Goal: Task Accomplishment & Management: Manage account settings

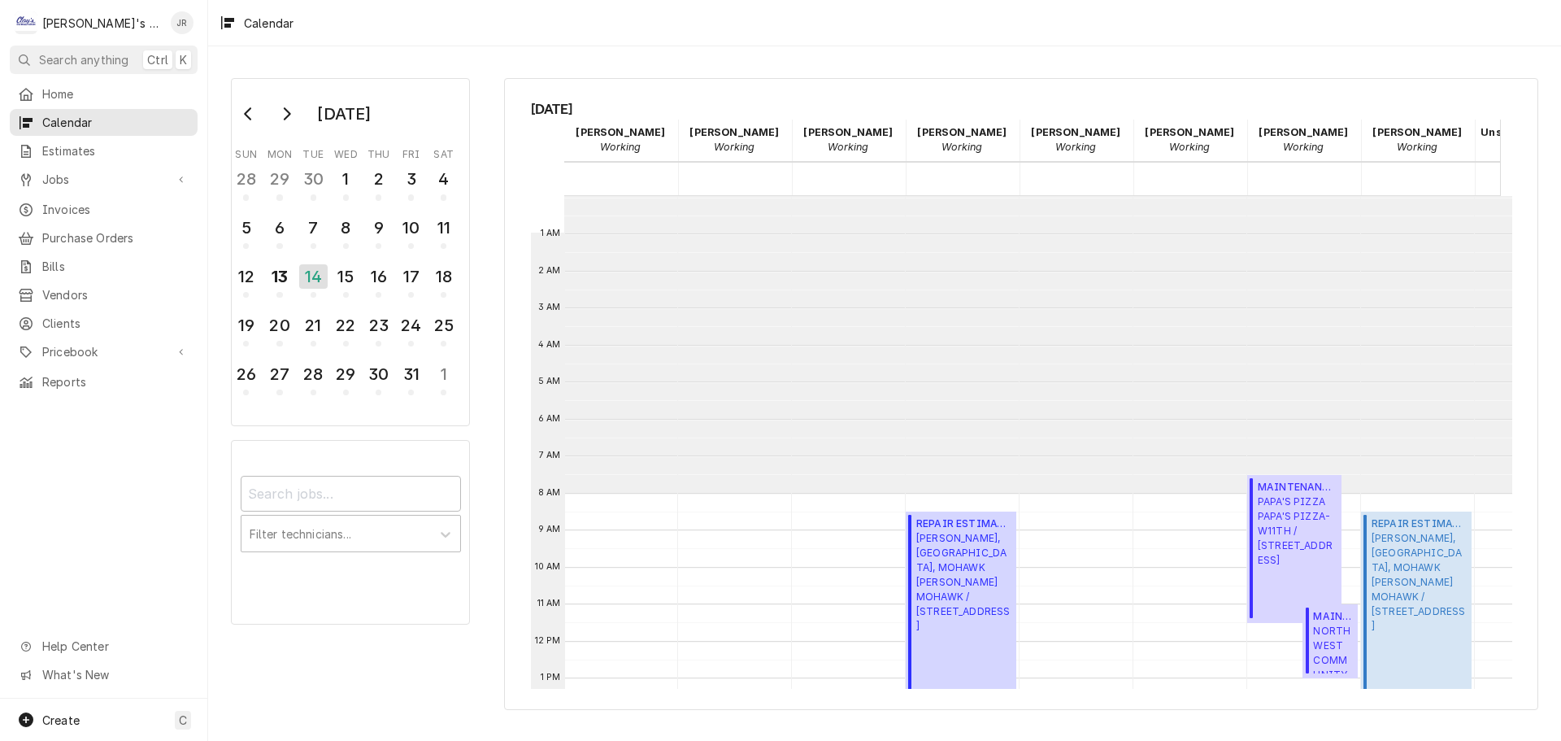
scroll to position [297, 0]
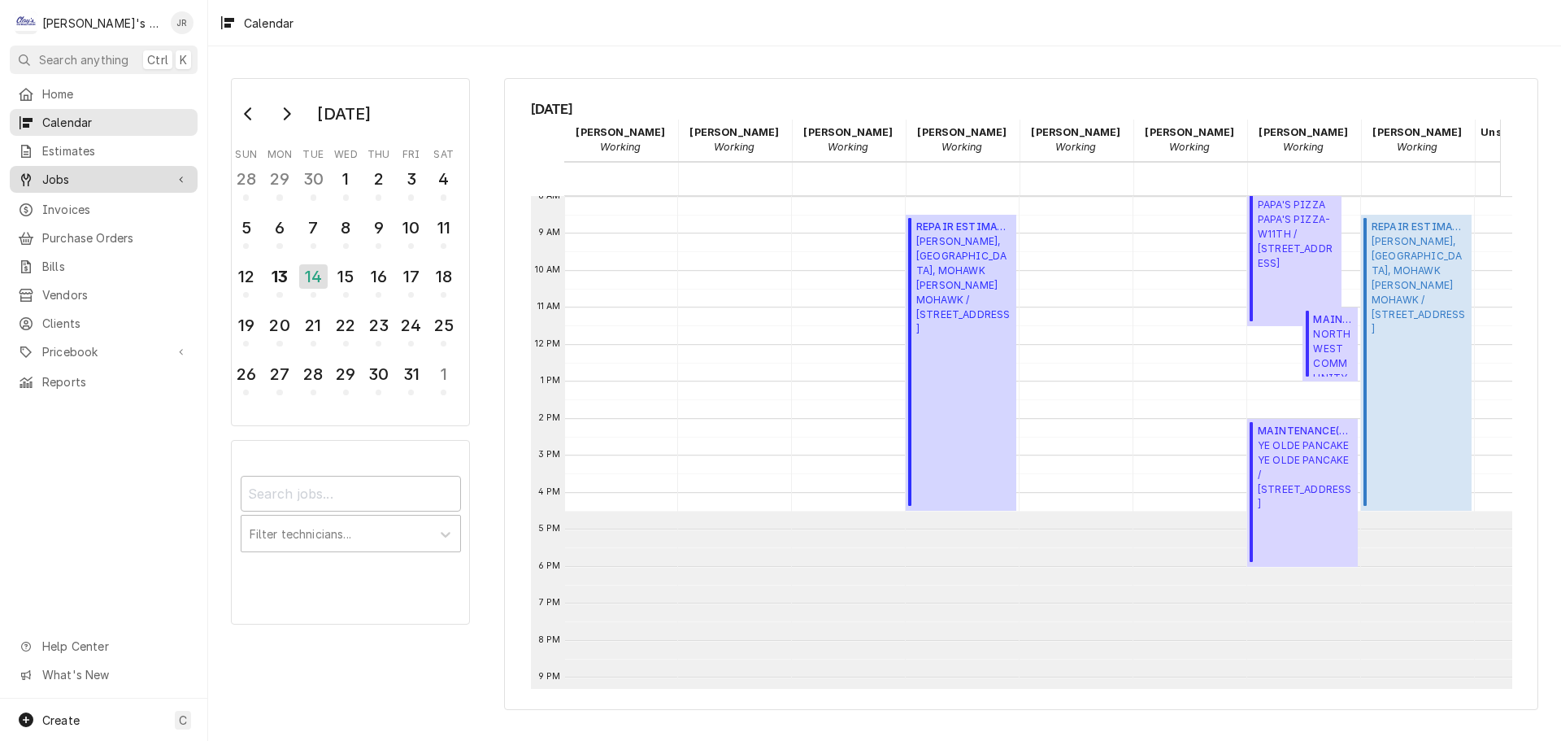
click at [125, 171] on span "Jobs" at bounding box center [103, 179] width 123 height 17
click at [353, 287] on div "15" at bounding box center [346, 277] width 28 height 28
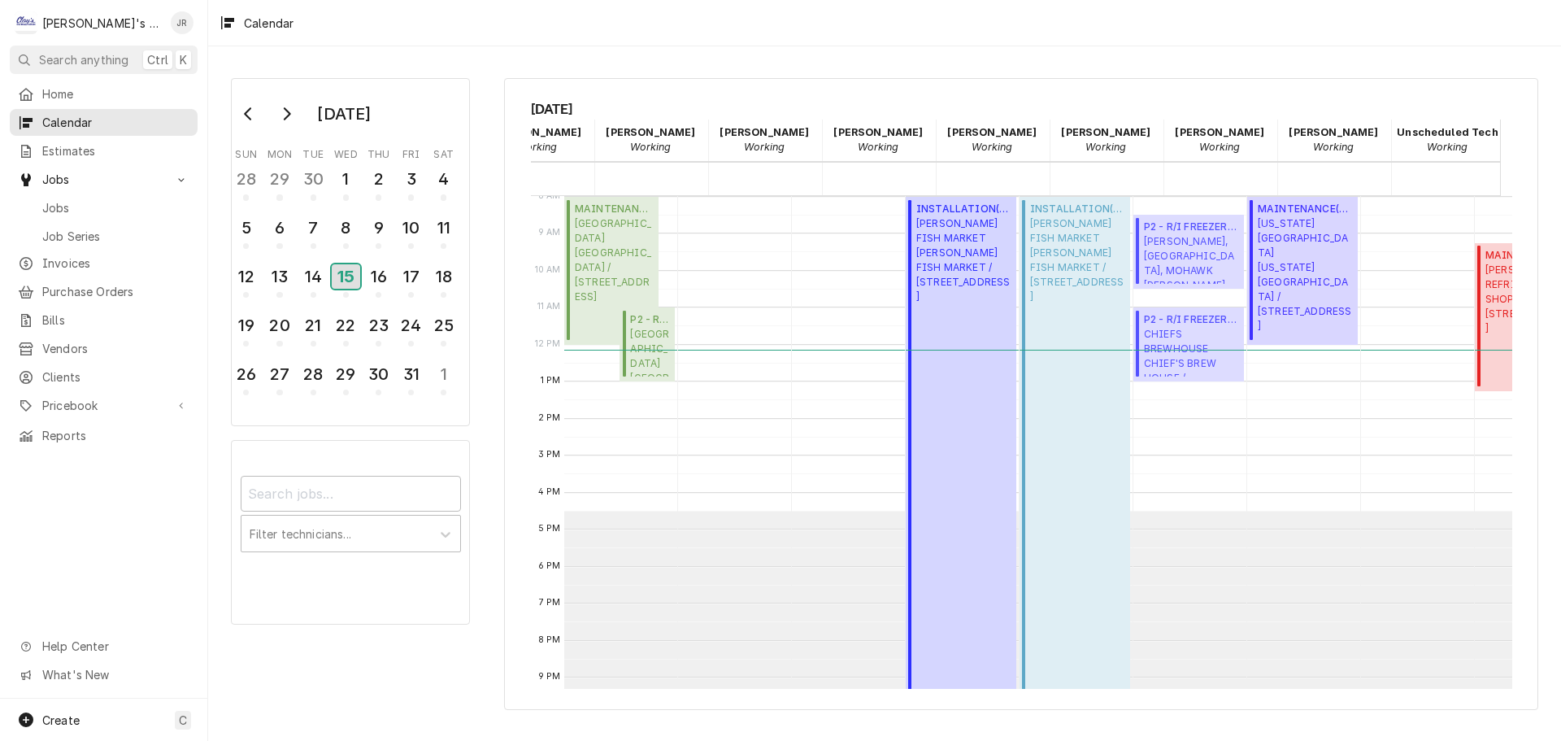
scroll to position [0, 0]
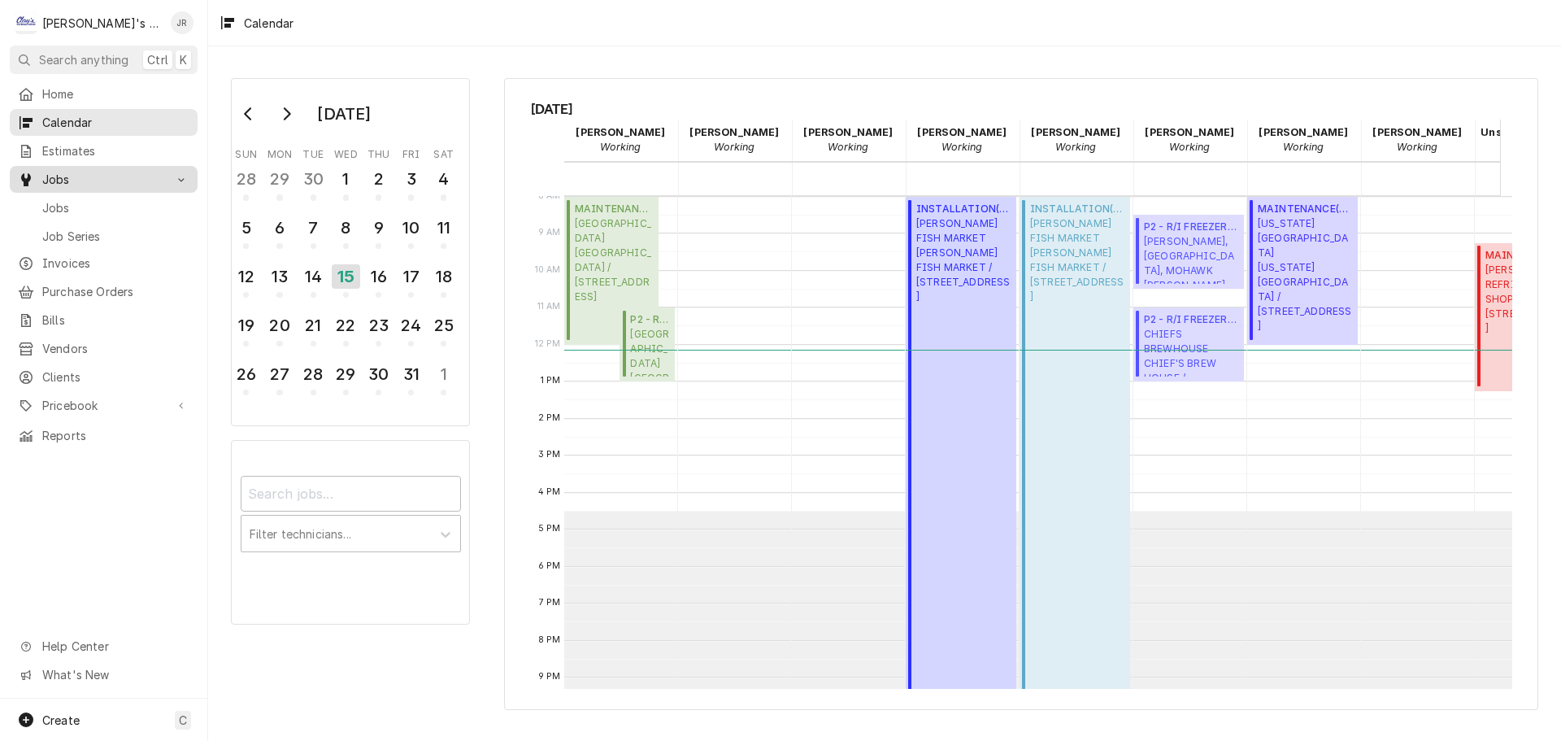
click at [140, 181] on span "Jobs" at bounding box center [103, 179] width 123 height 17
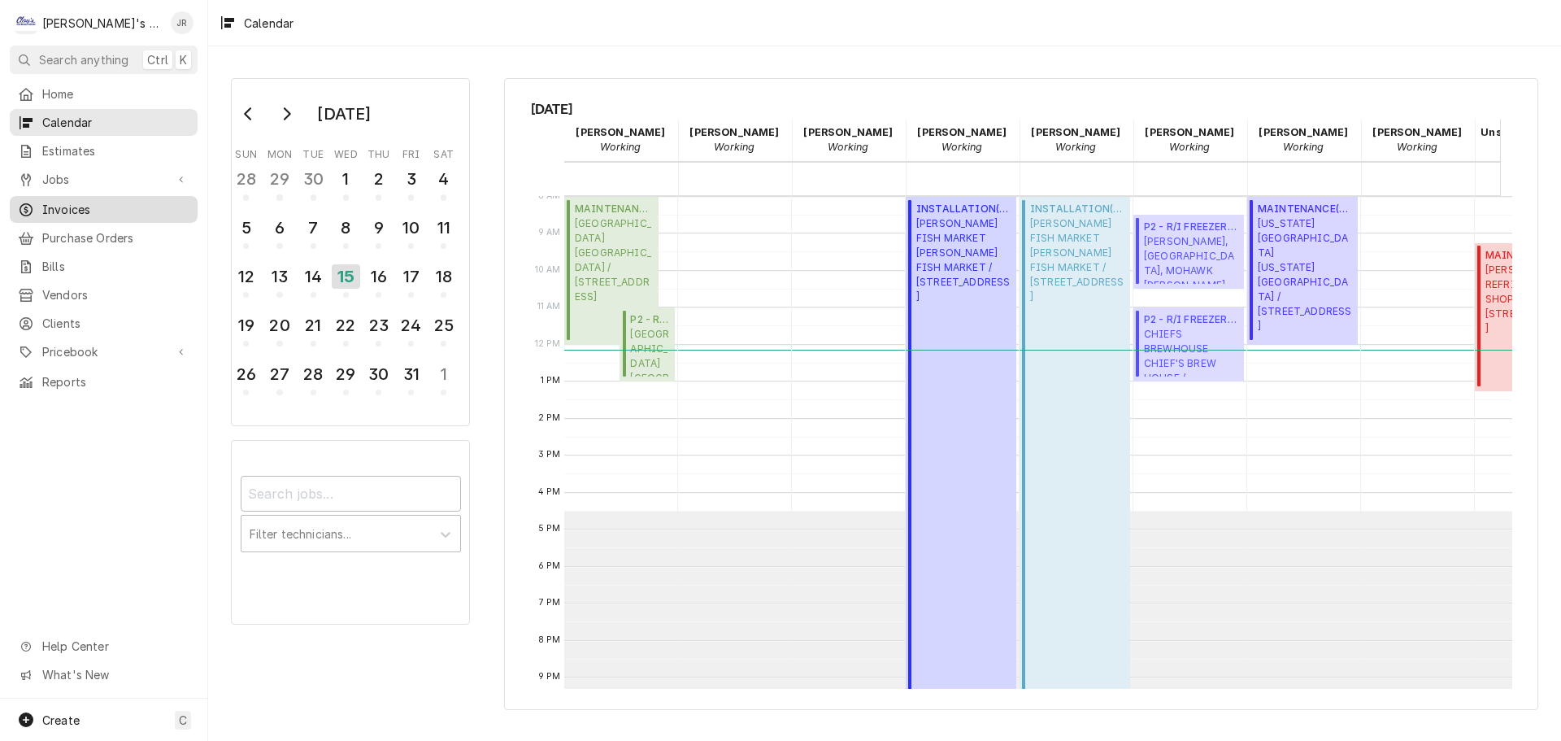
click at [133, 201] on span "Invoices" at bounding box center [115, 209] width 147 height 17
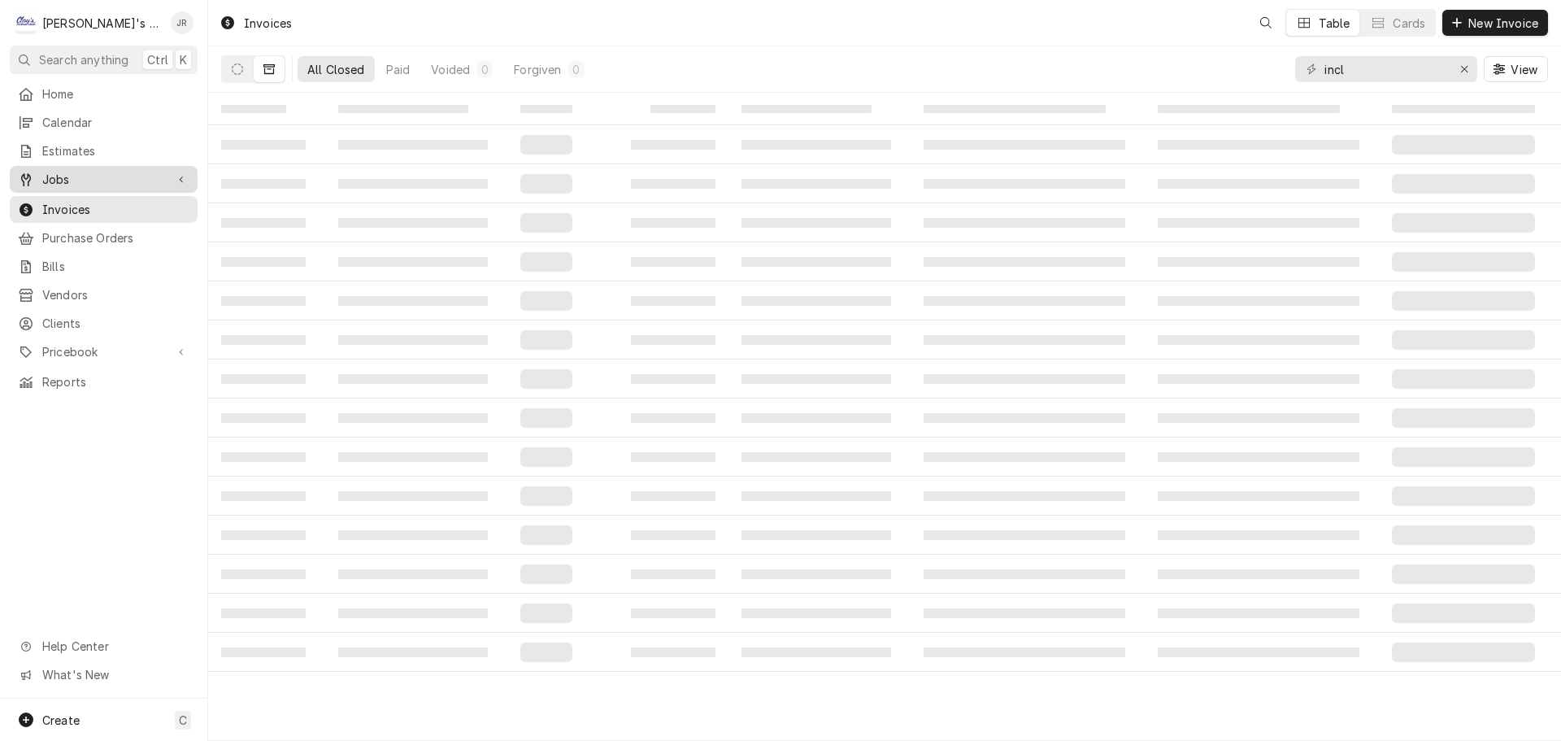
click at [124, 181] on span "Jobs" at bounding box center [103, 179] width 123 height 17
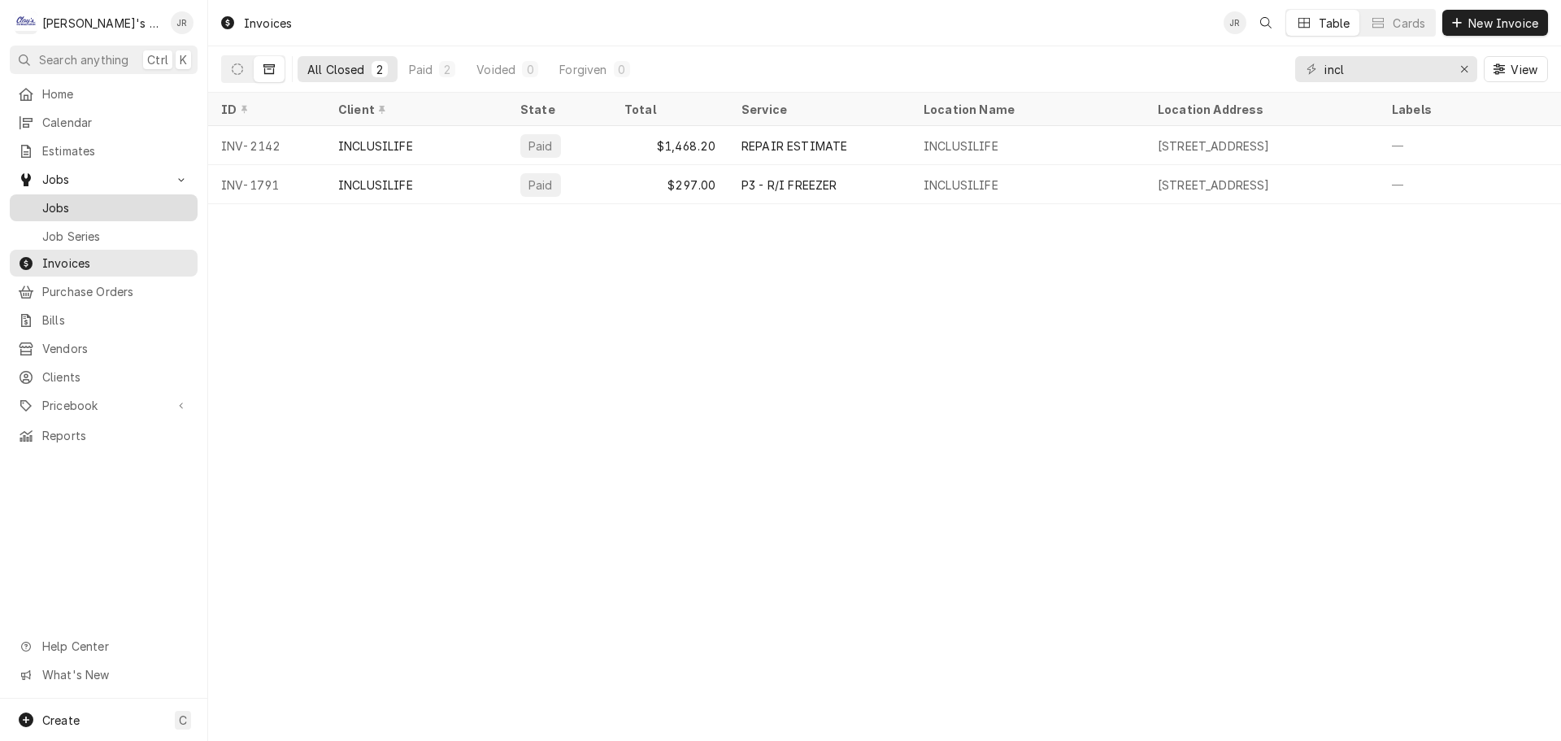
click at [110, 200] on span "Jobs" at bounding box center [115, 207] width 147 height 17
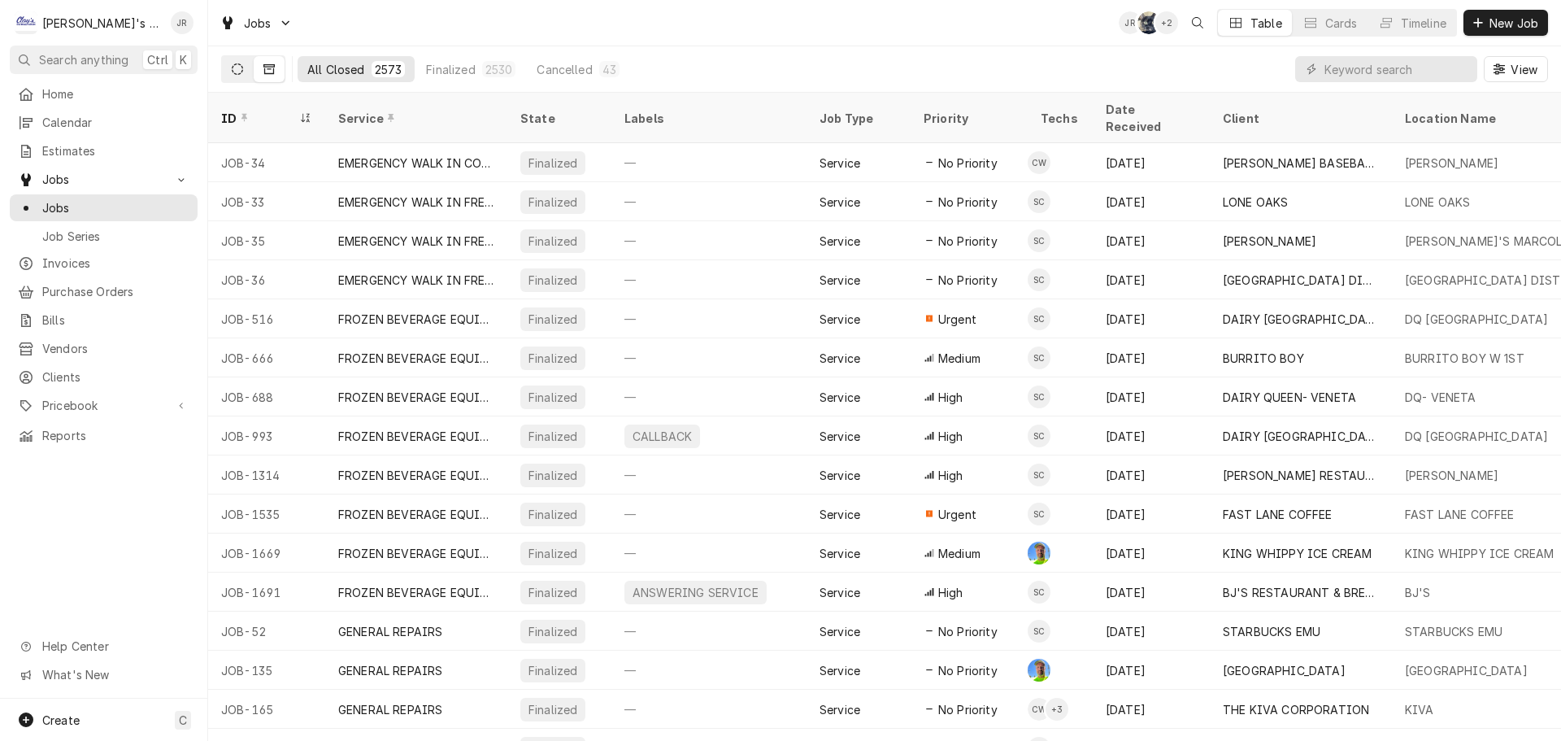
click at [237, 68] on icon "Dynamic Content Wrapper" at bounding box center [237, 68] width 11 height 11
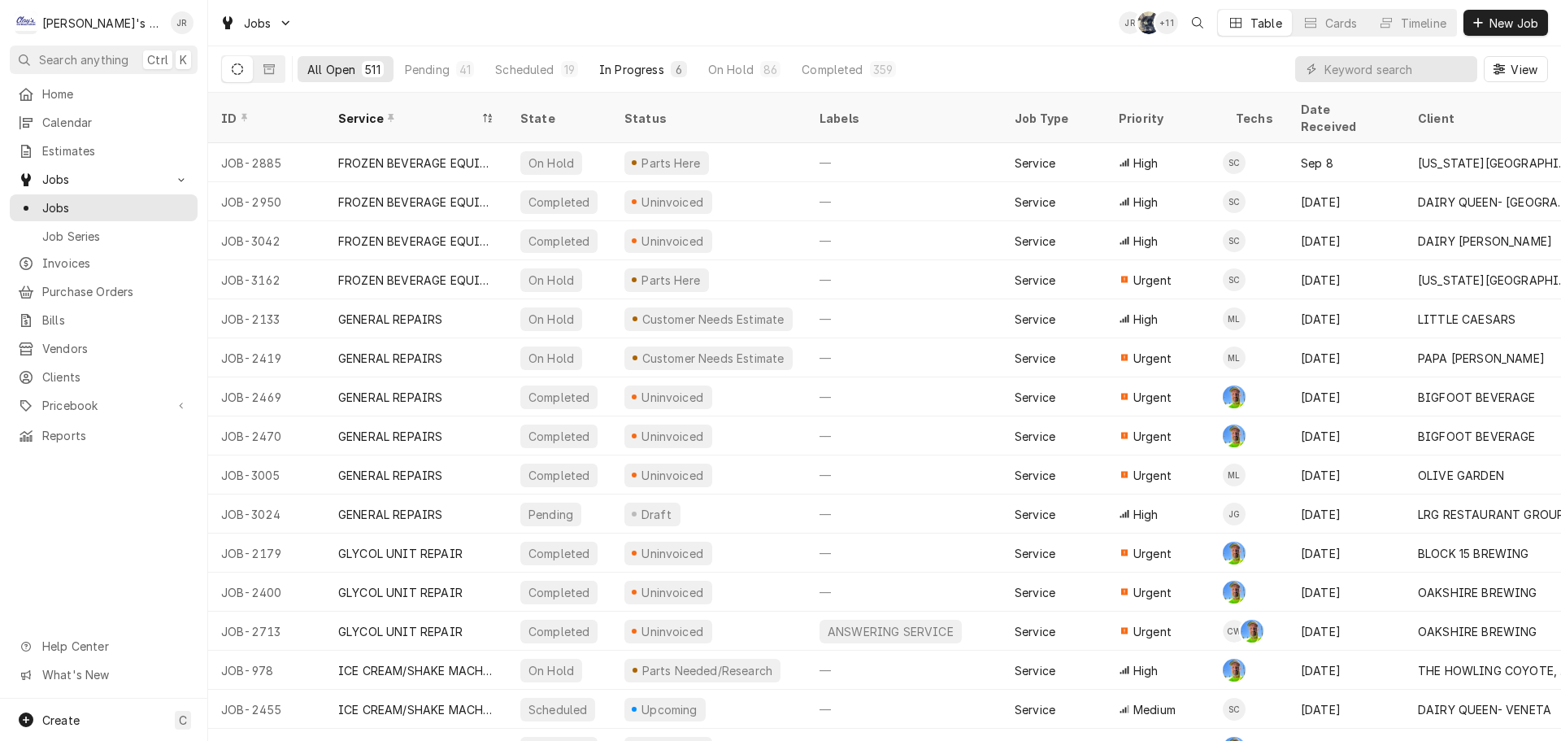
click at [656, 76] on button "In Progress 6" at bounding box center [642, 69] width 107 height 26
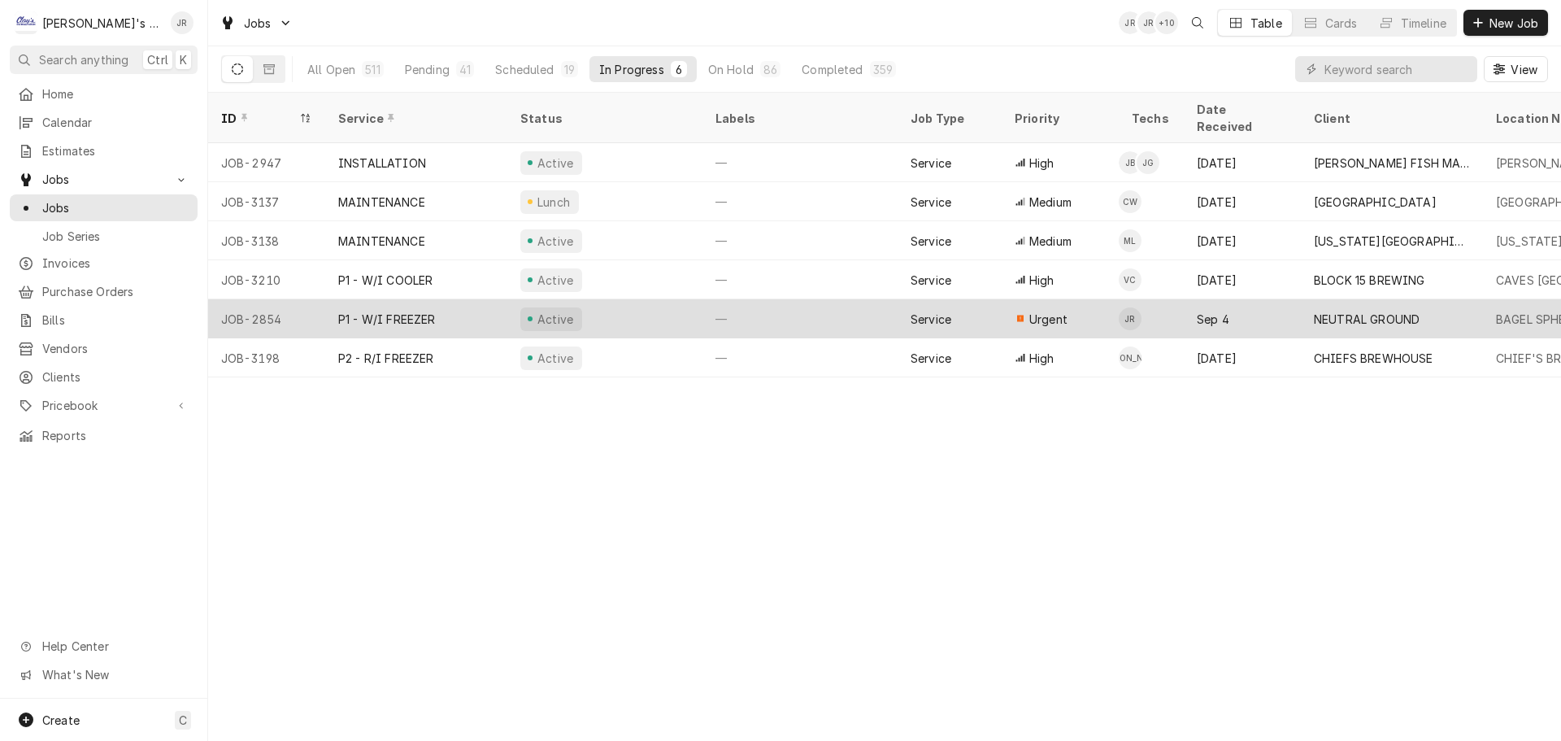
click at [665, 299] on div "Active" at bounding box center [604, 318] width 195 height 39
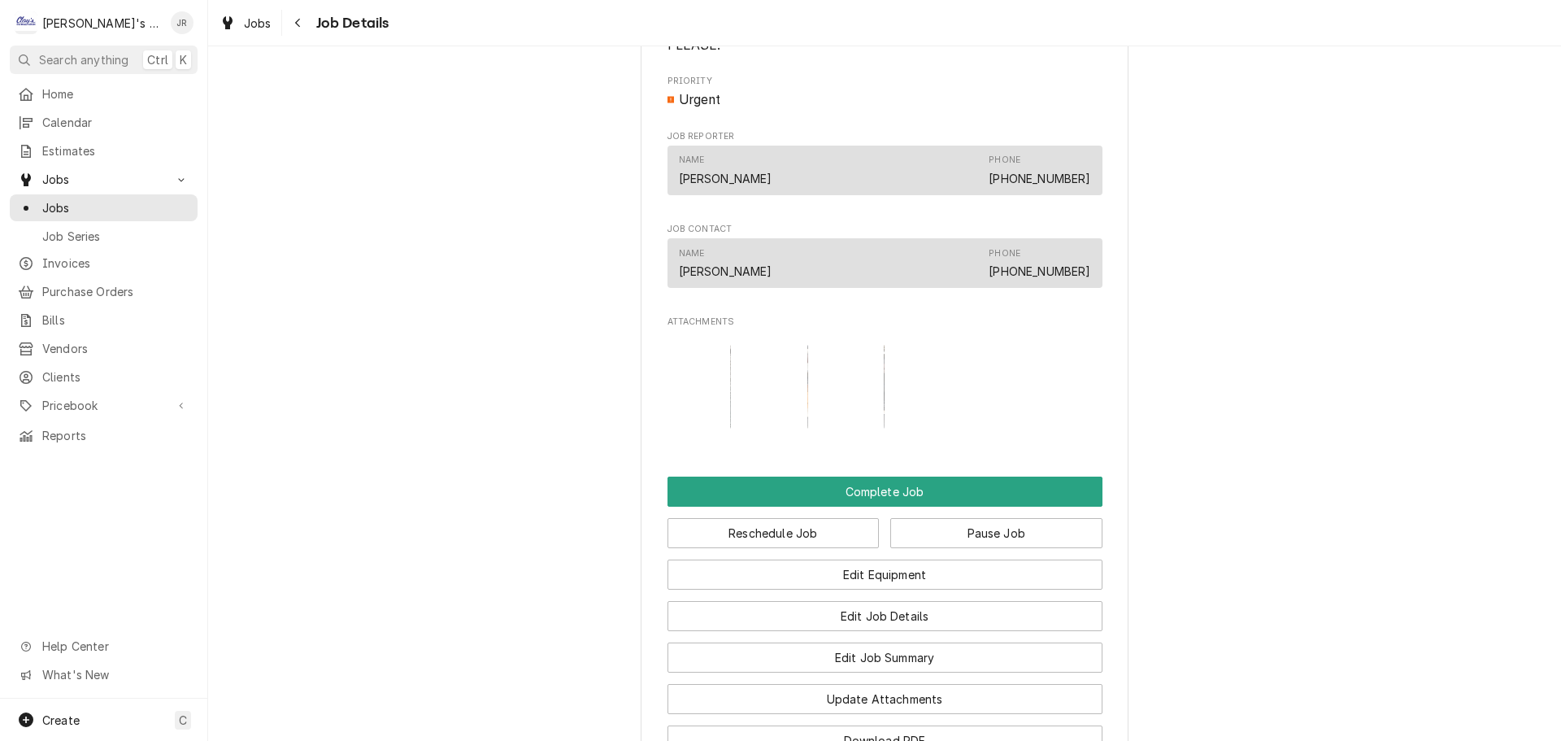
scroll to position [1463, 0]
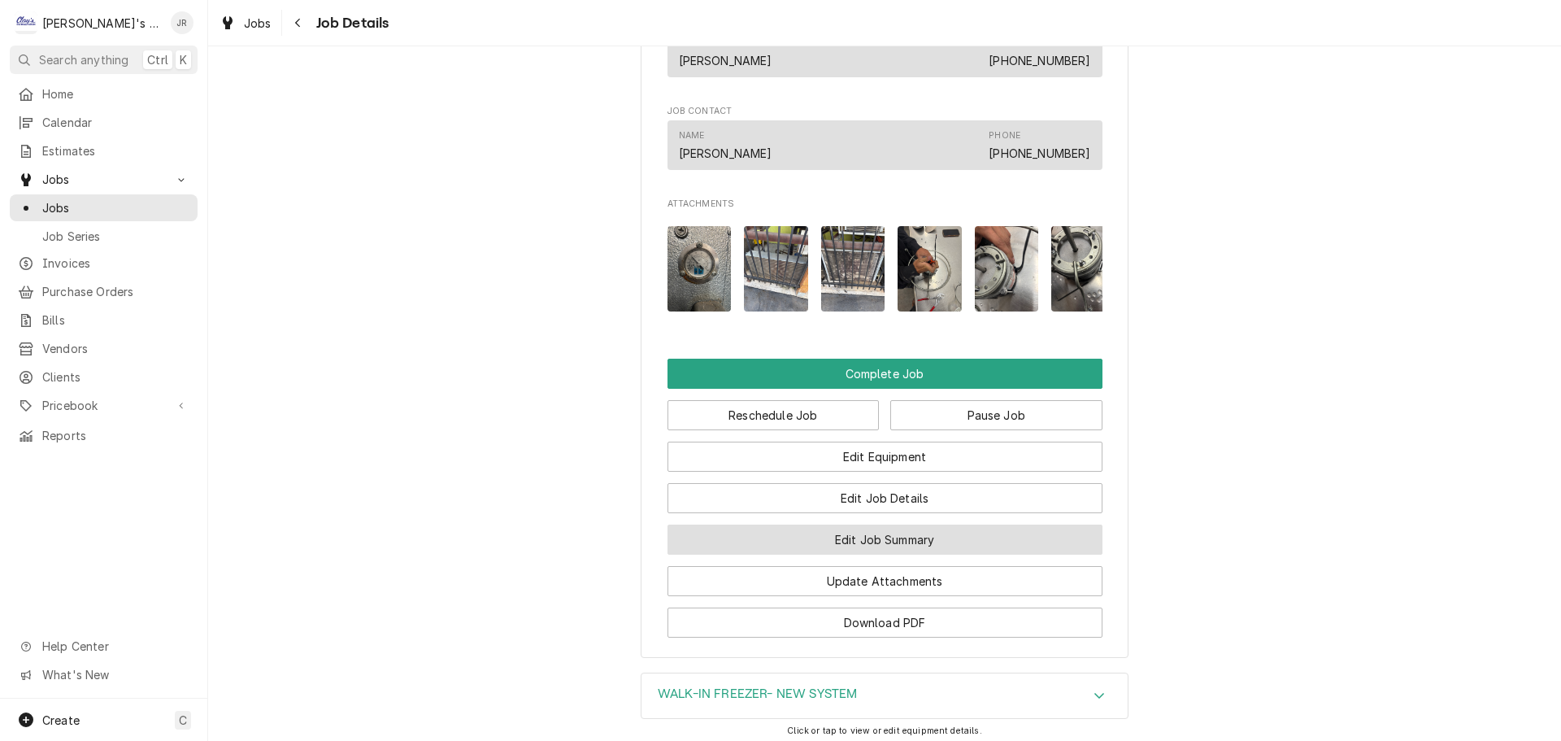
click at [887, 524] on button "Edit Job Summary" at bounding box center [884, 539] width 435 height 30
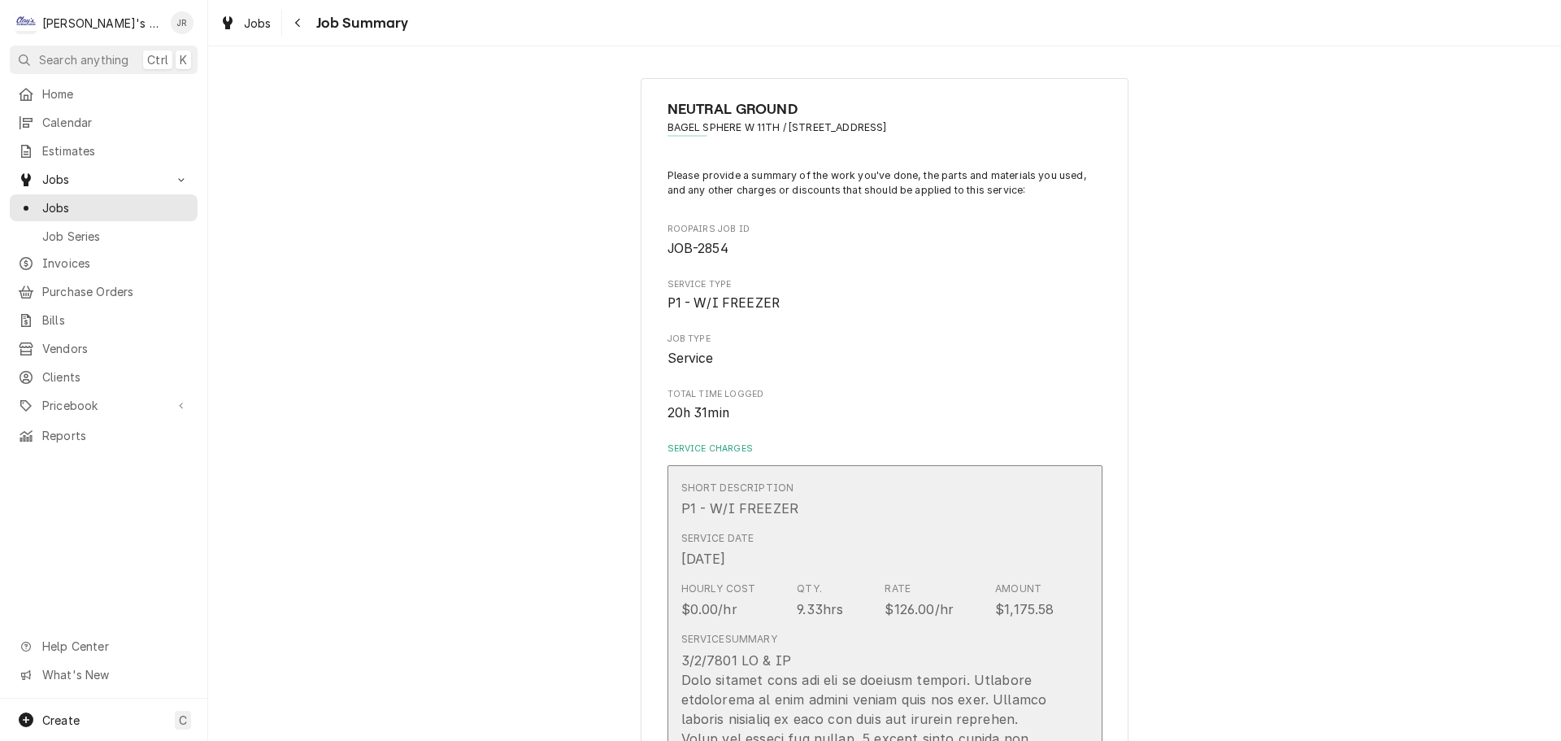
scroll to position [163, 0]
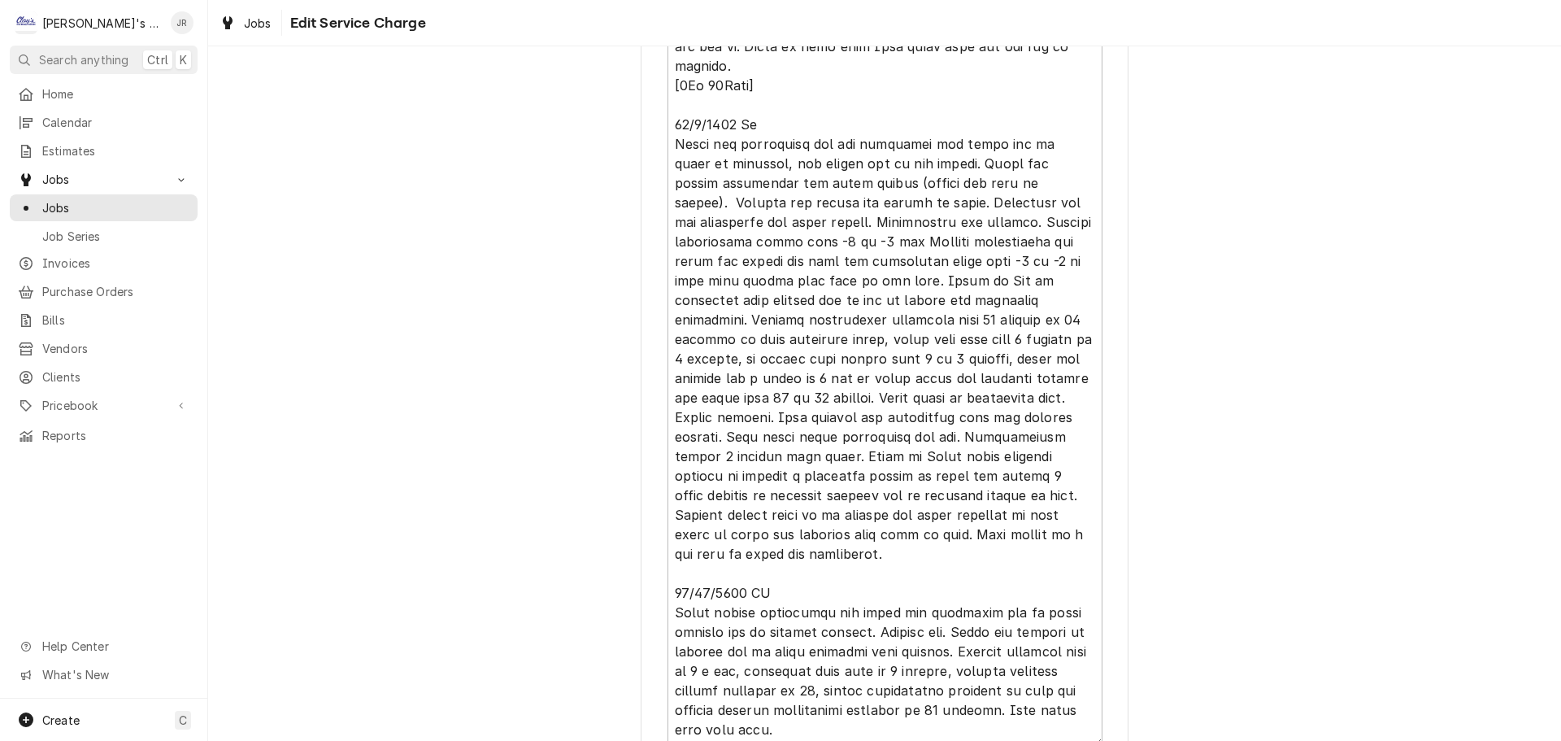
scroll to position [1284, 0]
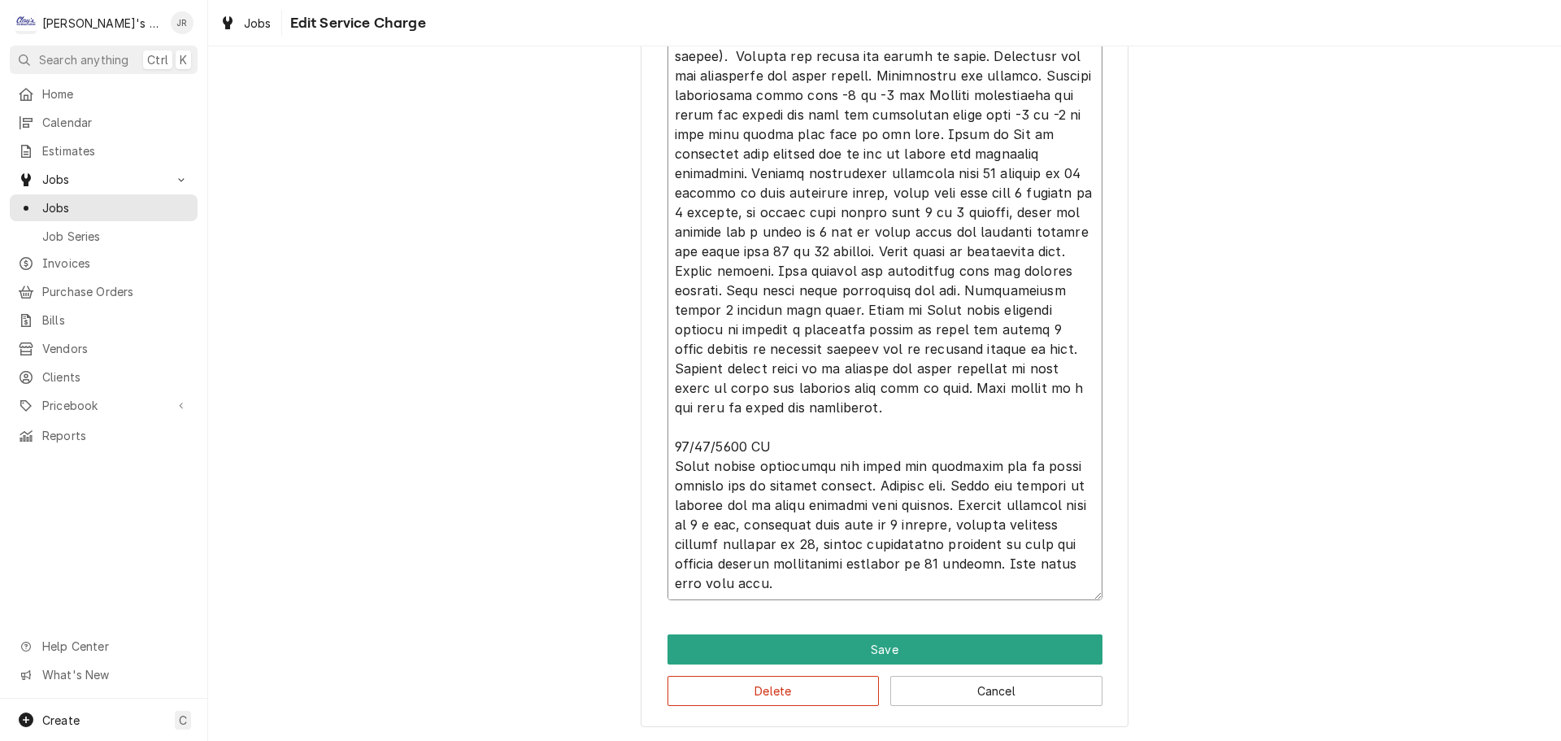
type textarea "x"
type textarea "9/5/2025 JA & TP Upon arrival unit was off on defrost lockout. Customer complai…"
type textarea "x"
type textarea "9/5/2025 JA & TP Upon arrival unit was off on defrost lockout. Customer complai…"
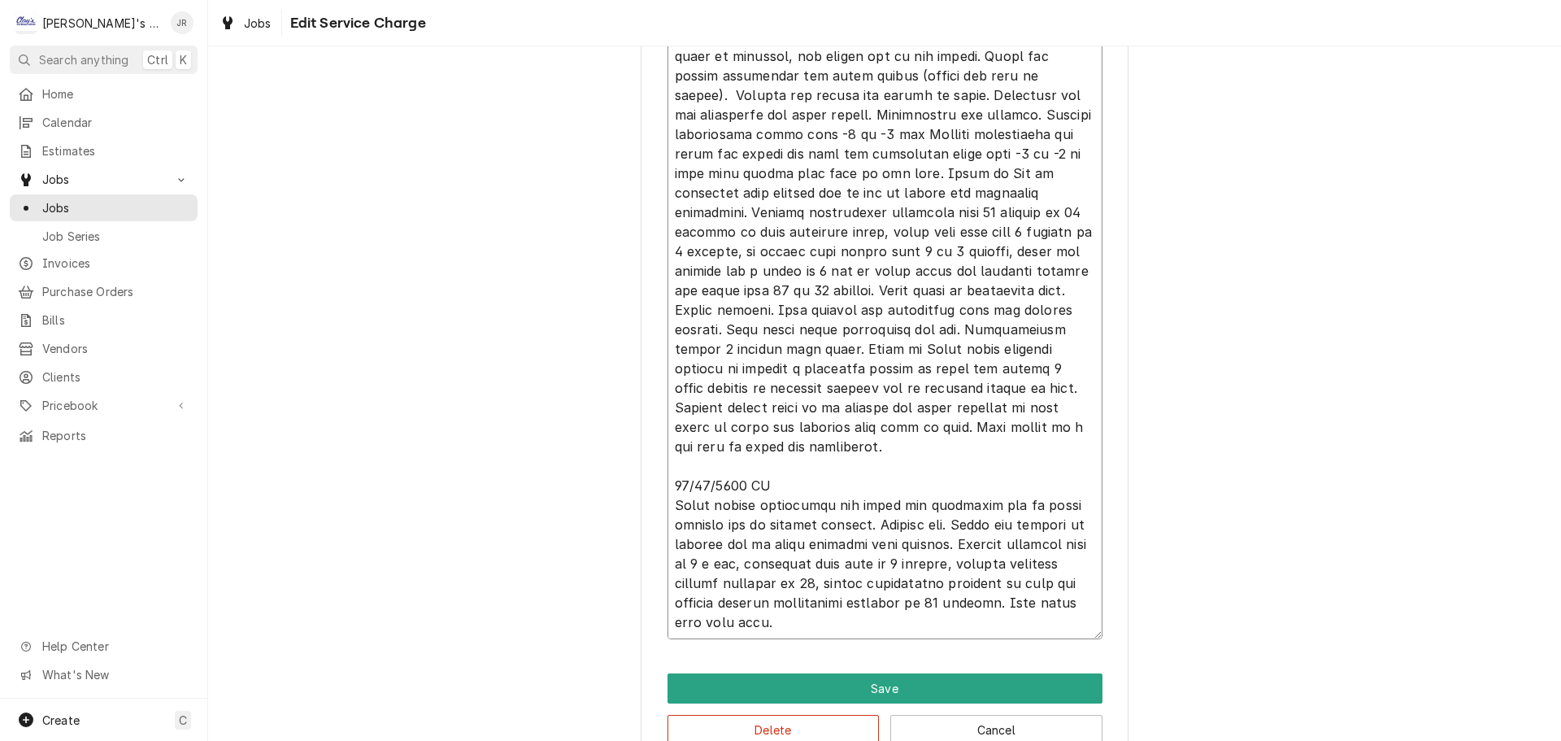
type textarea "x"
type textarea "9/5/2025 JA & TP Upon arrival unit was off on defrost lockout. Customer complai…"
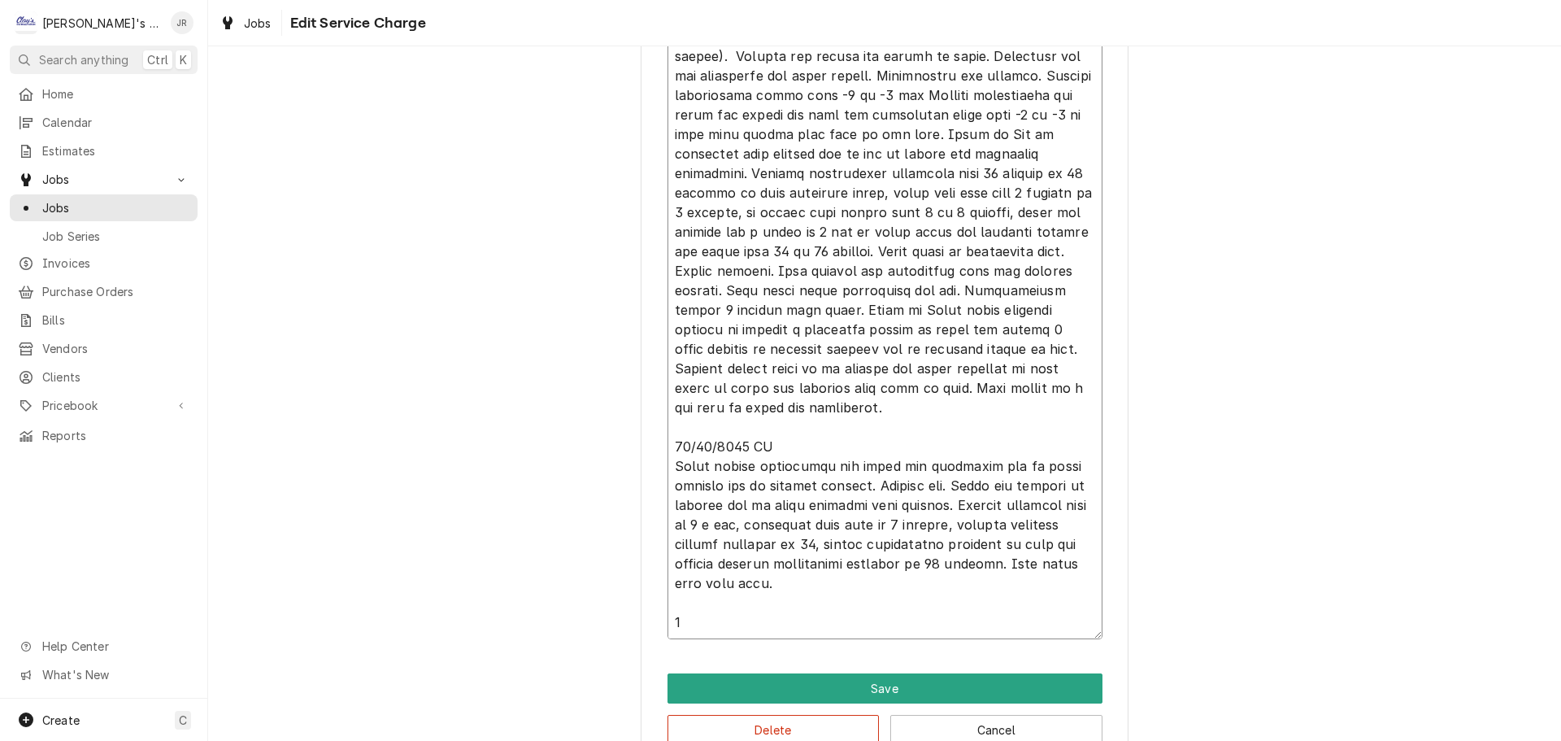
type textarea "x"
type textarea "9/5/2025 JA & TP Upon arrival unit was off on defrost lockout. Customer complai…"
type textarea "x"
type textarea "9/5/2025 JA & TP Upon arrival unit was off on defrost lockout. Customer complai…"
type textarea "x"
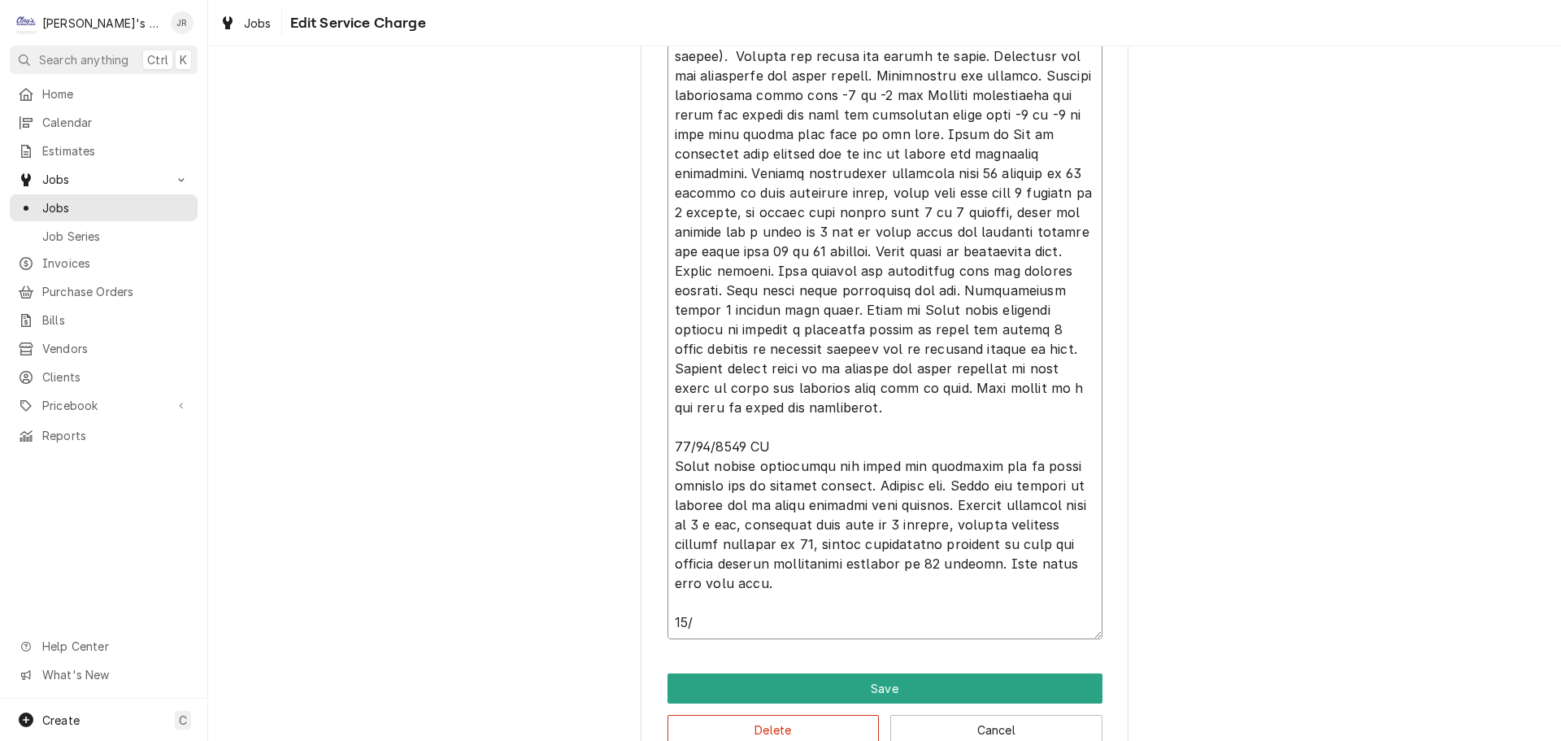
type textarea "9/5/2025 JA & TP Upon arrival unit was off on defrost lockout. Customer complai…"
type textarea "x"
type textarea "9/5/2025 JA & TP Upon arrival unit was off on defrost lockout. Customer complai…"
type textarea "x"
type textarea "9/5/2025 JA & TP Upon arrival unit was off on defrost lockout. Customer complai…"
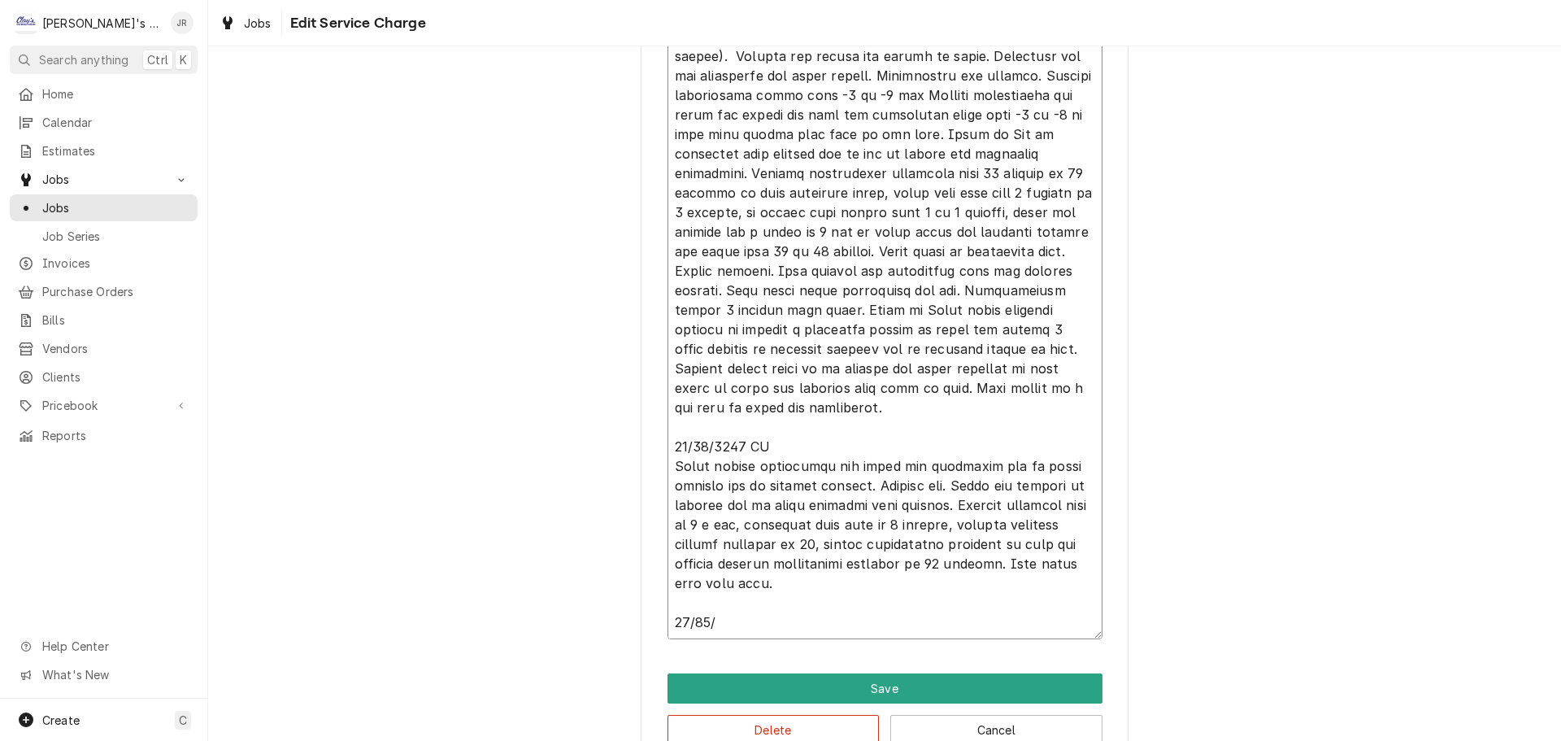
type textarea "x"
type textarea "9/5/2025 JA & TP Upon arrival unit was off on defrost lockout. Customer complai…"
type textarea "x"
type textarea "9/5/2025 JA & TP Upon arrival unit was off on defrost lockout. Customer complai…"
type textarea "x"
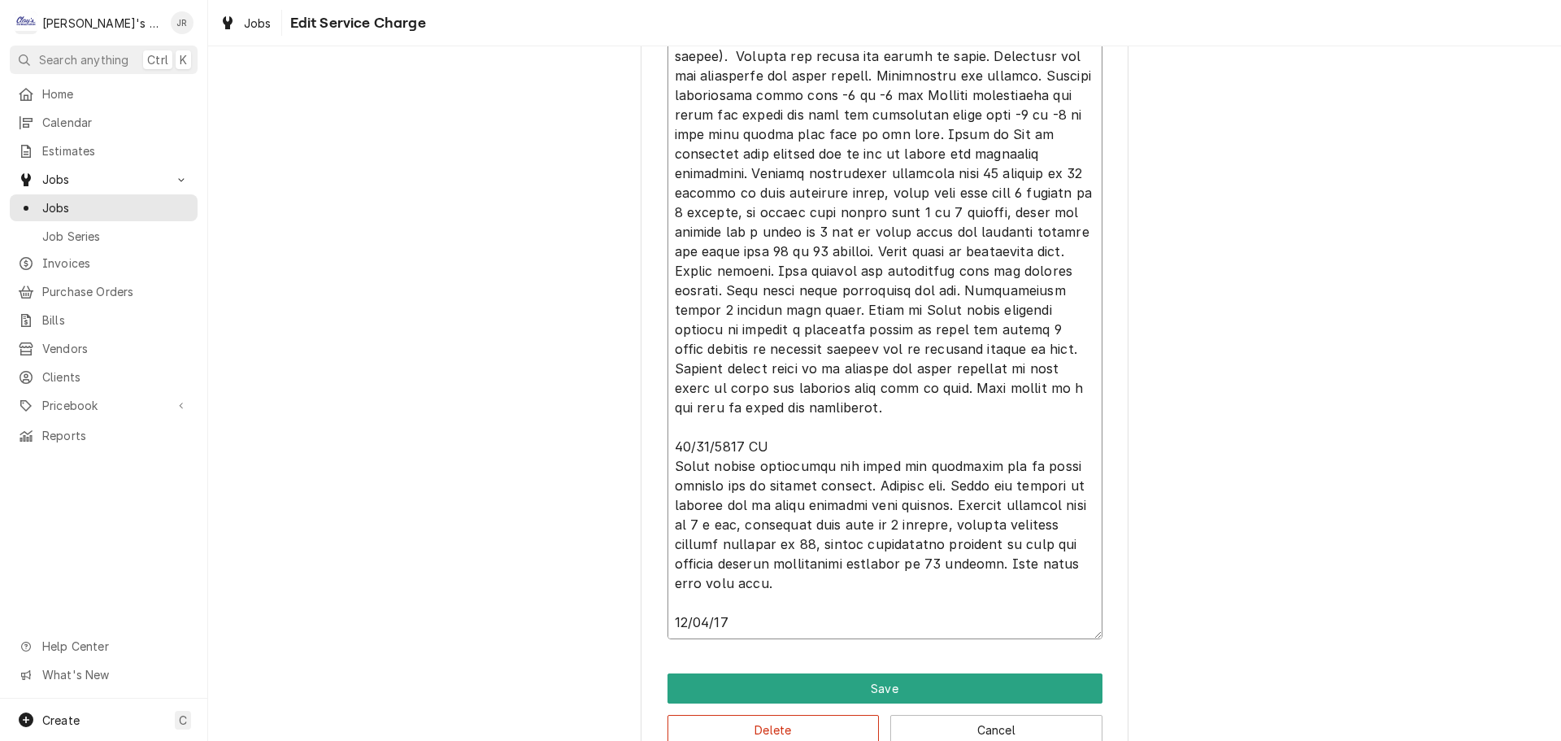
type textarea "9/5/2025 JA & TP Upon arrival unit was off on defrost lockout. Customer complai…"
type textarea "x"
type textarea "9/5/2025 JA & TP Upon arrival unit was off on defrost lockout. Customer complai…"
type textarea "x"
type textarea "9/5/2025 JA & TP Upon arrival unit was off on defrost lockout. Customer complai…"
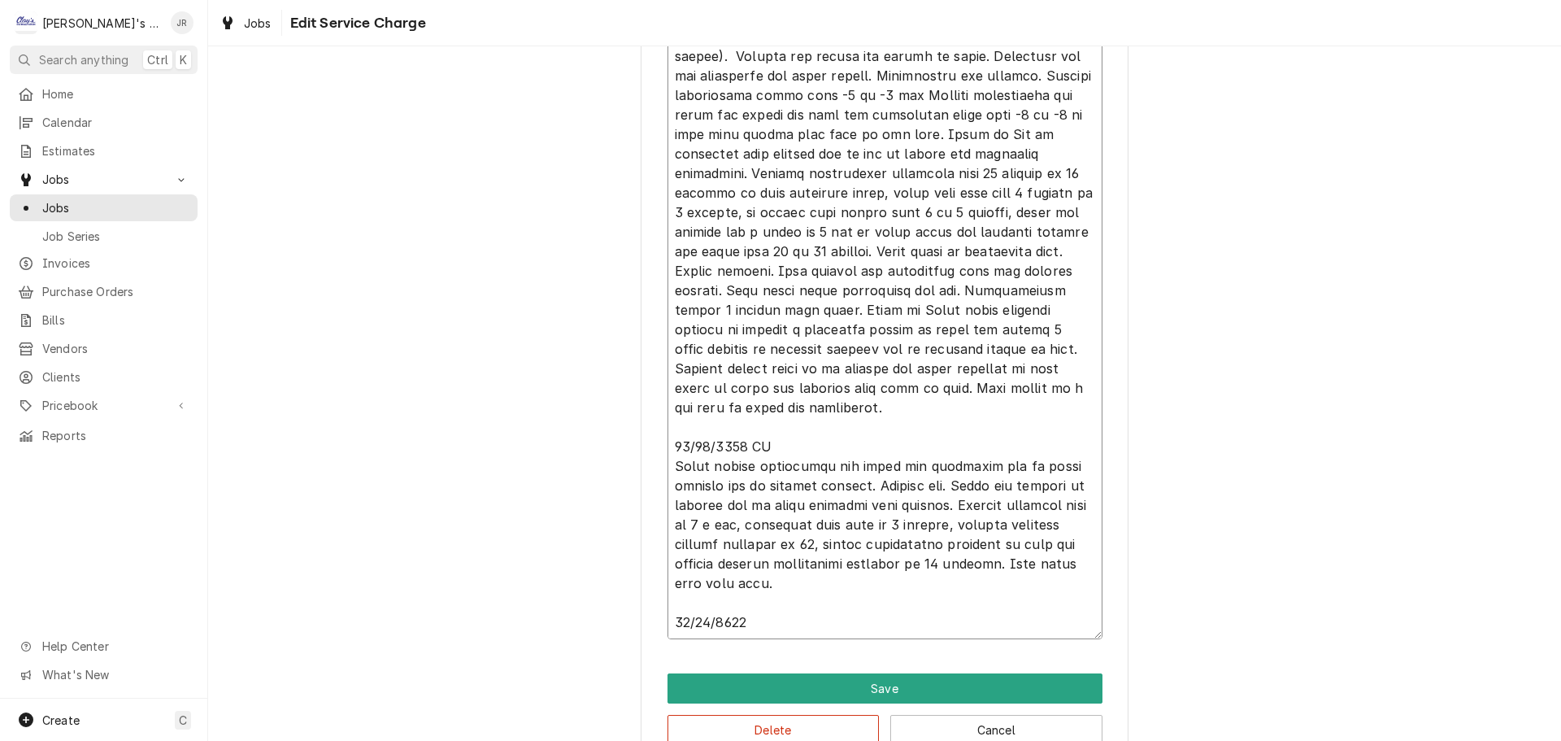
type textarea "x"
type textarea "9/5/2025 JA & TP Upon arrival unit was off on defrost lockout. Customer complai…"
type textarea "x"
type textarea "9/5/2025 JA & TP Upon arrival unit was off on defrost lockout. Customer complai…"
type textarea "x"
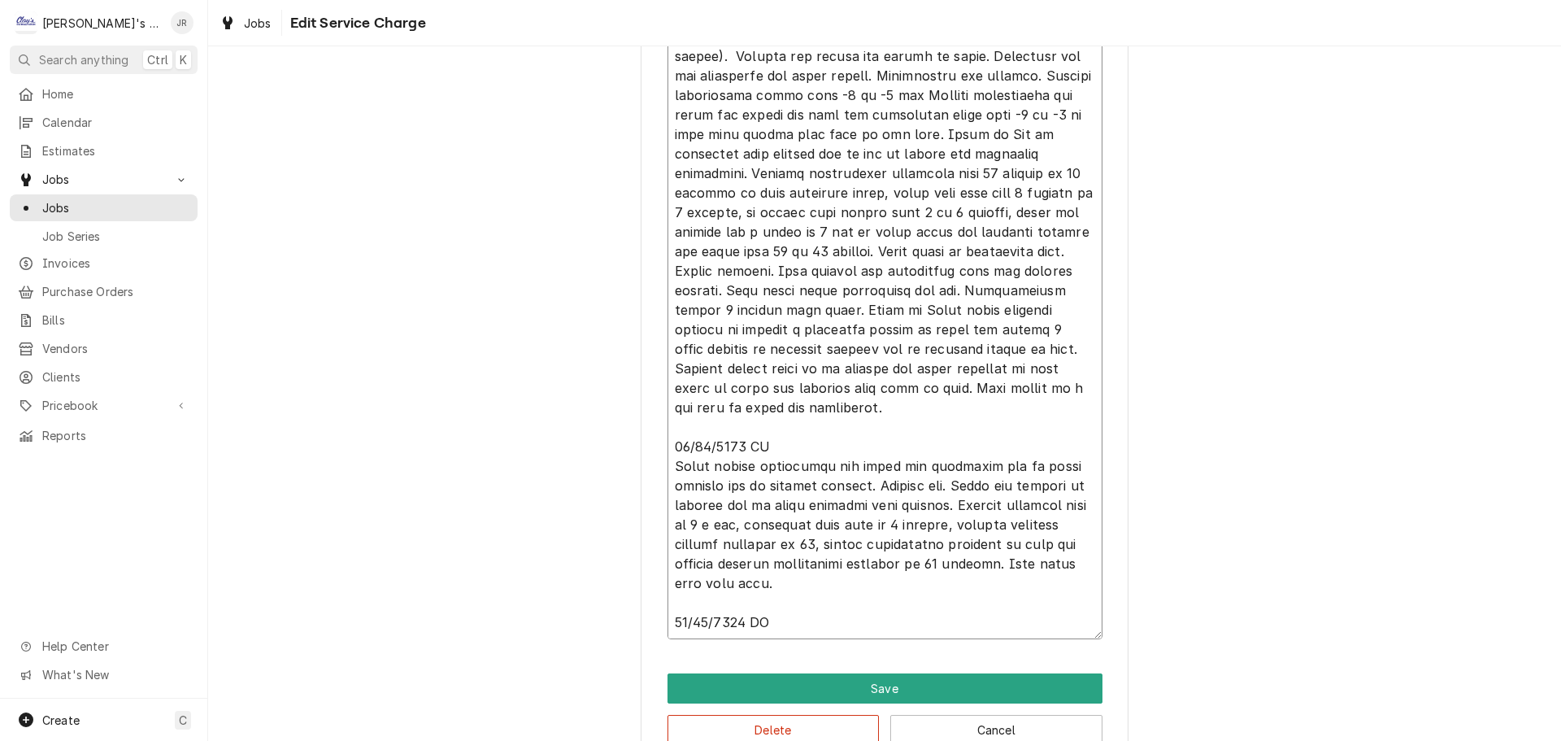
type textarea "9/5/2025 JA & TP Upon arrival unit was off on defrost lockout. Customer complai…"
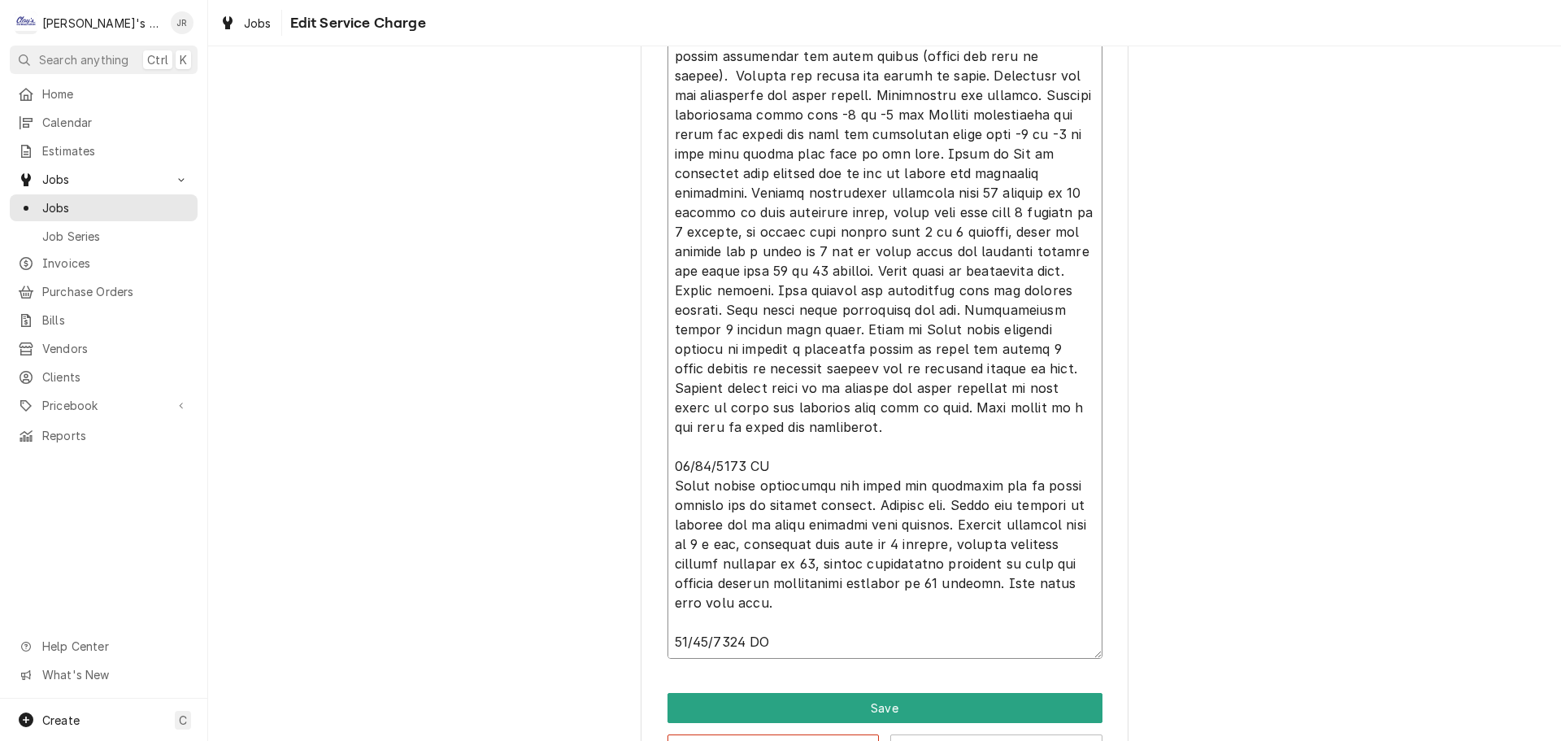
type textarea "x"
type textarea "9/5/2025 JA & TP Upon arrival unit was off on defrost lockout. Customer complai…"
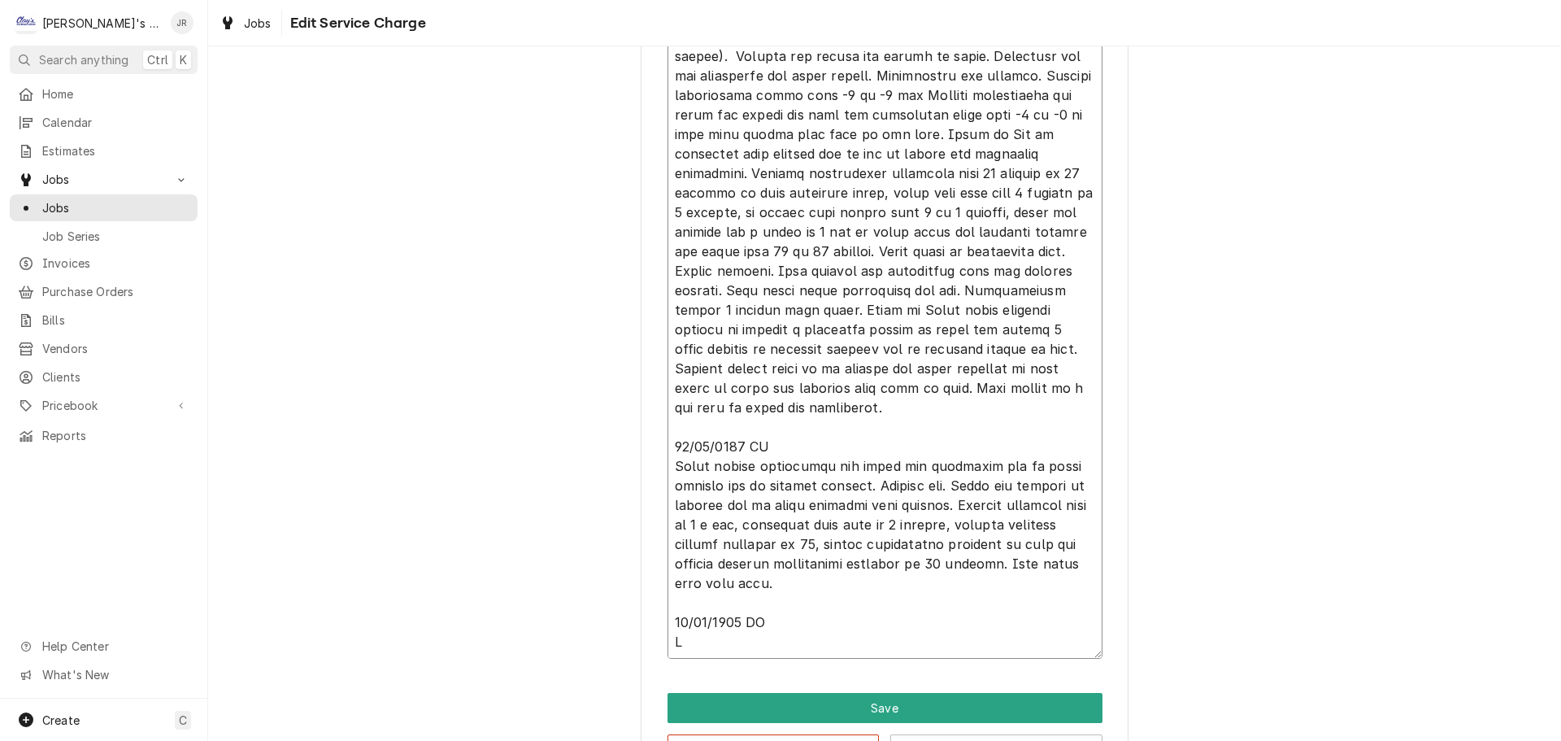
type textarea "x"
type textarea "9/5/2025 JA & TP Upon arrival unit was off on defrost lockout. Customer complai…"
type textarea "x"
type textarea "9/5/2025 JA & TP Upon arrival unit was off on defrost lockout. Customer complai…"
type textarea "x"
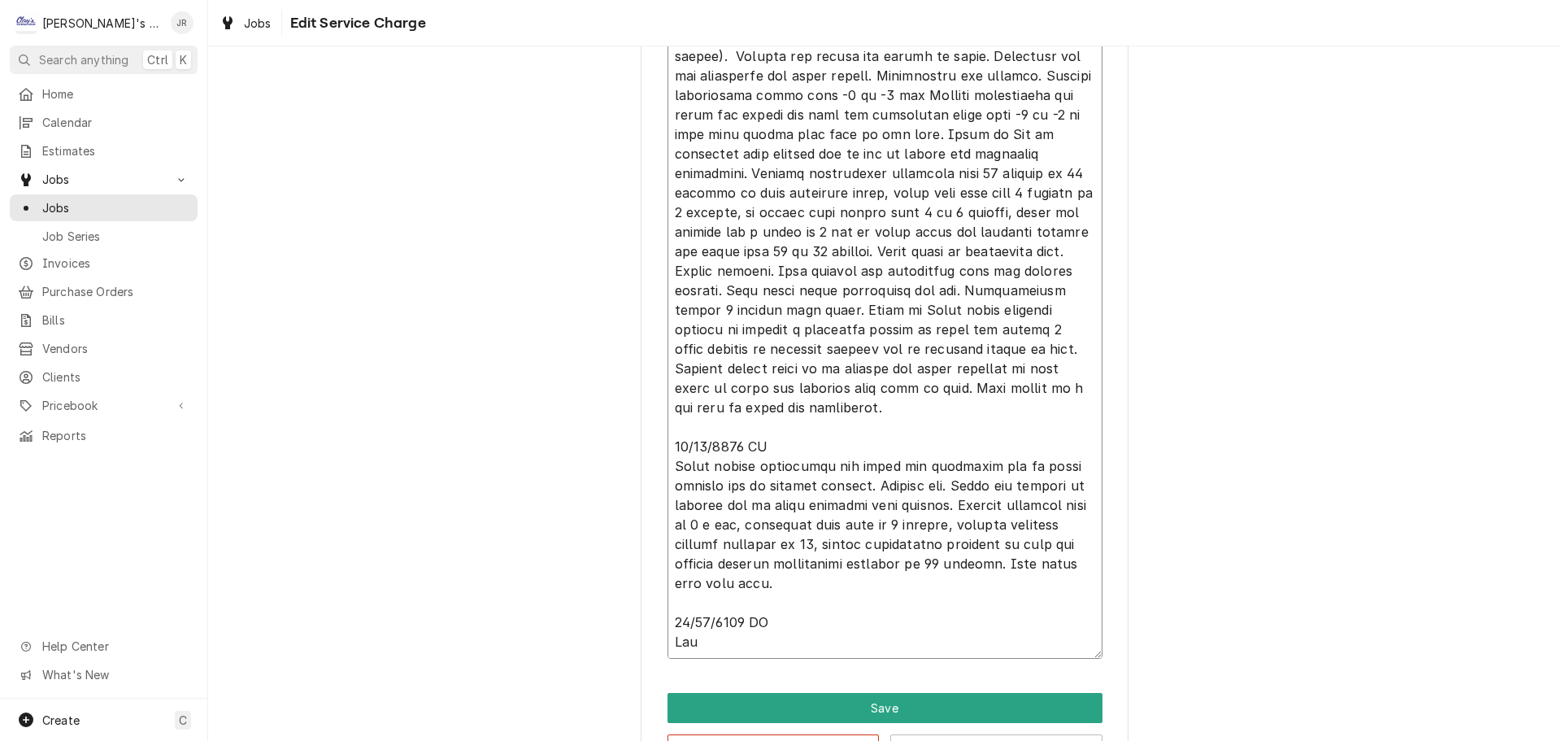
type textarea "9/5/2025 JA & TP Upon arrival unit was off on defrost lockout. Customer complai…"
type textarea "x"
type textarea "9/5/2025 JA & TP Upon arrival unit was off on defrost lockout. Customer complai…"
type textarea "x"
type textarea "9/5/2025 JA & TP Upon arrival unit was off on defrost lockout. Customer complai…"
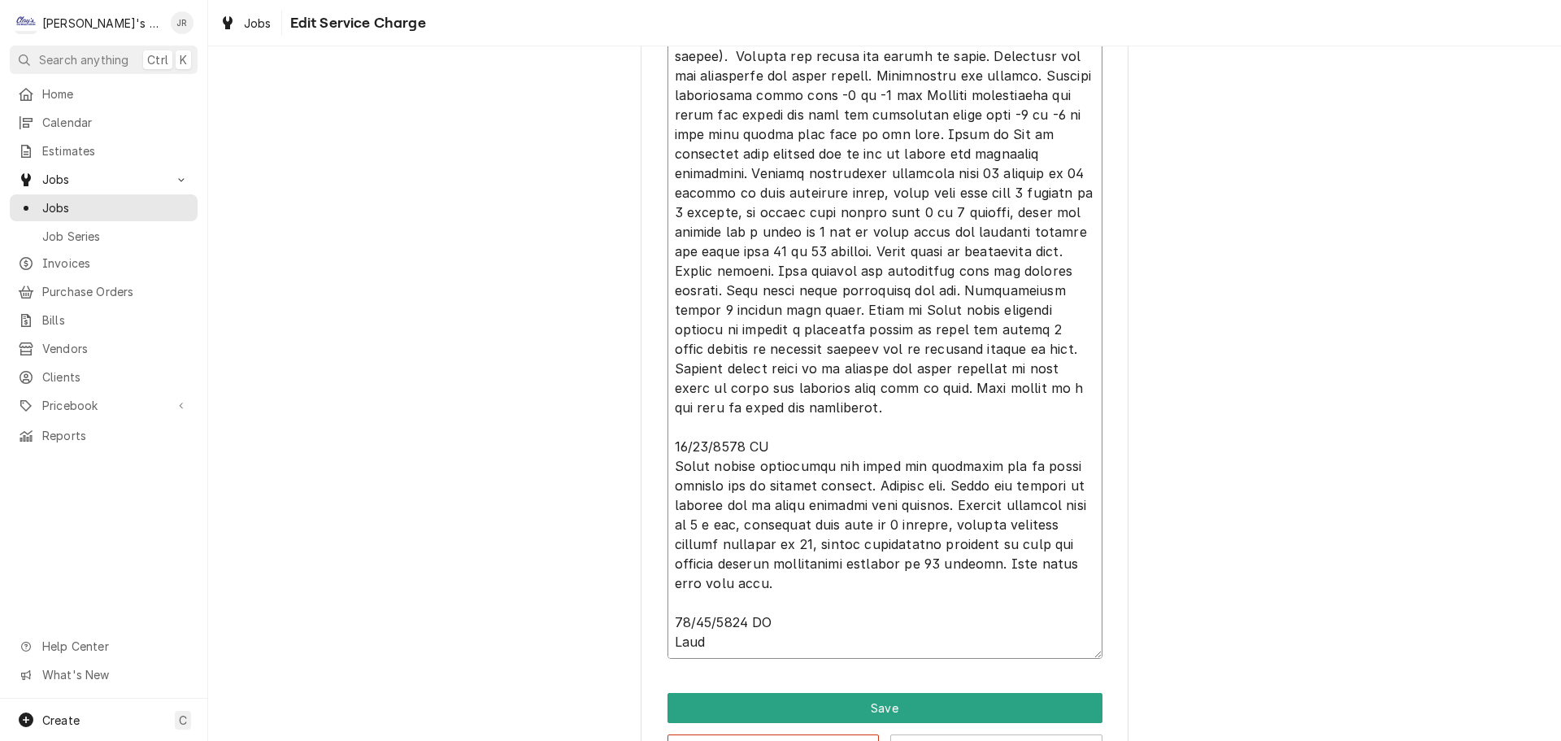
type textarea "x"
type textarea "9/5/2025 JA & TP Upon arrival unit was off on defrost lockout. Customer complai…"
type textarea "x"
type textarea "9/5/2025 JA & TP Upon arrival unit was off on defrost lockout. Customer complai…"
type textarea "x"
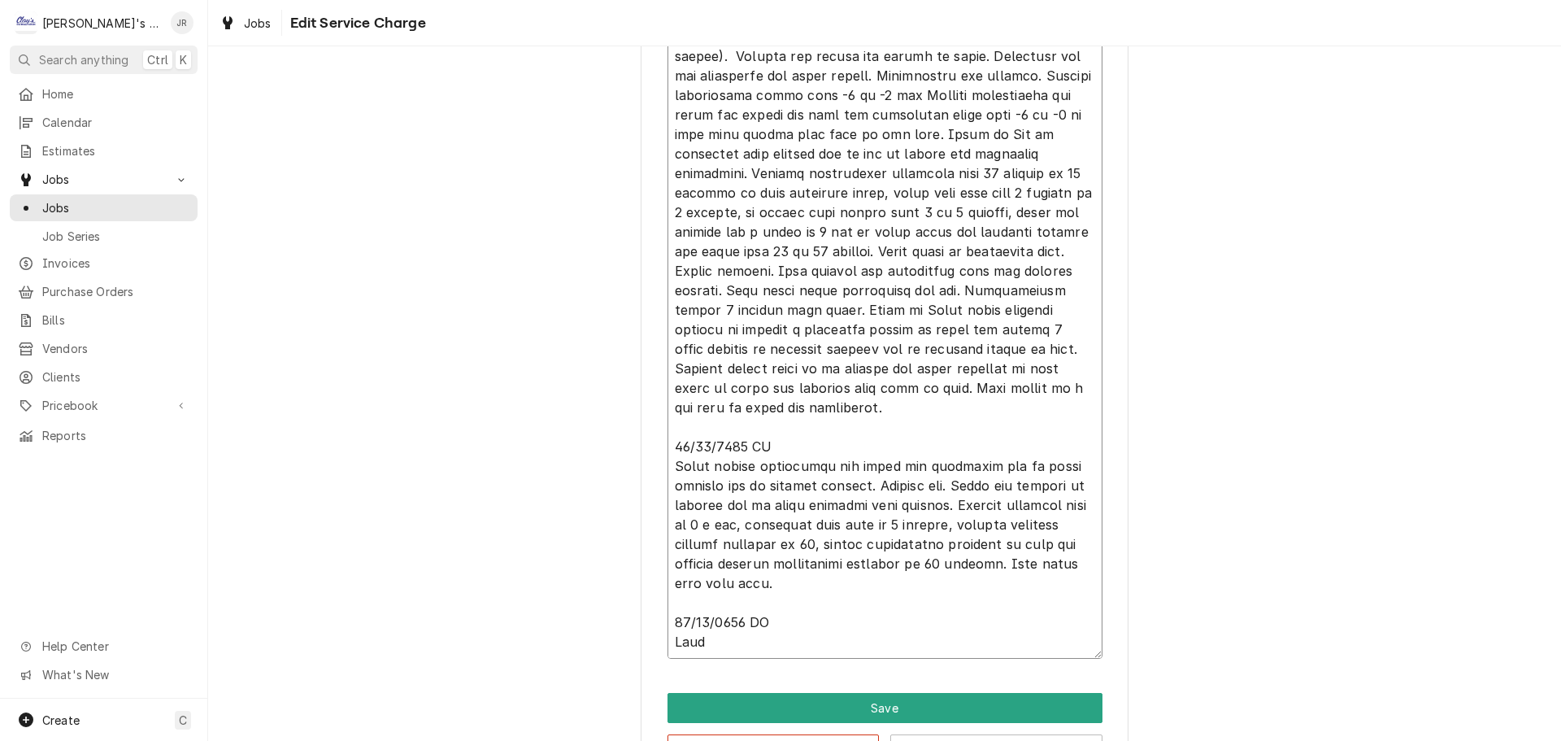
type textarea "9/5/2025 JA & TP Upon arrival unit was off on defrost lockout. Customer complai…"
type textarea "x"
type textarea "9/5/2025 JA & TP Upon arrival unit was off on defrost lockout. Customer complai…"
type textarea "x"
type textarea "9/5/2025 JA & TP Upon arrival unit was off on defrost lockout. Customer complai…"
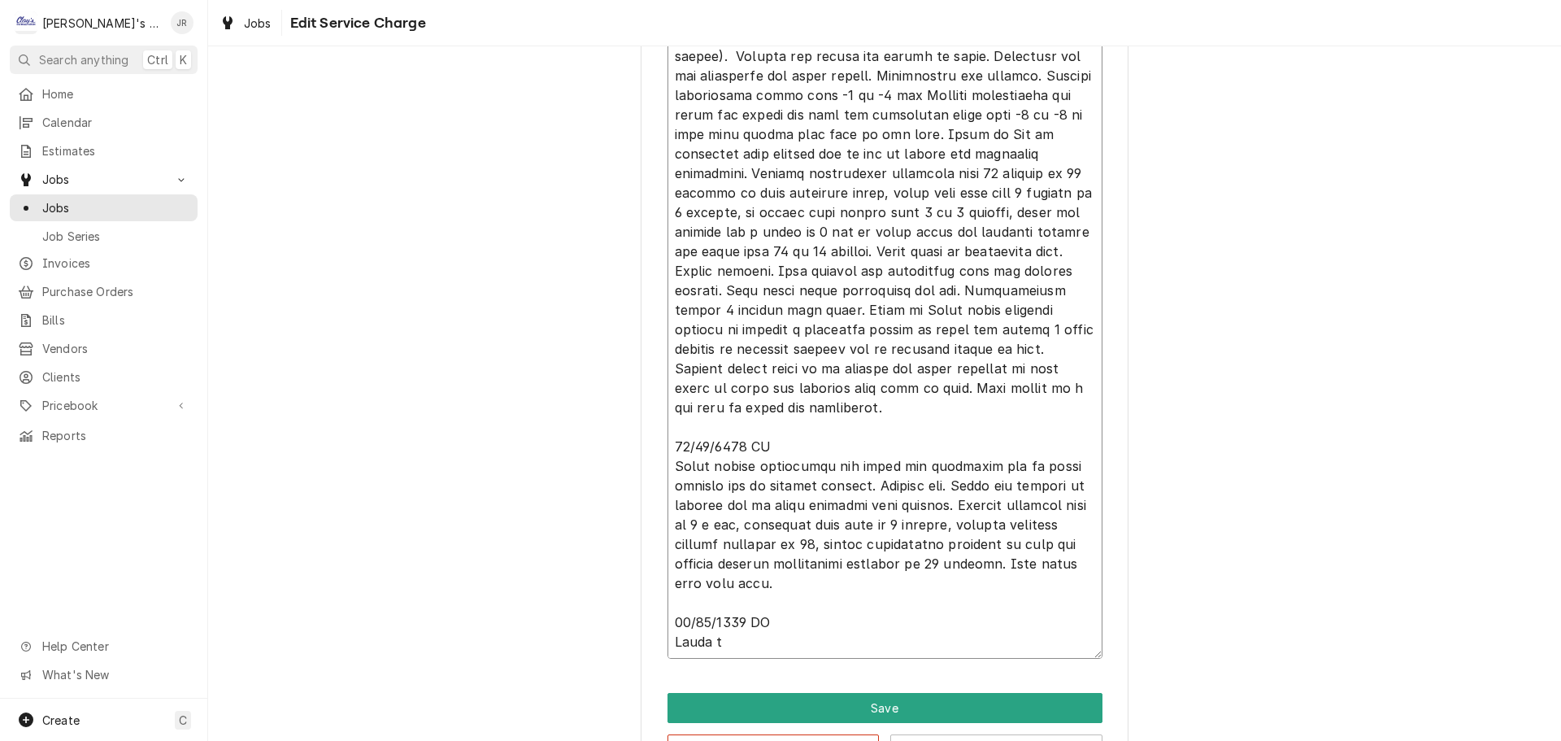
type textarea "x"
type textarea "9/5/2025 JA & TP Upon arrival unit was off on defrost lockout. Customer complai…"
type textarea "x"
type textarea "9/5/2025 JA & TP Upon arrival unit was off on defrost lockout. Customer complai…"
type textarea "x"
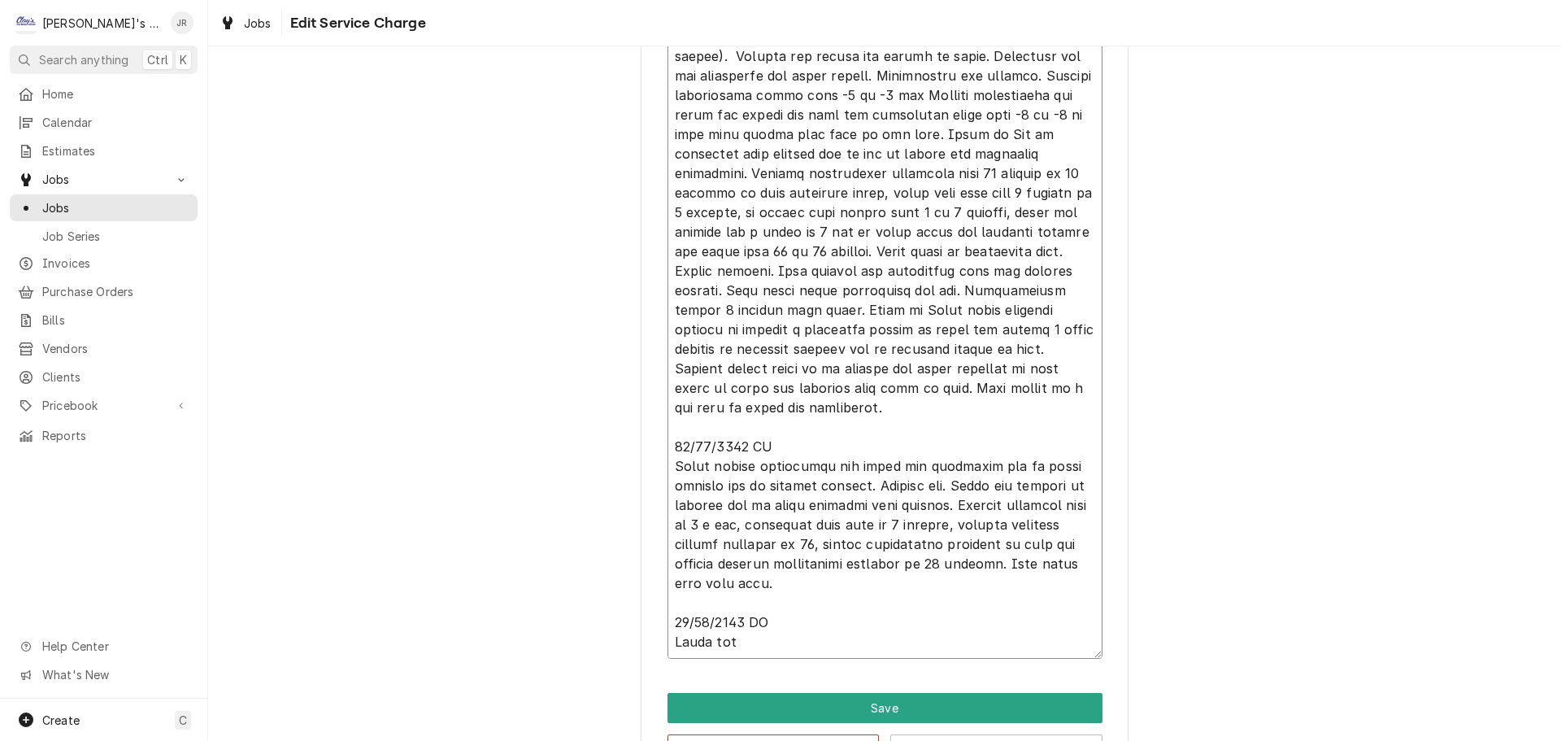
type textarea "9/5/2025 JA & TP Upon arrival unit was off on defrost lockout. Customer complai…"
type textarea "x"
type textarea "9/5/2025 JA & TP Upon arrival unit was off on defrost lockout. Customer complai…"
type textarea "x"
type textarea "9/5/2025 JA & TP Upon arrival unit was off on defrost lockout. Customer complai…"
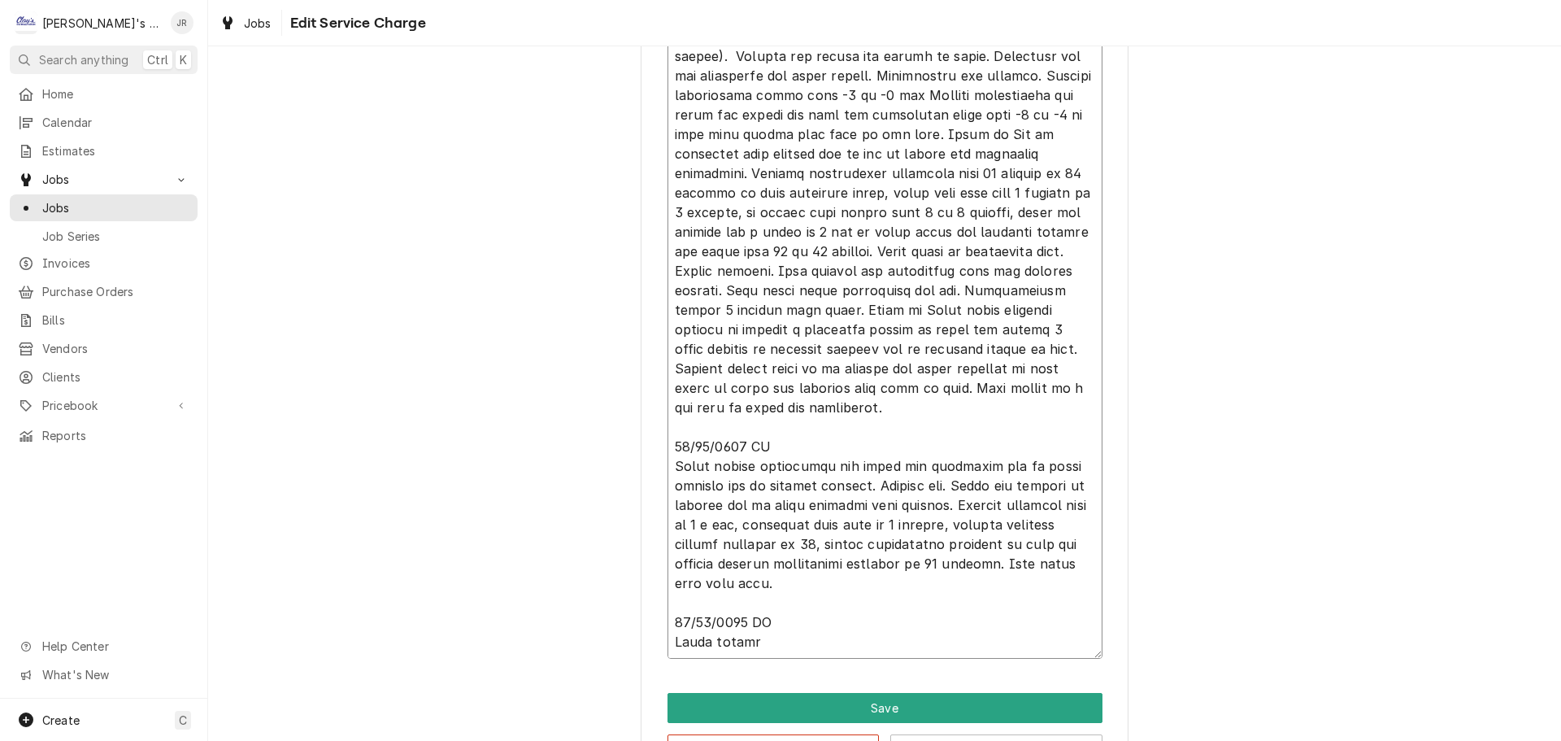
type textarea "x"
type textarea "9/5/2025 JA & TP Upon arrival unit was off on defrost lockout. Customer complai…"
type textarea "x"
type textarea "9/5/2025 JA & TP Upon arrival unit was off on defrost lockout. Customer complai…"
type textarea "x"
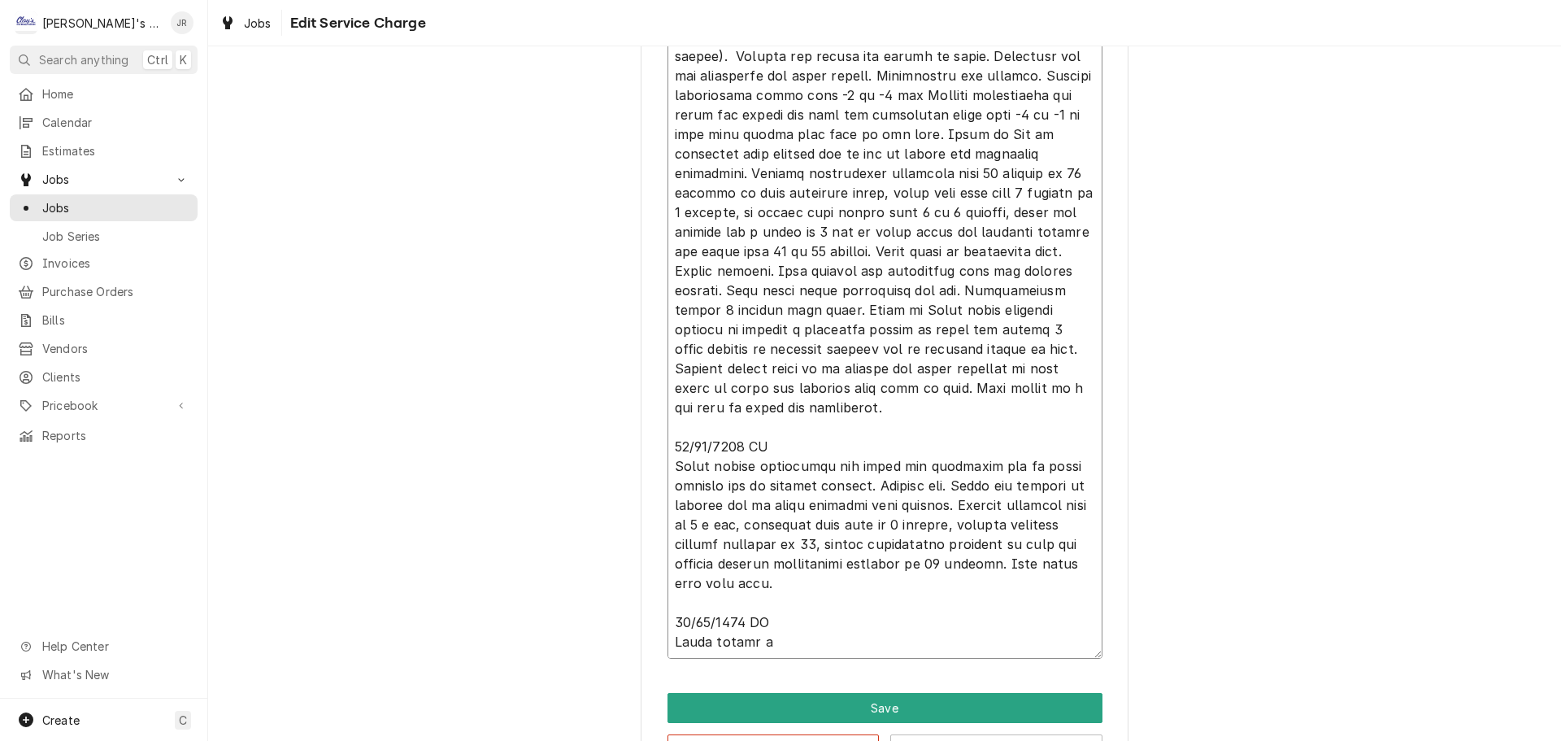
type textarea "9/5/2025 JA & TP Upon arrival unit was off on defrost lockout. Customer complai…"
type textarea "x"
type textarea "9/5/2025 JA & TP Upon arrival unit was off on defrost lockout. Customer complai…"
type textarea "x"
type textarea "9/5/2025 JA & TP Upon arrival unit was off on defrost lockout. Customer complai…"
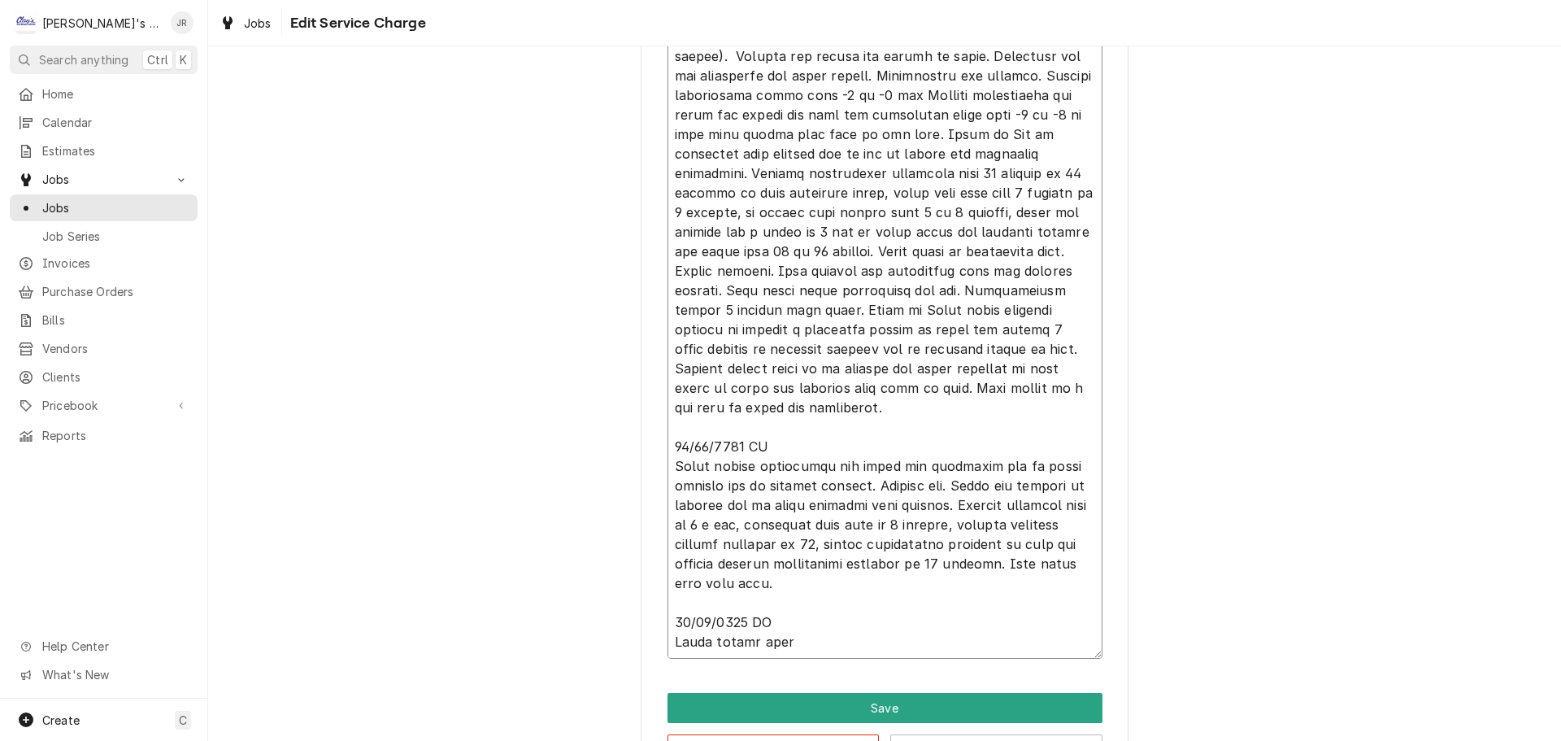
type textarea "x"
type textarea "9/5/2025 JA & TP Upon arrival unit was off on defrost lockout. Customer complai…"
type textarea "x"
type textarea "9/5/2025 JA & TP Upon arrival unit was off on defrost lockout. Customer complai…"
type textarea "x"
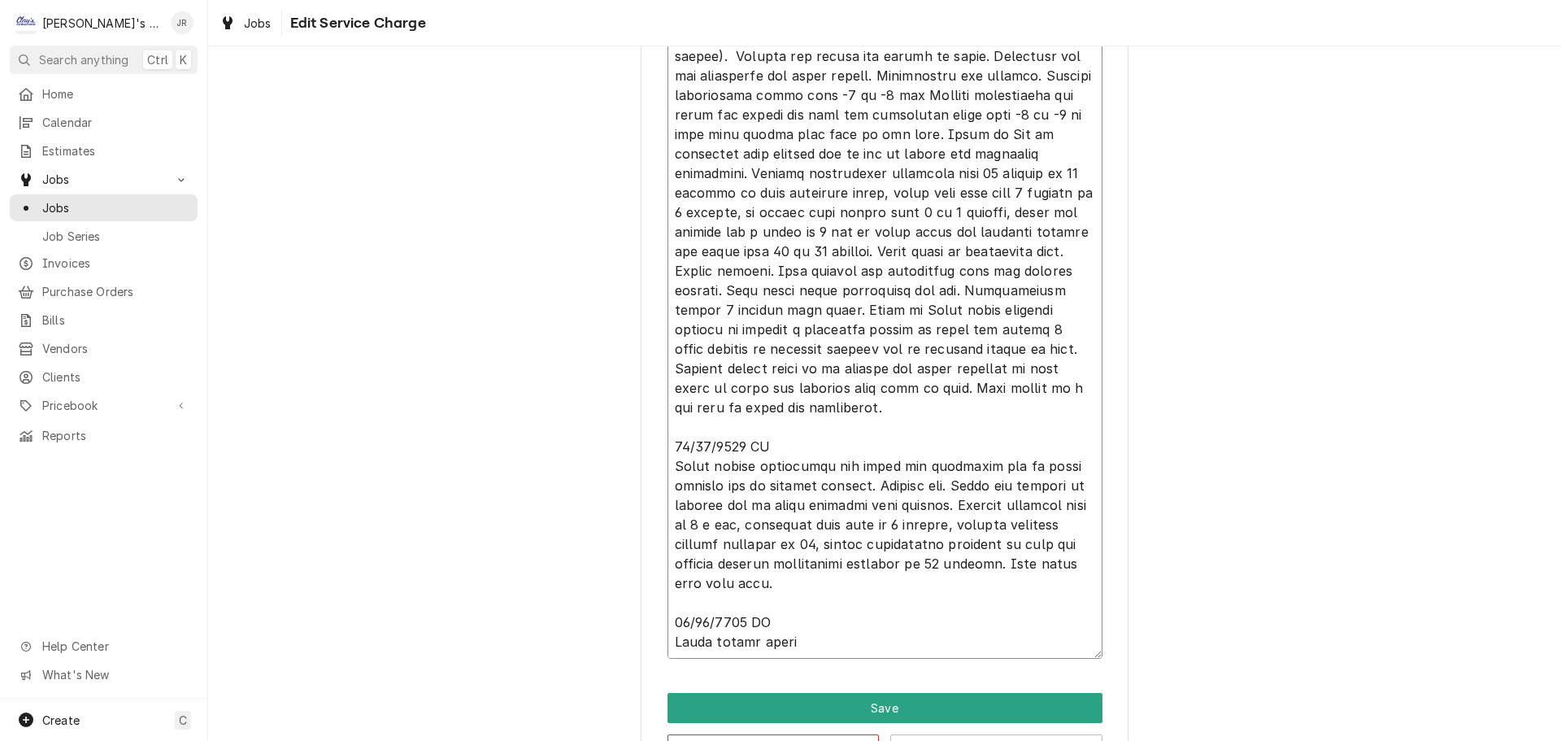
type textarea "9/5/2025 JA & TP Upon arrival unit was off on defrost lockout. Customer complai…"
type textarea "x"
type textarea "9/5/2025 JA & TP Upon arrival unit was off on defrost lockout. Customer complai…"
type textarea "x"
type textarea "9/5/2025 JA & TP Upon arrival unit was off on defrost lockout. Customer complai…"
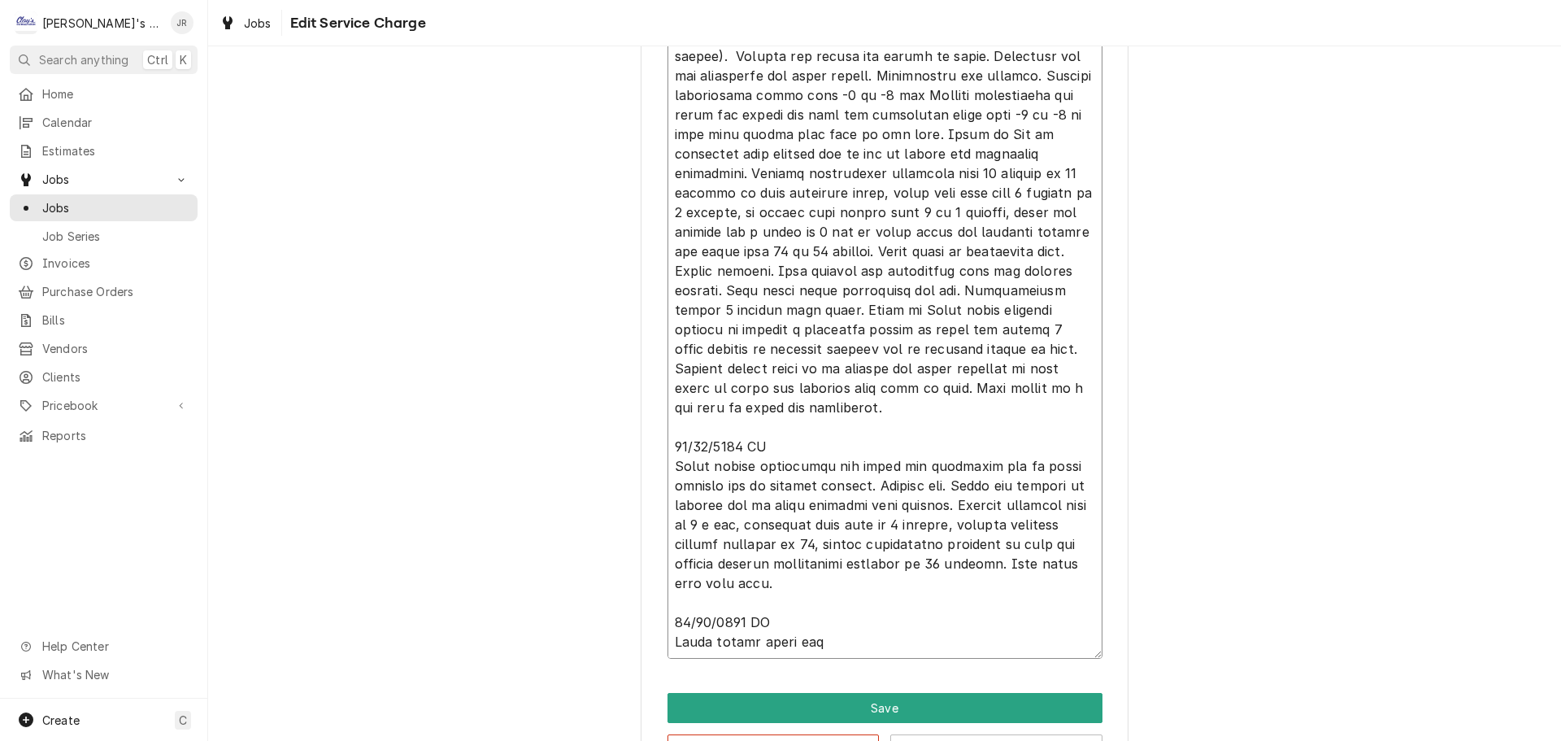
type textarea "x"
type textarea "9/5/2025 JA & TP Upon arrival unit was off on defrost lockout. Customer complai…"
type textarea "x"
type textarea "9/5/2025 JA & TP Upon arrival unit was off on defrost lockout. Customer complai…"
type textarea "x"
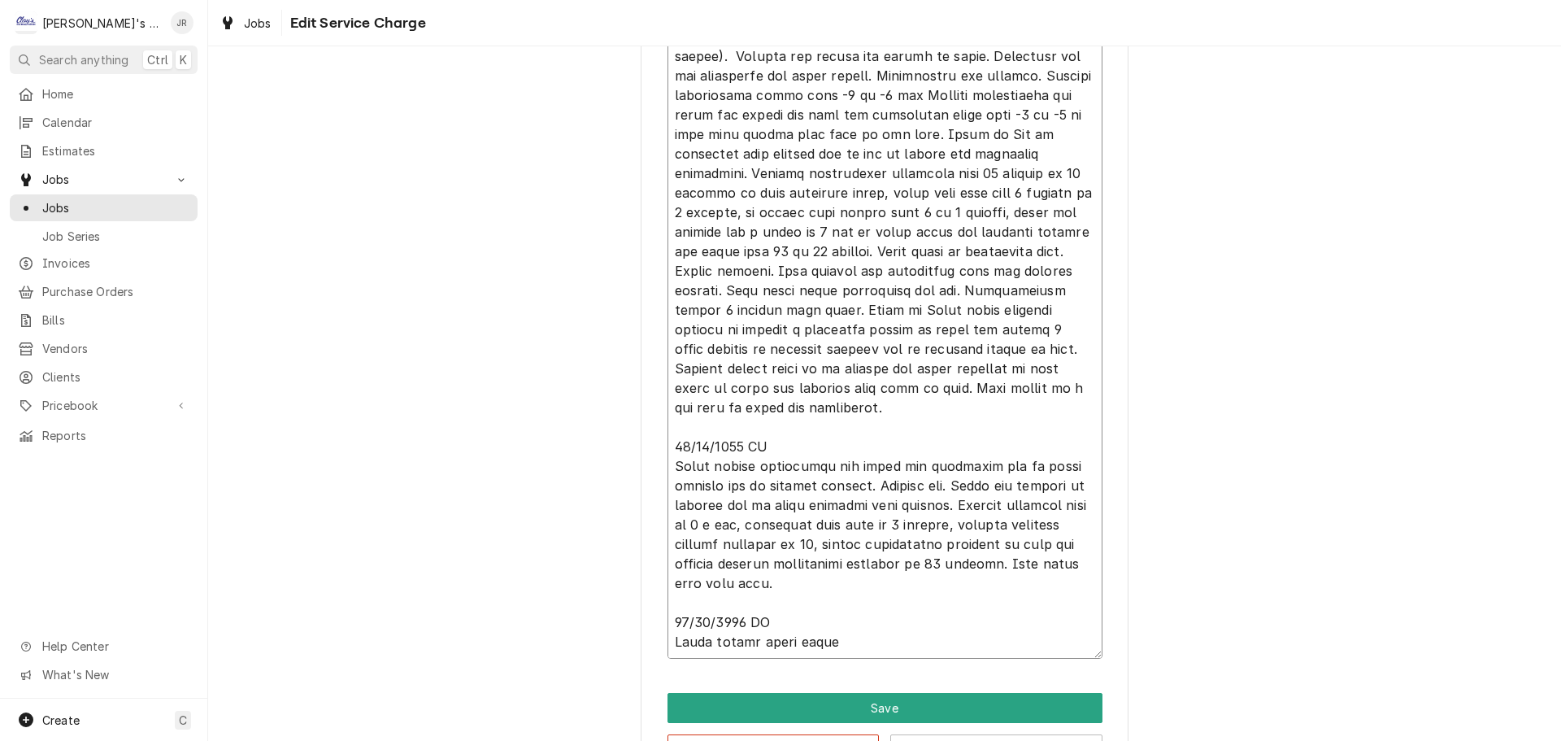
type textarea "9/5/2025 JA & TP Upon arrival unit was off on defrost lockout. Customer complai…"
type textarea "x"
type textarea "9/5/2025 JA & TP Upon arrival unit was off on defrost lockout. Customer complai…"
type textarea "x"
type textarea "9/5/2025 JA & TP Upon arrival unit was off on defrost lockout. Customer complai…"
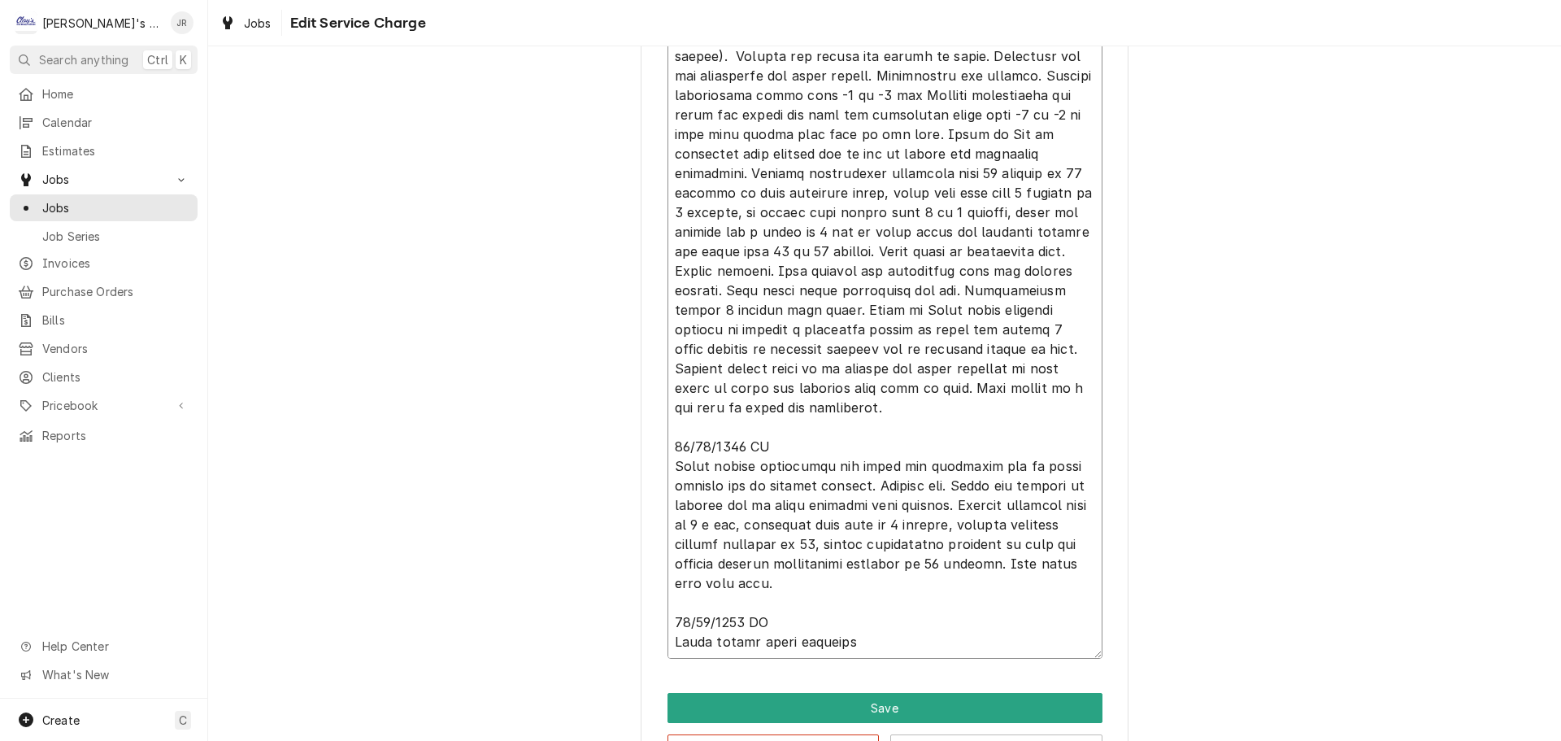
type textarea "x"
type textarea "9/5/2025 JA & TP Upon arrival unit was off on defrost lockout. Customer complai…"
type textarea "x"
type textarea "9/5/2025 JA & TP Upon arrival unit was off on defrost lockout. Customer complai…"
type textarea "x"
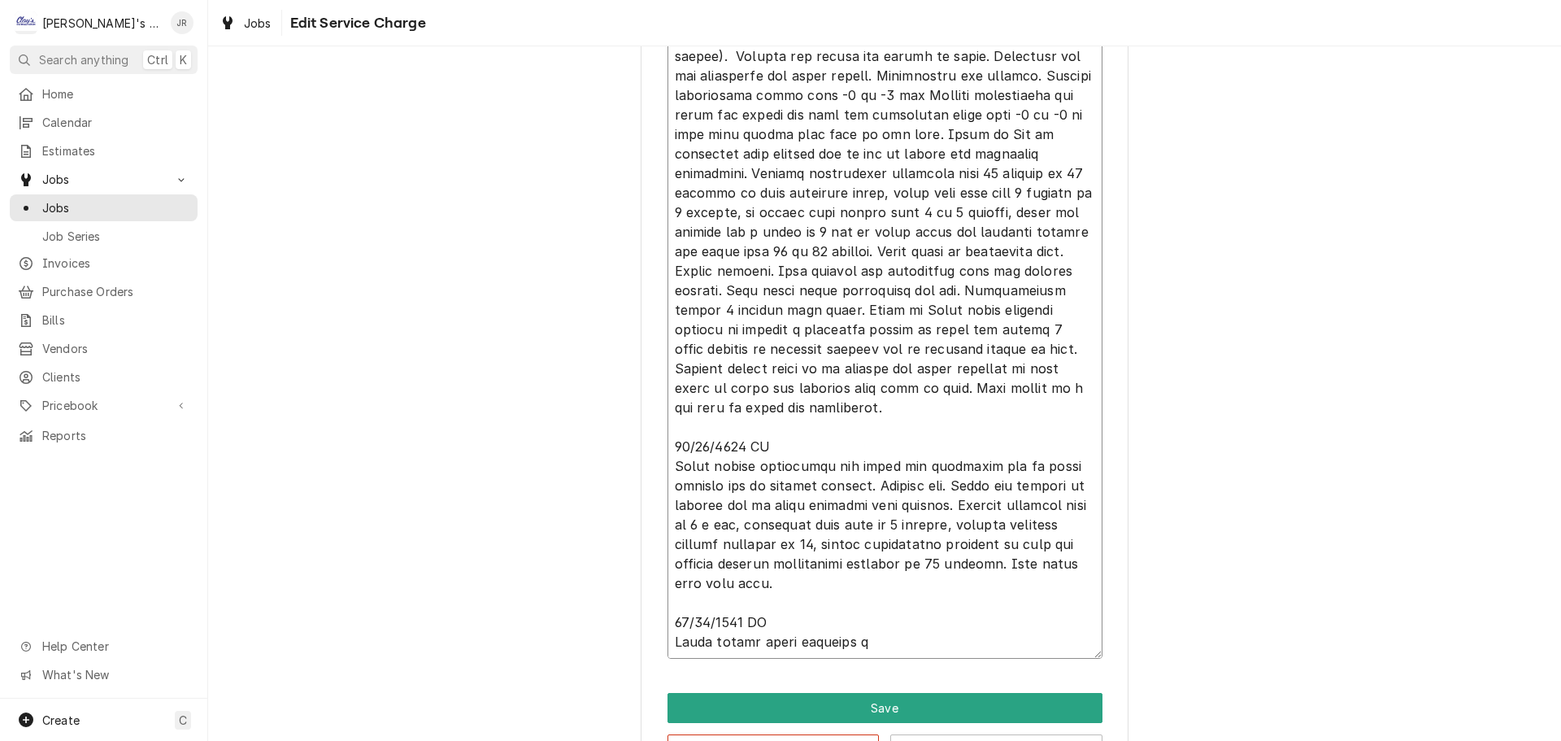
type textarea "9/5/2025 JA & TP Upon arrival unit was off on defrost lockout. Customer complai…"
type textarea "x"
type textarea "9/5/2025 JA & TP Upon arrival unit was off on defrost lockout. Customer complai…"
type textarea "x"
type textarea "9/5/2025 JA & TP Upon arrival unit was off on defrost lockout. Customer complai…"
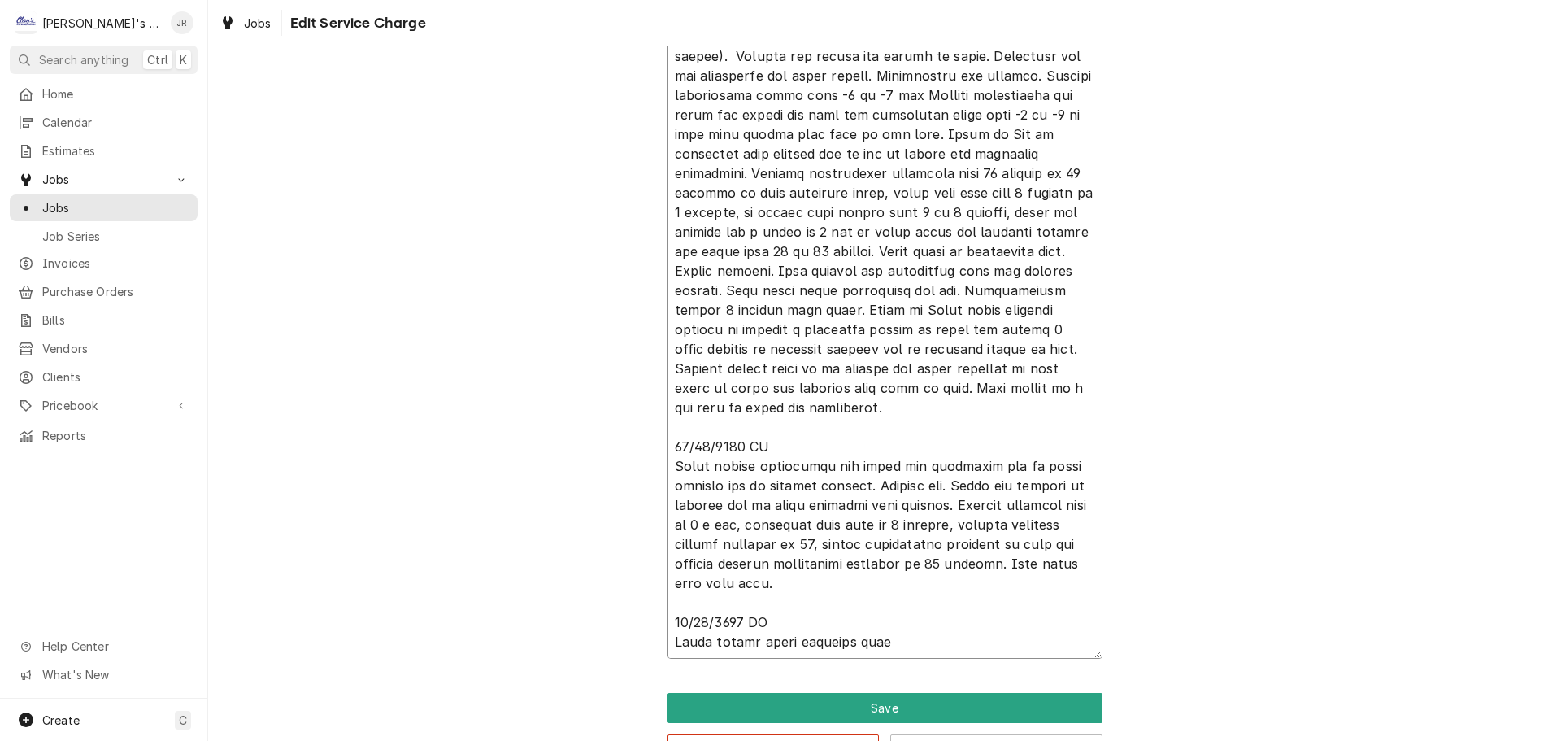
type textarea "x"
type textarea "9/5/2025 JA & TP Upon arrival unit was off on defrost lockout. Customer complai…"
type textarea "x"
type textarea "9/5/2025 JA & TP Upon arrival unit was off on defrost lockout. Customer complai…"
type textarea "x"
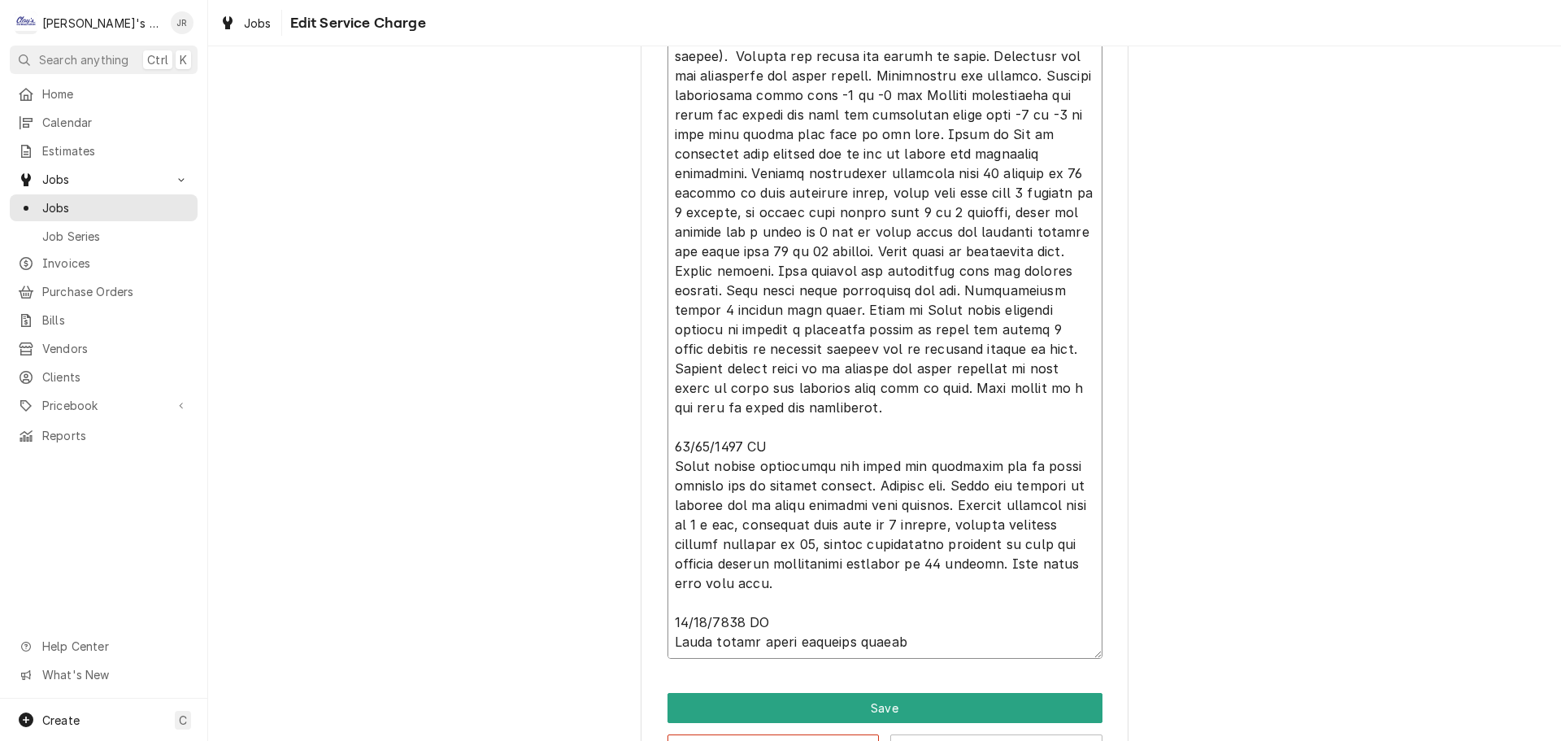
type textarea "9/5/2025 JA & TP Upon arrival unit was off on defrost lockout. Customer complai…"
type textarea "x"
type textarea "9/5/2025 JA & TP Upon arrival unit was off on defrost lockout. Customer complai…"
type textarea "x"
type textarea "9/5/2025 JA & TP Upon arrival unit was off on defrost lockout. Customer complai…"
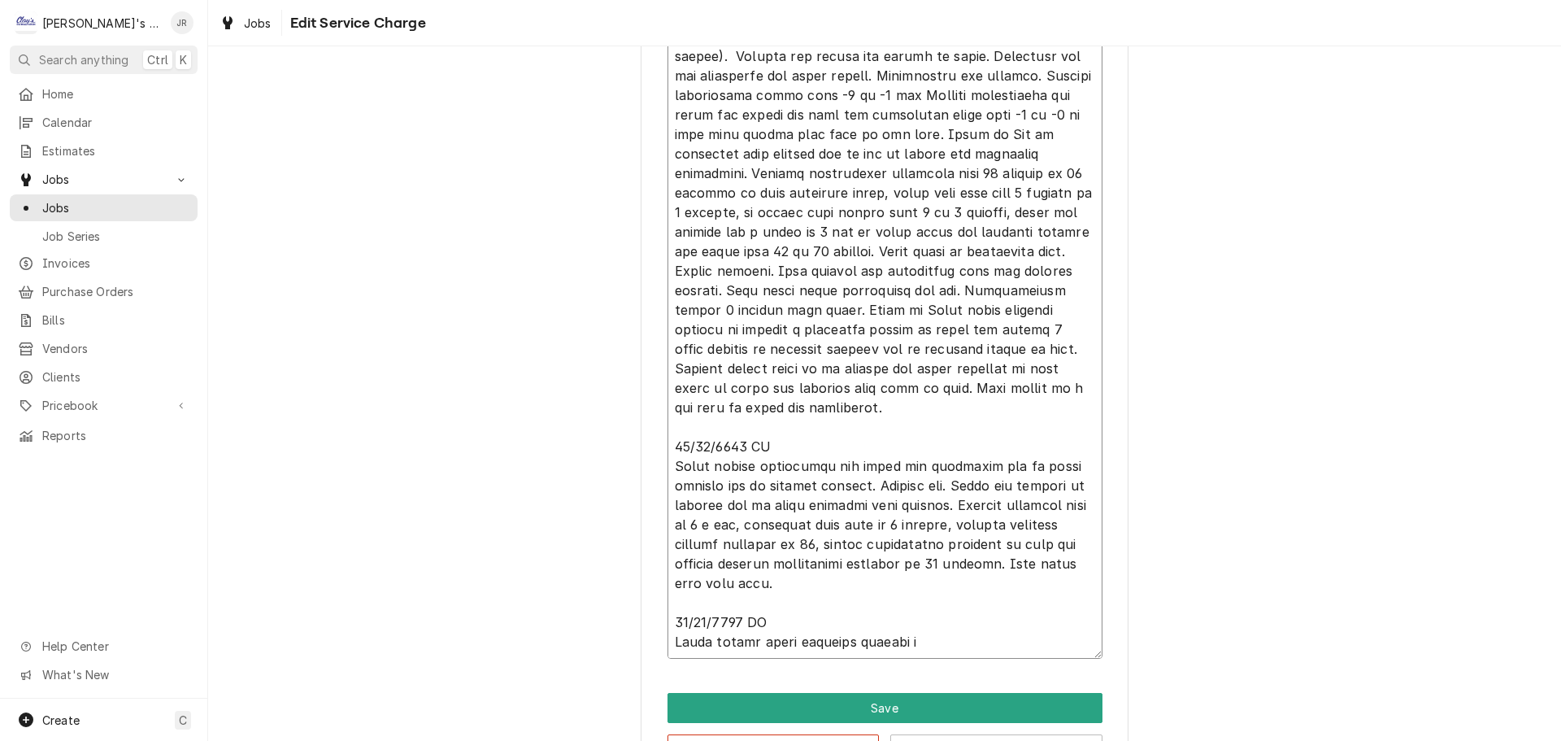
type textarea "x"
type textarea "9/5/2025 JA & TP Upon arrival unit was off on defrost lockout. Customer complai…"
type textarea "x"
type textarea "9/5/2025 JA & TP Upon arrival unit was off on defrost lockout. Customer complai…"
type textarea "x"
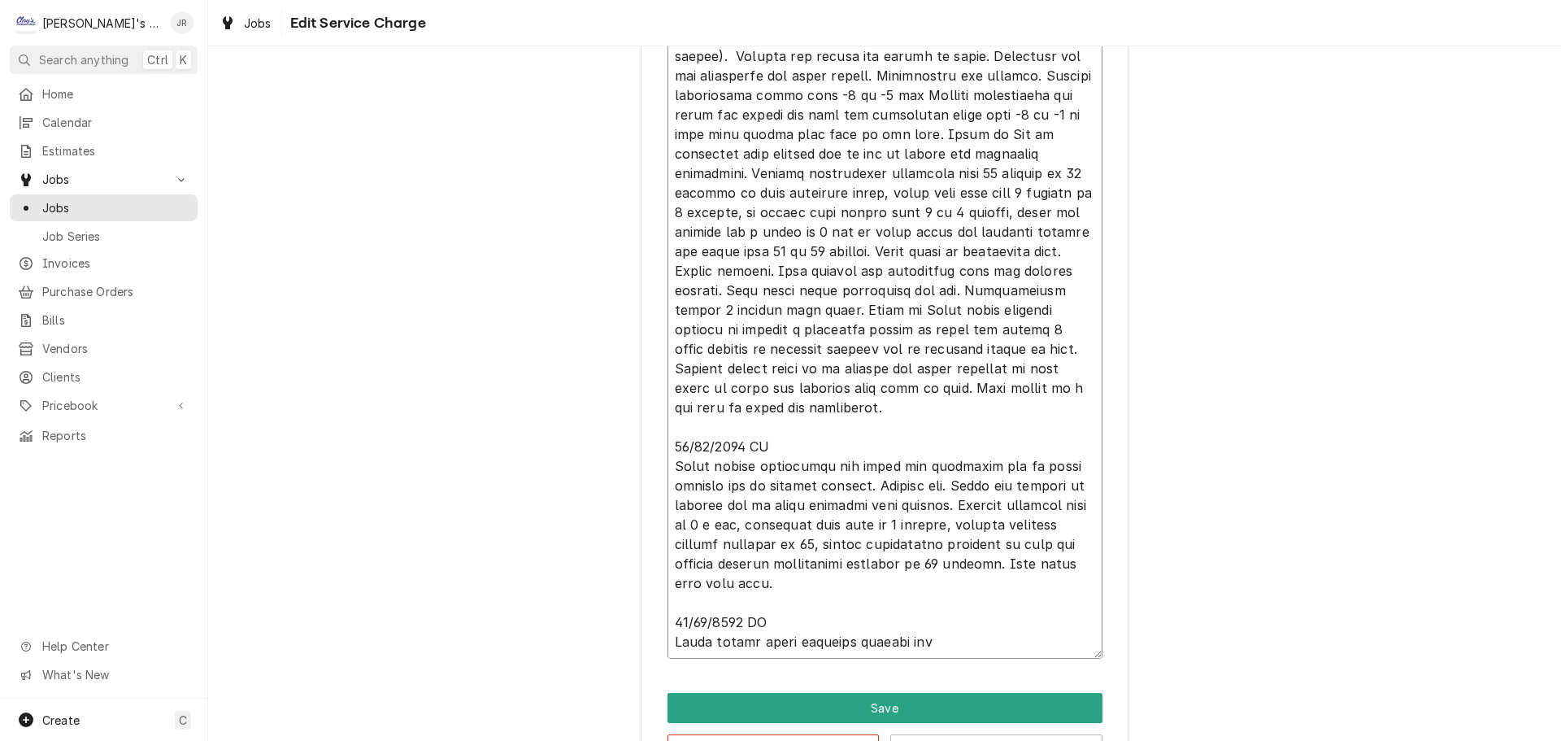
type textarea "9/5/2025 JA & TP Upon arrival unit was off on defrost lockout. Customer complai…"
type textarea "x"
type textarea "9/5/2025 JA & TP Upon arrival unit was off on defrost lockout. Customer complai…"
type textarea "x"
type textarea "9/5/2025 JA & TP Upon arrival unit was off on defrost lockout. Customer complai…"
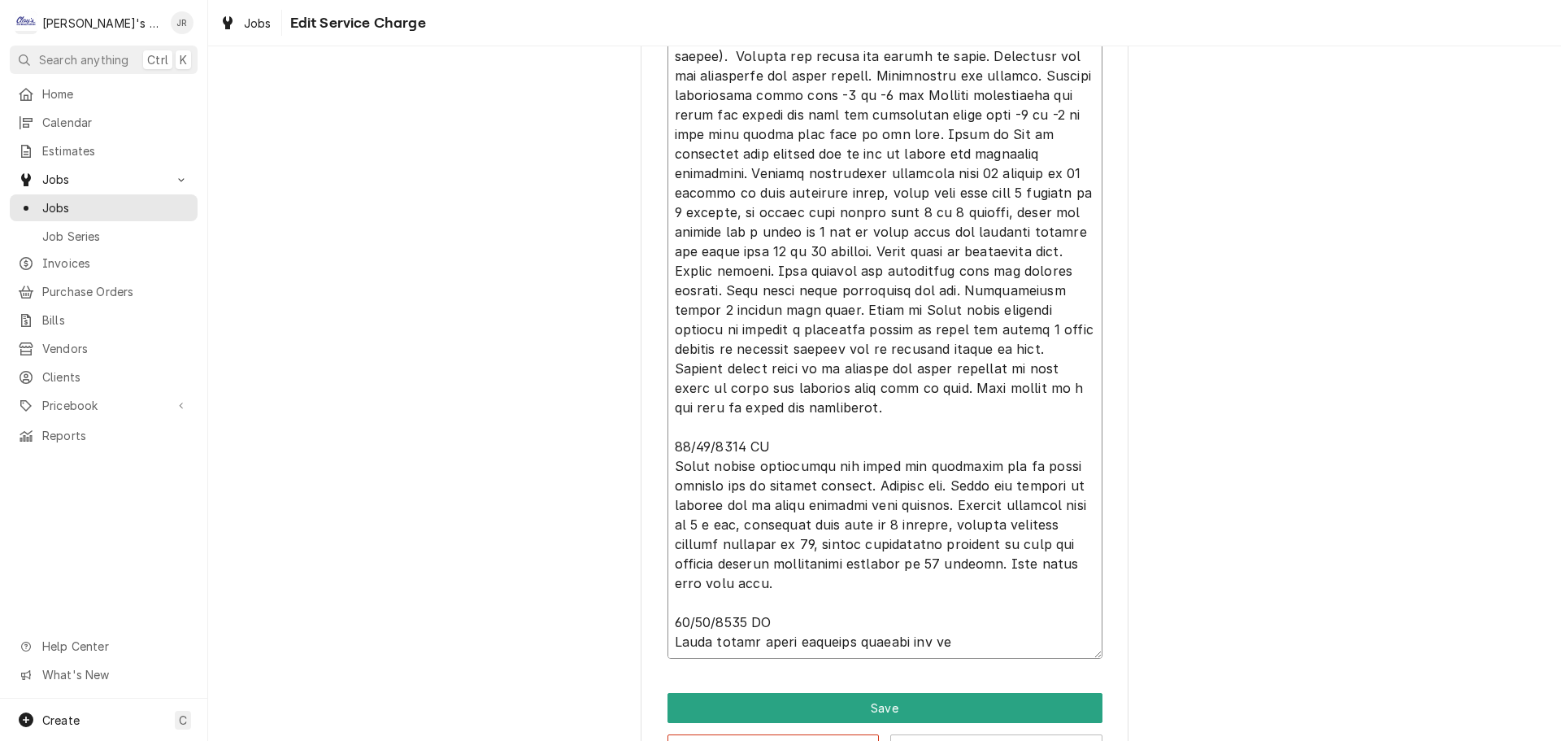
type textarea "x"
type textarea "9/5/2025 JA & TP Upon arrival unit was off on defrost lockout. Customer complai…"
type textarea "x"
type textarea "9/5/2025 JA & TP Upon arrival unit was off on defrost lockout. Customer complai…"
type textarea "x"
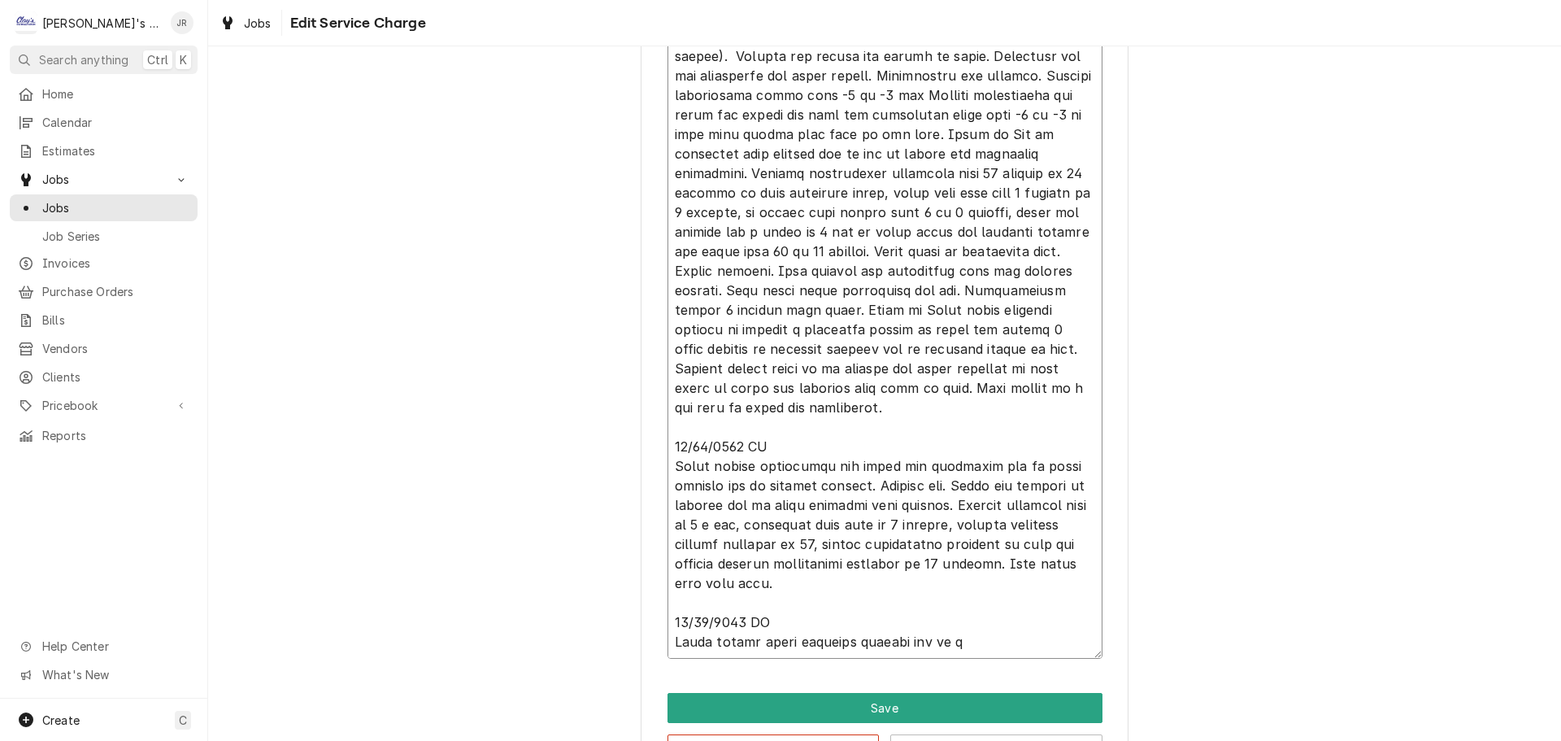
type textarea "9/5/2025 JA & TP Upon arrival unit was off on defrost lockout. Customer complai…"
type textarea "x"
type textarea "9/5/2025 JA & TP Upon arrival unit was off on defrost lockout. Customer complai…"
type textarea "x"
type textarea "9/5/2025 JA & TP Upon arrival unit was off on defrost lockout. Customer complai…"
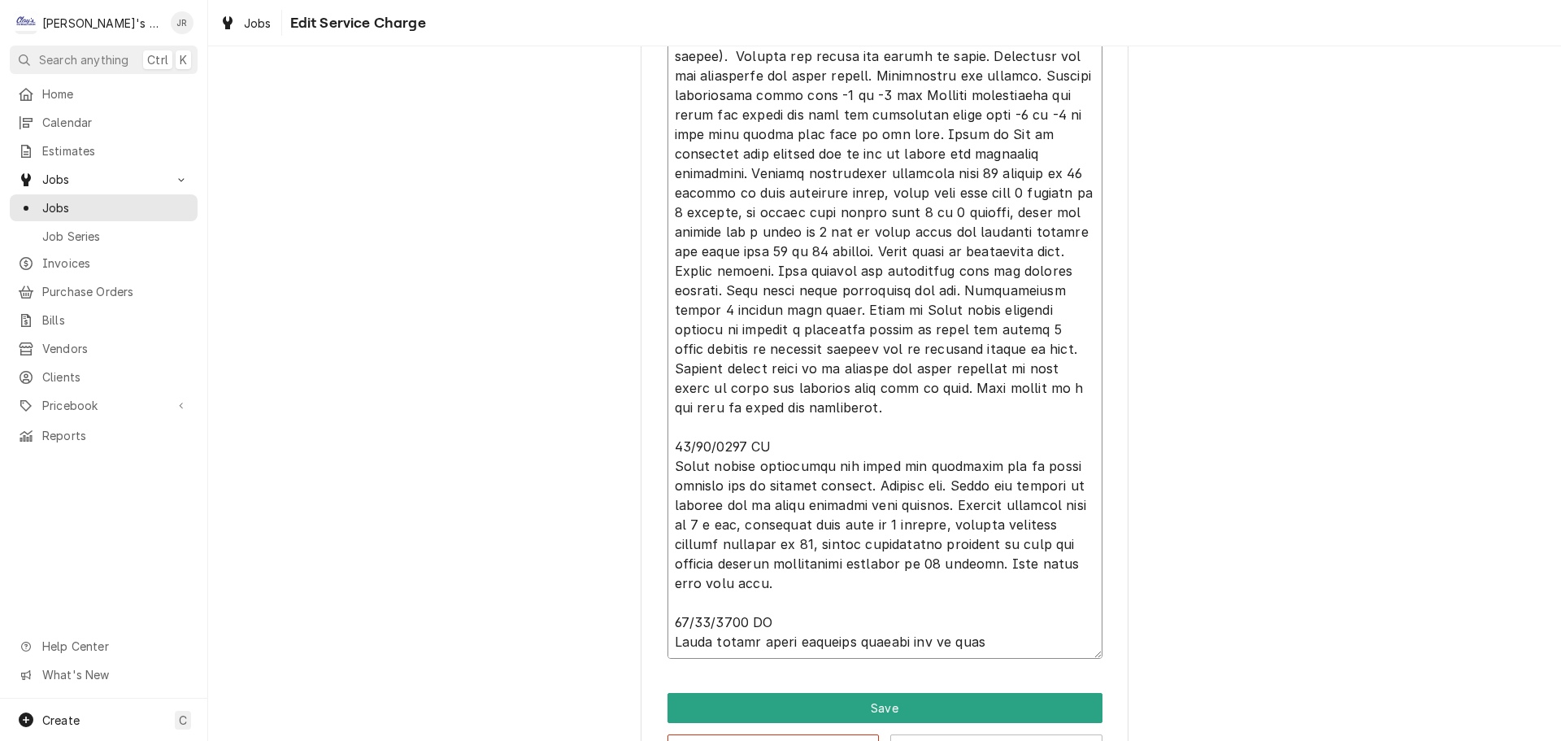
type textarea "x"
type textarea "9/5/2025 JA & TP Upon arrival unit was off on defrost lockout. Customer complai…"
type textarea "x"
type textarea "9/5/2025 JA & TP Upon arrival unit was off on defrost lockout. Customer complai…"
type textarea "x"
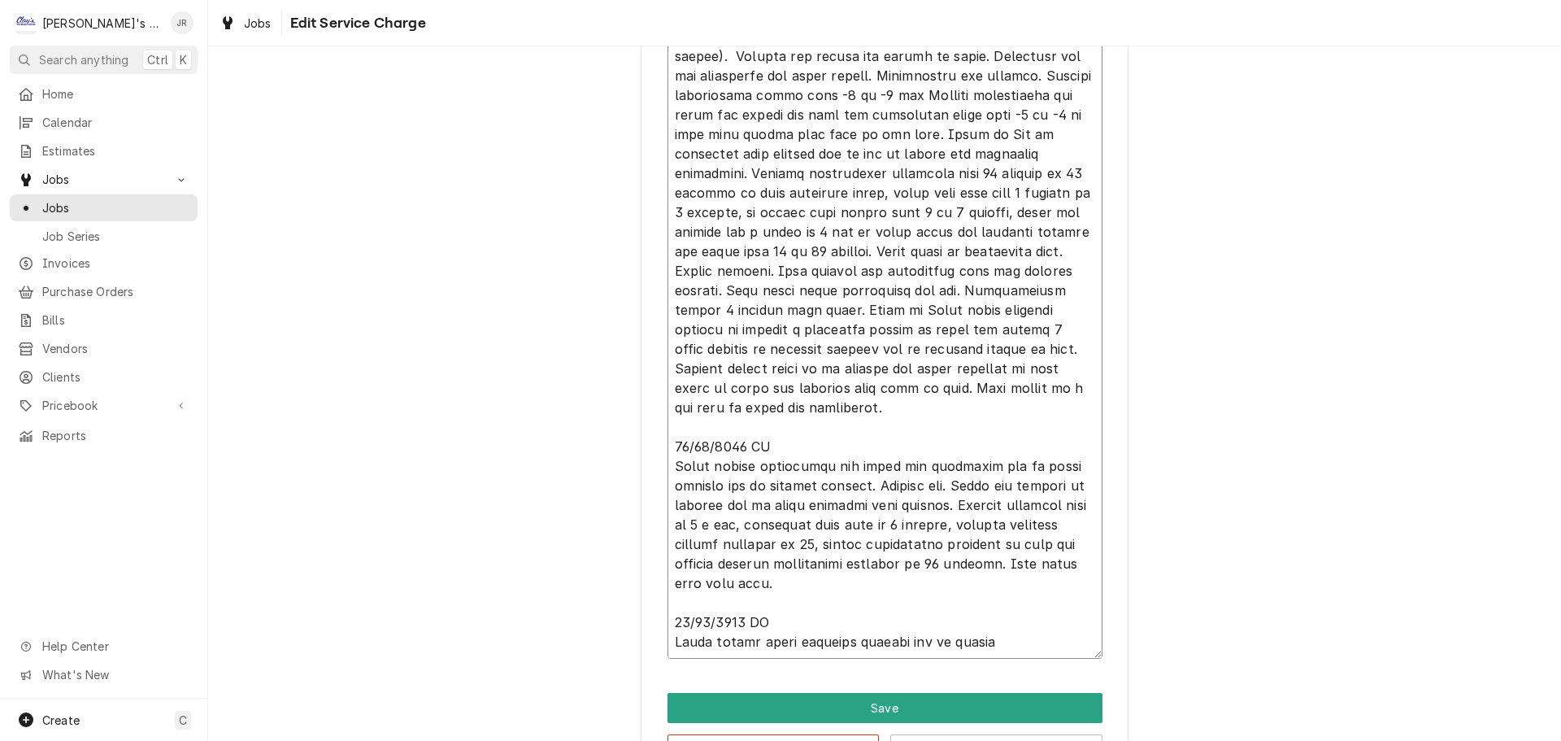
type textarea "9/5/2025 JA & TP Upon arrival unit was off on defrost lockout. Customer complai…"
type textarea "x"
type textarea "9/5/2025 JA & TP Upon arrival unit was off on defrost lockout. Customer complai…"
type textarea "x"
type textarea "9/5/2025 JA & TP Upon arrival unit was off on defrost lockout. Customer complai…"
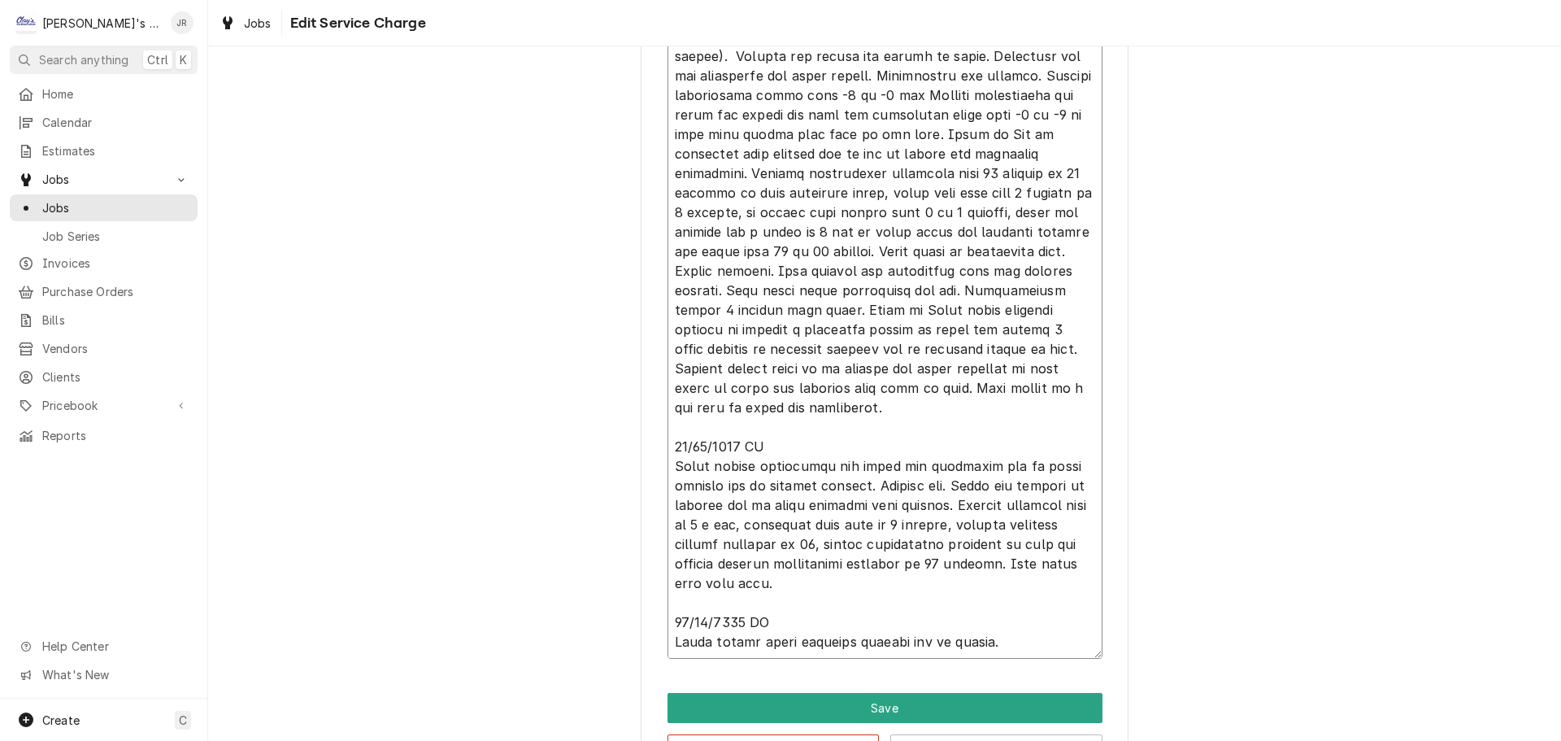
type textarea "x"
type textarea "9/5/2025 JA & TP Upon arrival unit was off on defrost lockout. Customer complai…"
type textarea "x"
type textarea "9/5/2025 JA & TP Upon arrival unit was off on defrost lockout. Customer complai…"
type textarea "x"
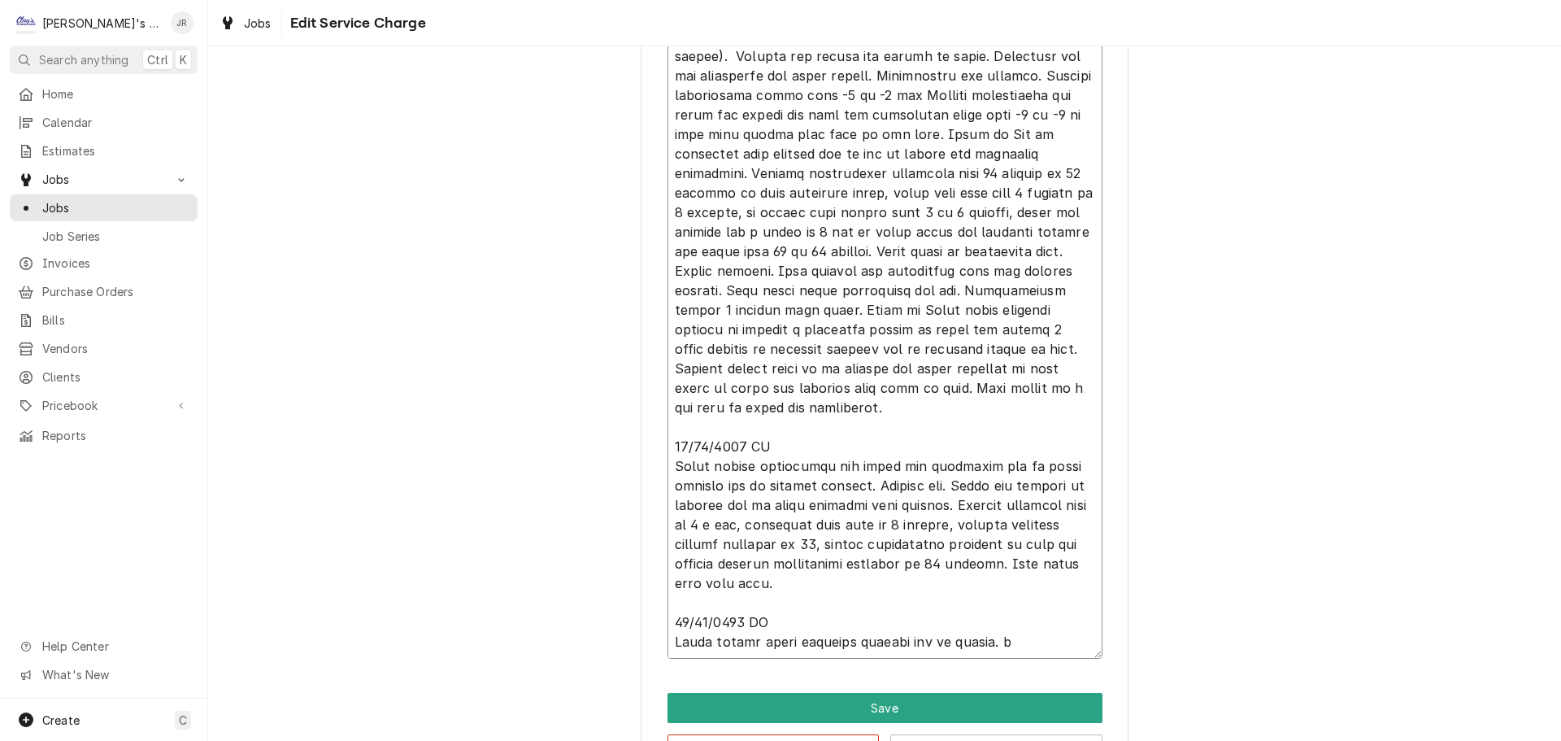
type textarea "9/5/2025 JA & TP Upon arrival unit was off on defrost lockout. Customer complai…"
type textarea "x"
type textarea "9/5/2025 JA & TP Upon arrival unit was off on defrost lockout. Customer complai…"
type textarea "x"
type textarea "9/5/2025 JA & TP Upon arrival unit was off on defrost lockout. Customer complai…"
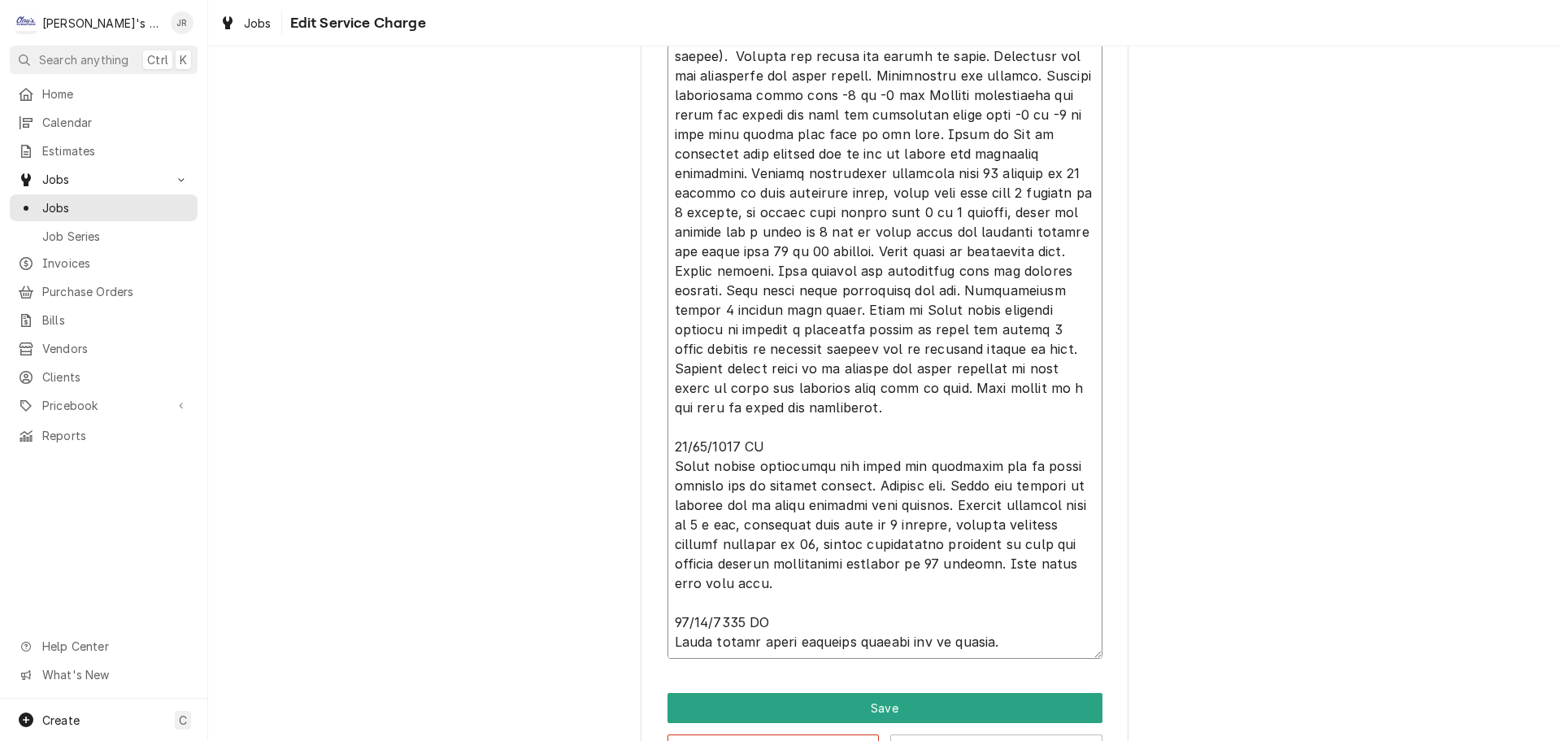
type textarea "x"
type textarea "9/5/2025 JA & TP Upon arrival unit was off on defrost lockout. Customer complai…"
type textarea "x"
type textarea "9/5/2025 JA & TP Upon arrival unit was off on defrost lockout. Customer complai…"
type textarea "x"
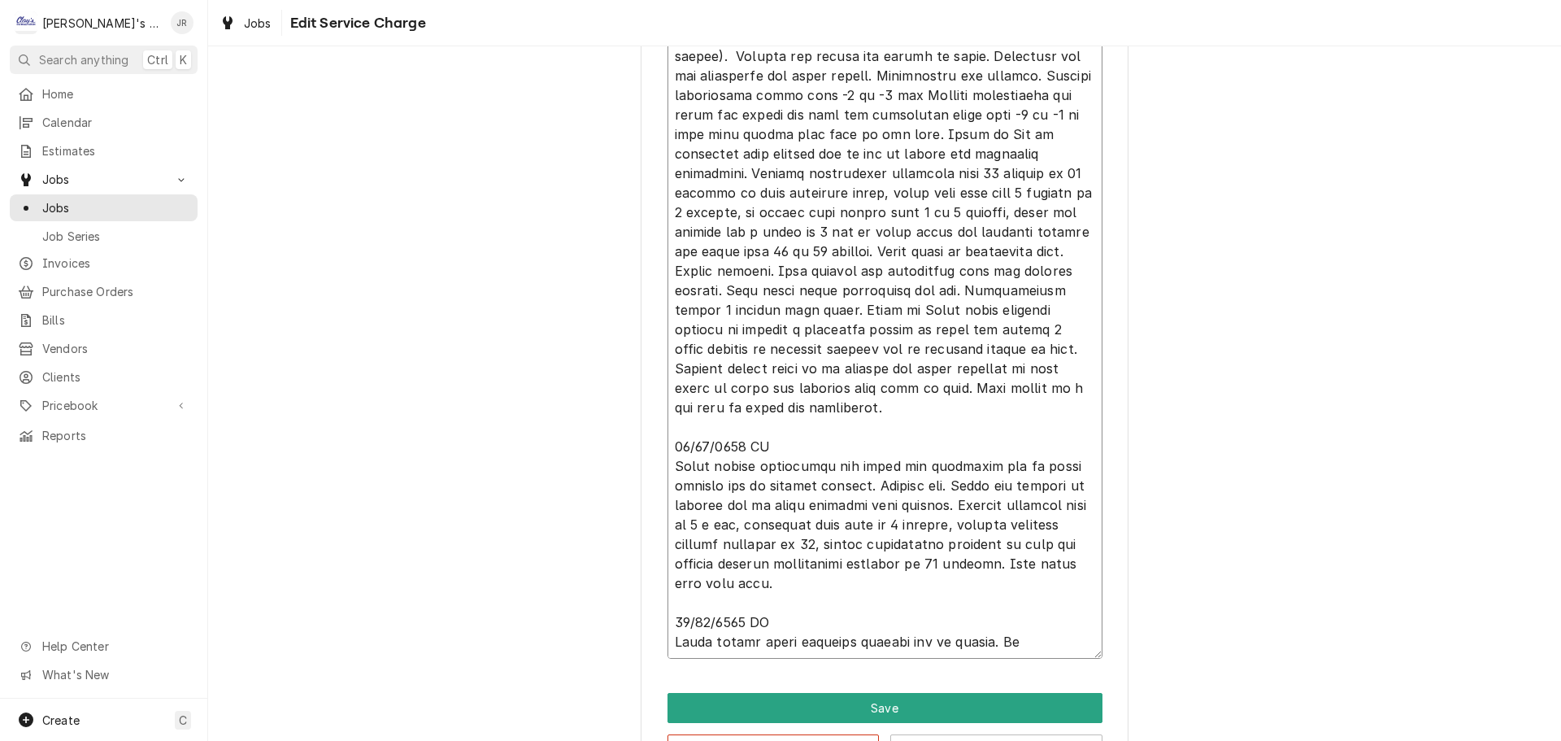
type textarea "9/5/2025 JA & TP Upon arrival unit was off on defrost lockout. Customer complai…"
type textarea "x"
type textarea "9/5/2025 JA & TP Upon arrival unit was off on defrost lockout. Customer complai…"
type textarea "x"
type textarea "9/5/2025 JA & TP Upon arrival unit was off on defrost lockout. Customer complai…"
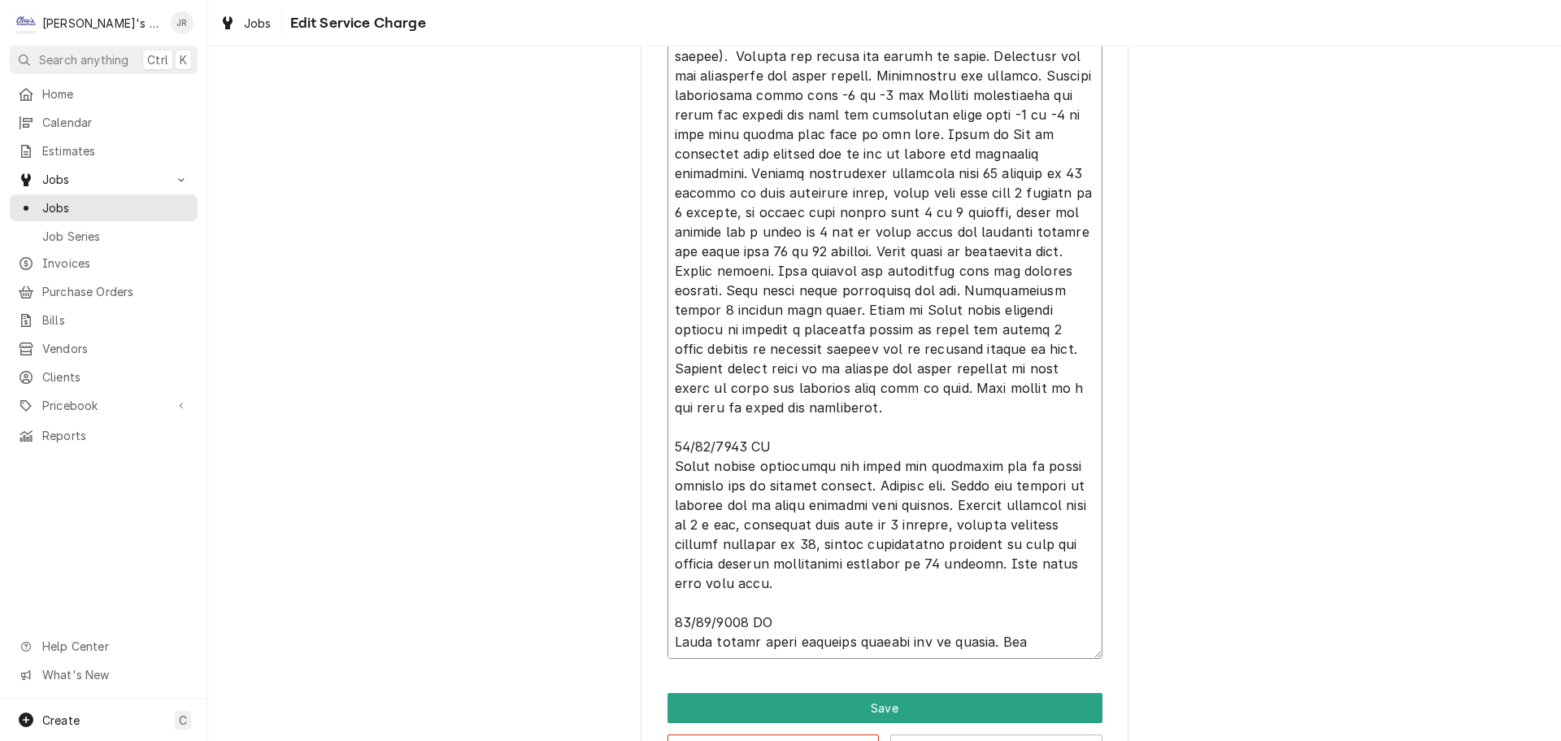
type textarea "x"
type textarea "9/5/2025 JA & TP Upon arrival unit was off on defrost lockout. Customer complai…"
type textarea "x"
type textarea "9/5/2025 JA & TP Upon arrival unit was off on defrost lockout. Customer complai…"
type textarea "x"
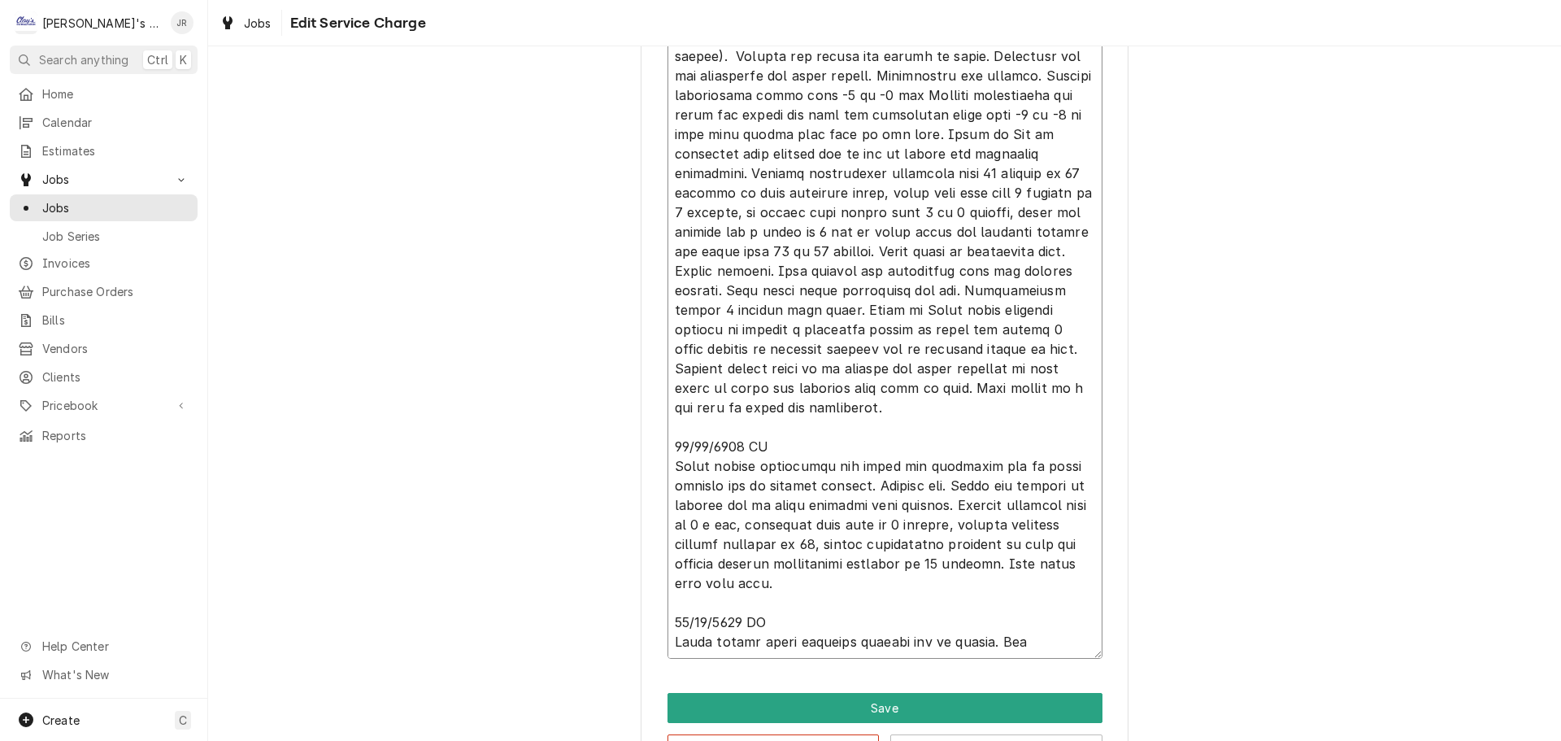
type textarea "9/5/2025 JA & TP Upon arrival unit was off on defrost lockout. Customer complai…"
type textarea "x"
type textarea "9/5/2025 JA & TP Upon arrival unit was off on defrost lockout. Customer complai…"
type textarea "x"
type textarea "9/5/2025 JA & TP Upon arrival unit was off on defrost lockout. Customer complai…"
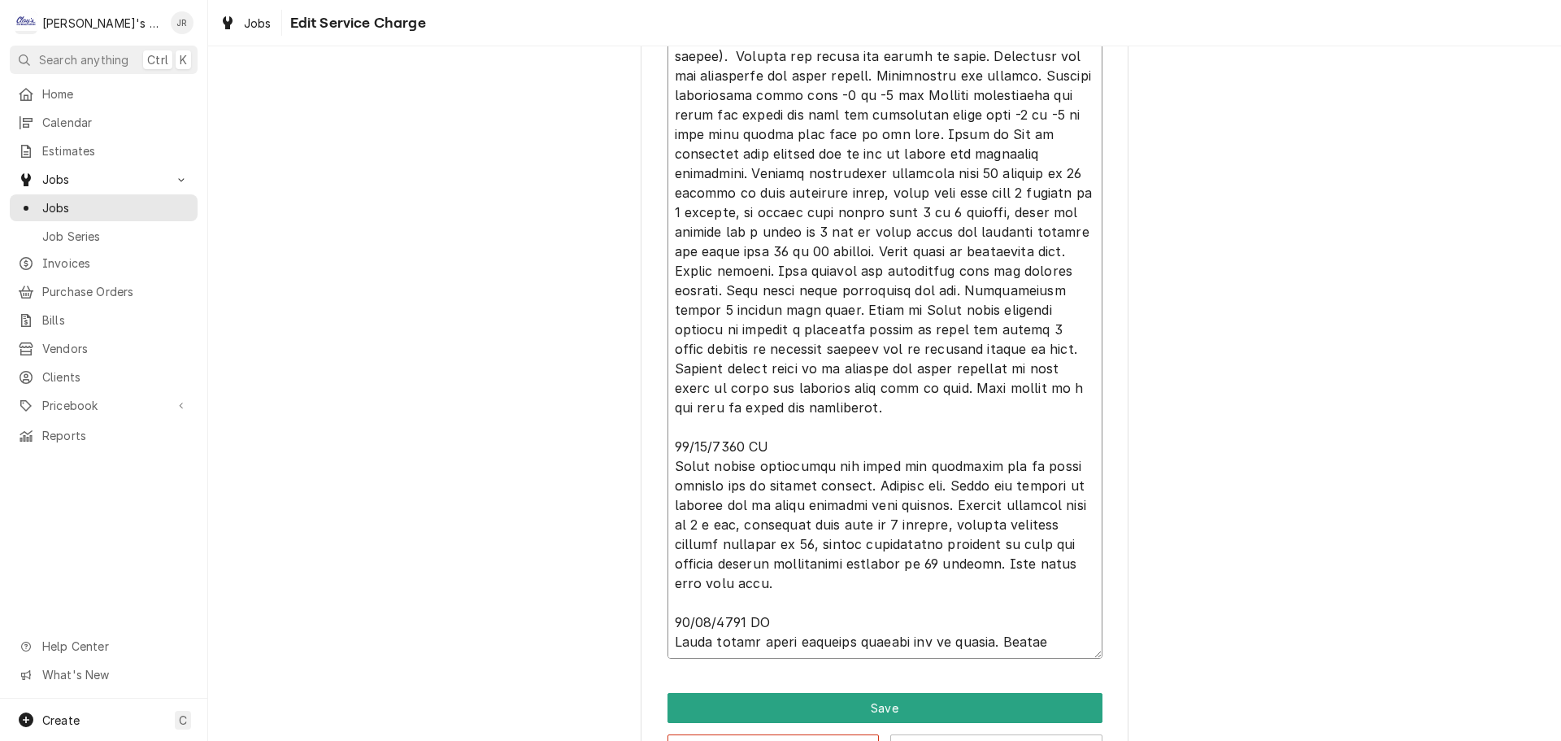
type textarea "x"
type textarea "9/5/2025 JA & TP Upon arrival unit was off on defrost lockout. Customer complai…"
type textarea "x"
type textarea "9/5/2025 JA & TP Upon arrival unit was off on defrost lockout. Customer complai…"
type textarea "x"
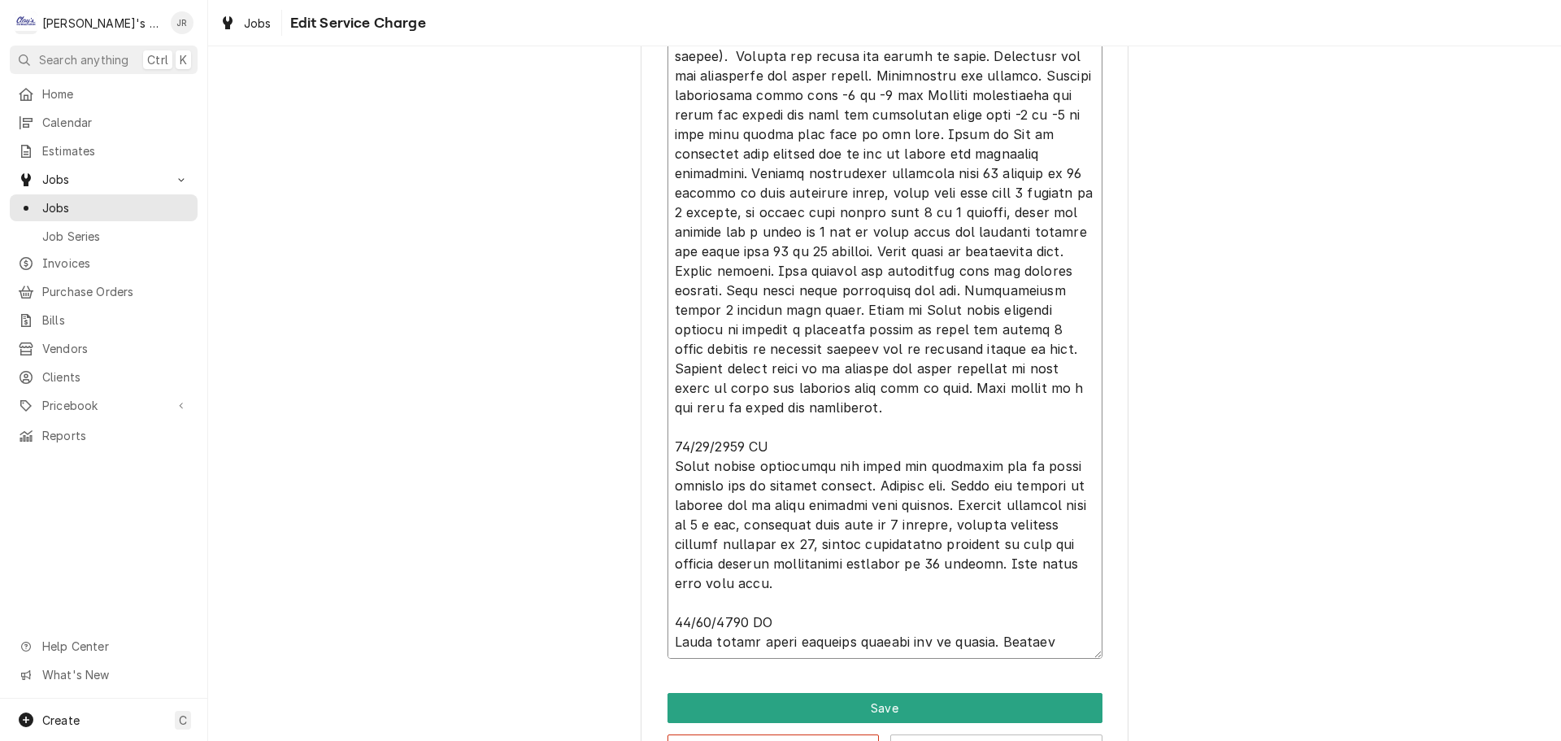
type textarea "9/5/2025 JA & TP Upon arrival unit was off on defrost lockout. Customer complai…"
type textarea "x"
type textarea "9/5/2025 JA & TP Upon arrival unit was off on defrost lockout. Customer complai…"
type textarea "x"
type textarea "9/5/2025 JA & TP Upon arrival unit was off on defrost lockout. Customer complai…"
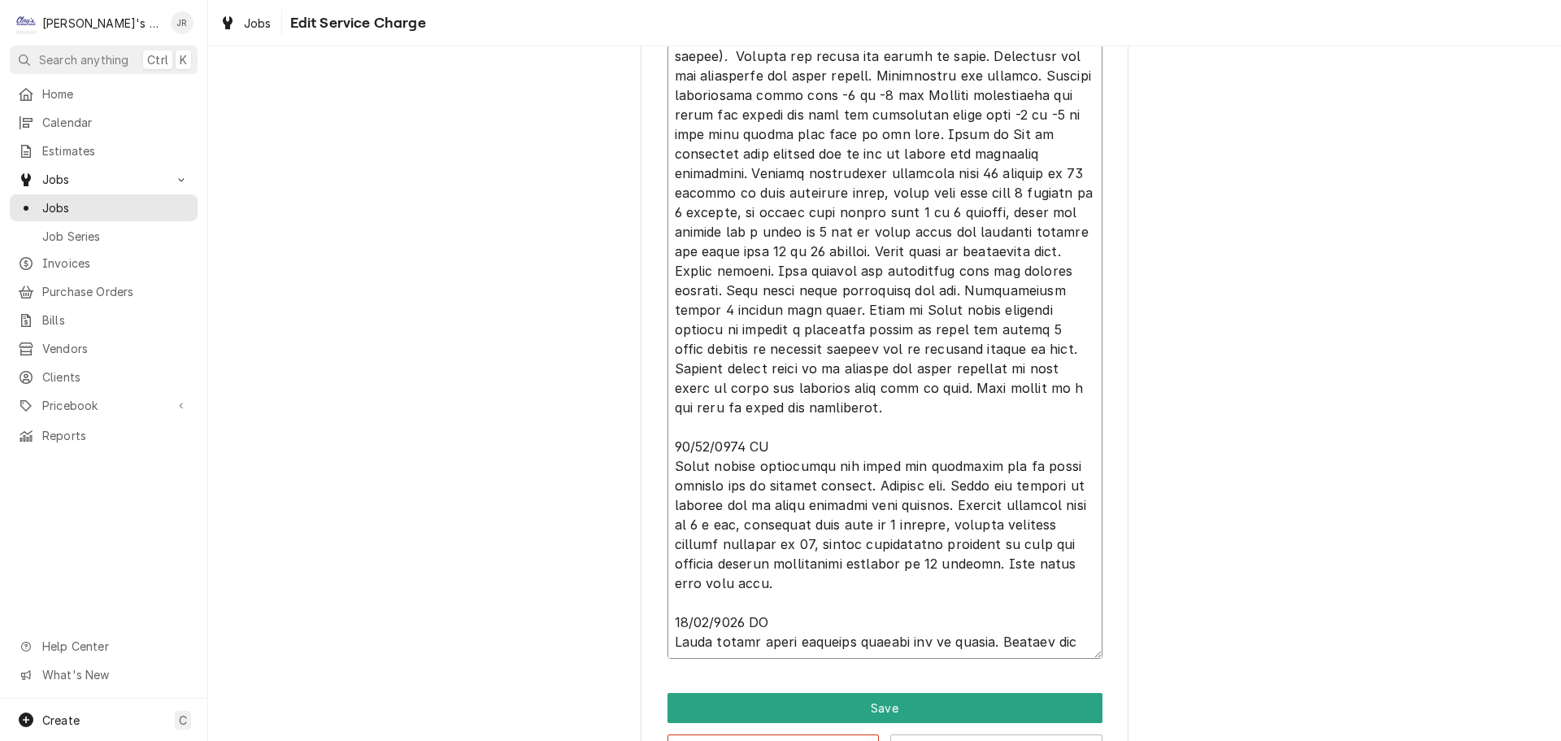
type textarea "x"
type textarea "9/5/2025 JA & TP Upon arrival unit was off on defrost lockout. Customer complai…"
type textarea "x"
type textarea "9/5/2025 JA & TP Upon arrival unit was off on defrost lockout. Customer complai…"
type textarea "x"
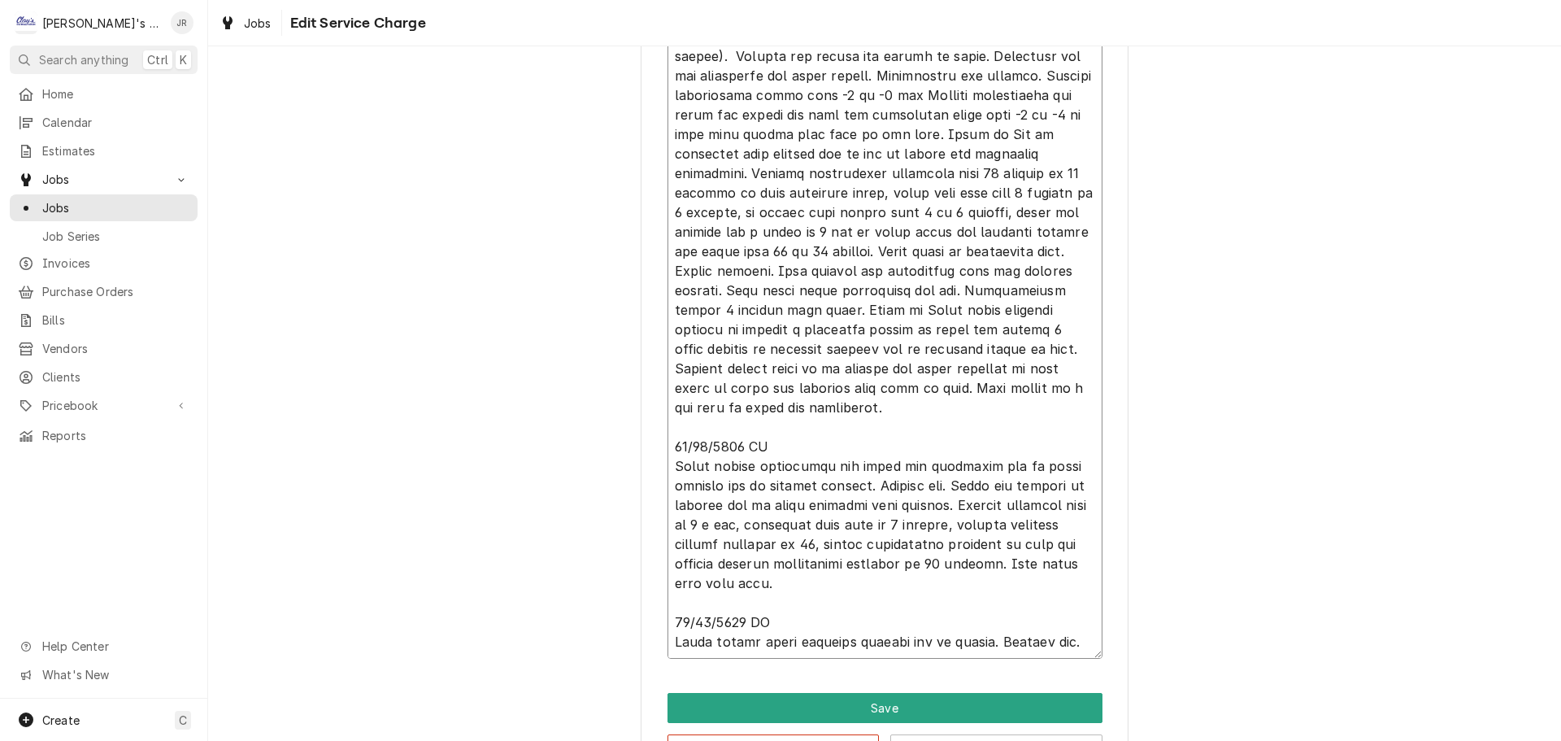
type textarea "9/5/2025 JA & TP Upon arrival unit was off on defrost lockout. Customer complai…"
type textarea "x"
type textarea "9/5/2025 JA & TP Upon arrival unit was off on defrost lockout. Customer complai…"
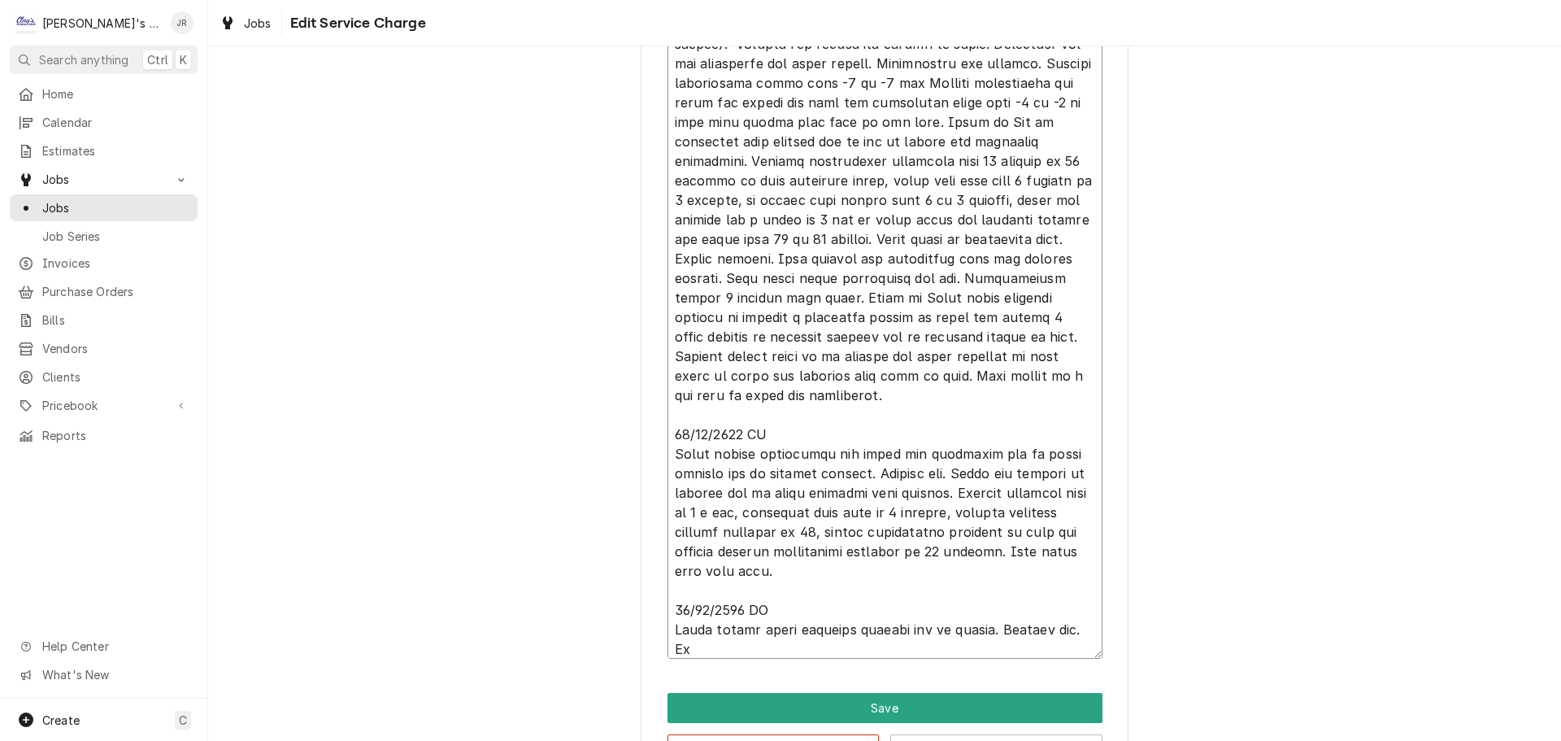
type textarea "x"
type textarea "9/5/2025 JA & TP Upon arrival unit was off on defrost lockout. Customer complai…"
type textarea "x"
type textarea "9/5/2025 JA & TP Upon arrival unit was off on defrost lockout. Customer complai…"
type textarea "x"
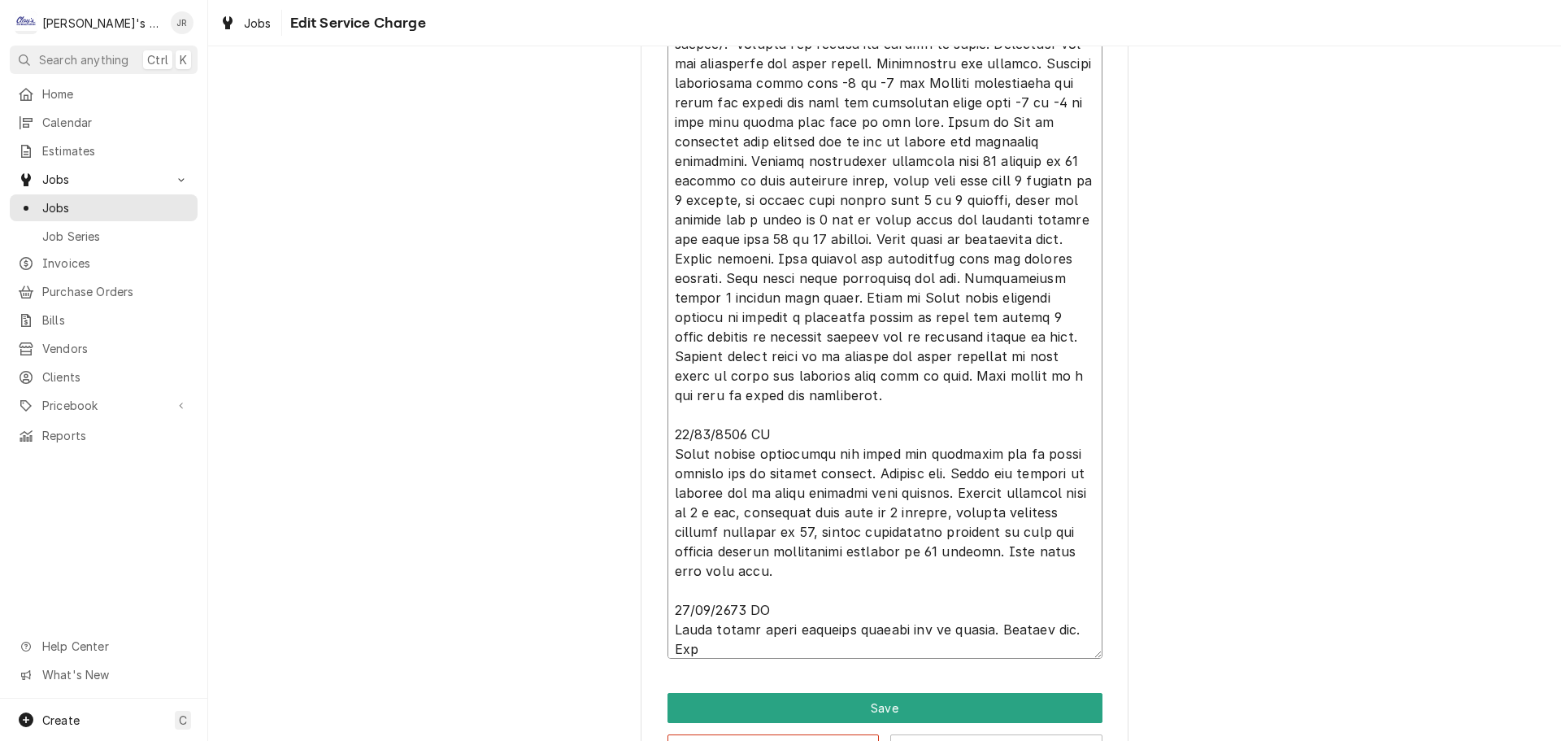
type textarea "9/5/2025 JA & TP Upon arrival unit was off on defrost lockout. Customer complai…"
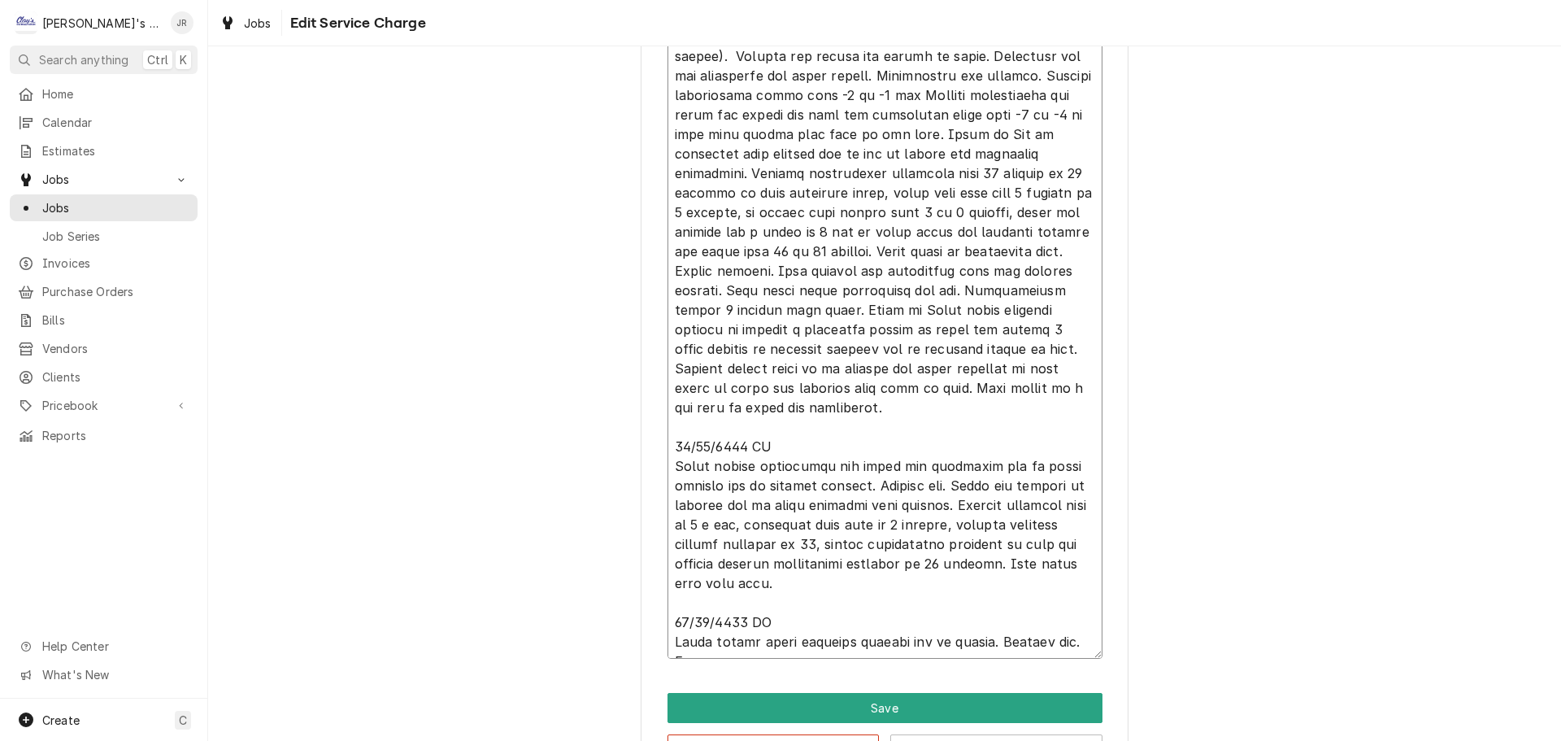
type textarea "x"
type textarea "9/5/2025 JA & TP Upon arrival unit was off on defrost lockout. Customer complai…"
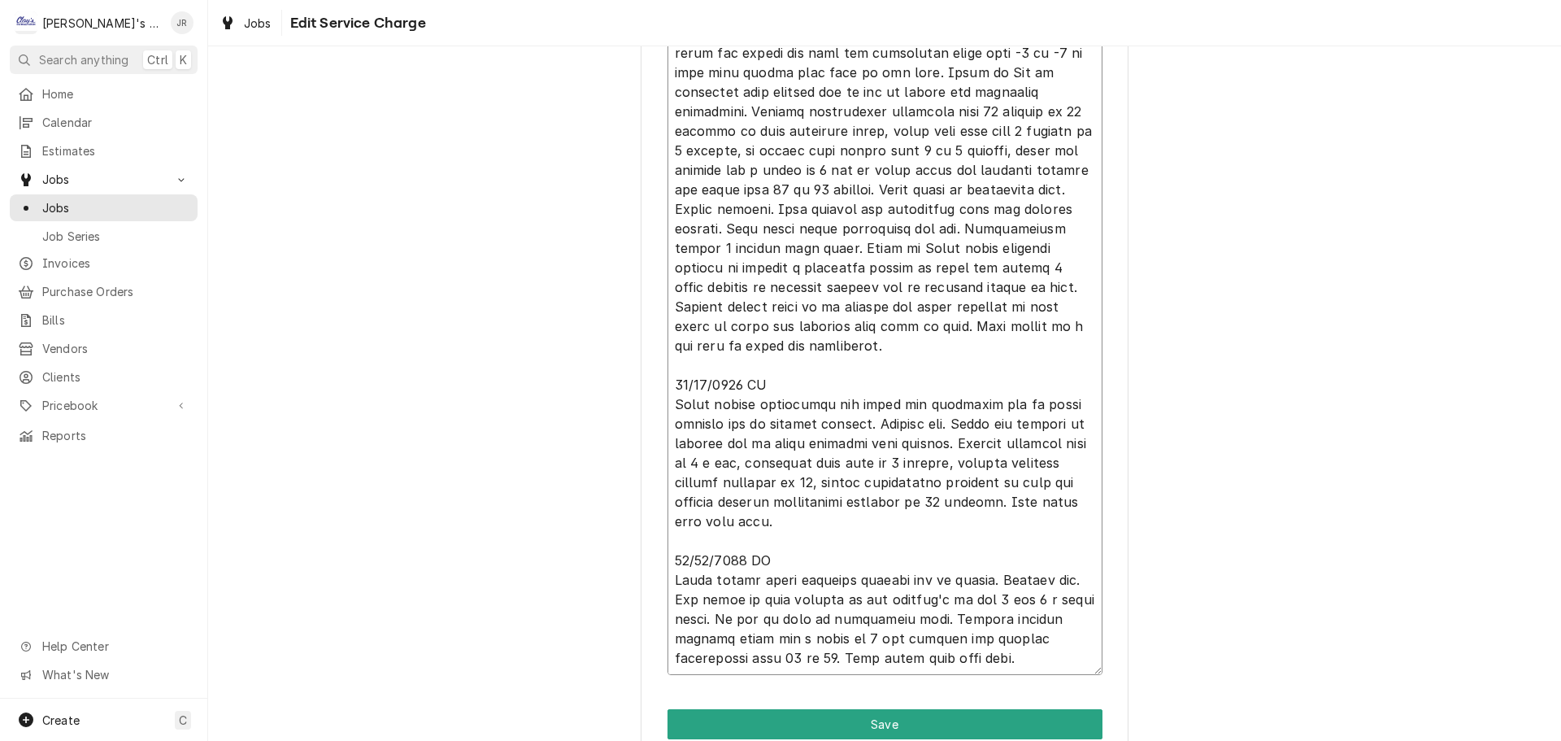
scroll to position [1421, 0]
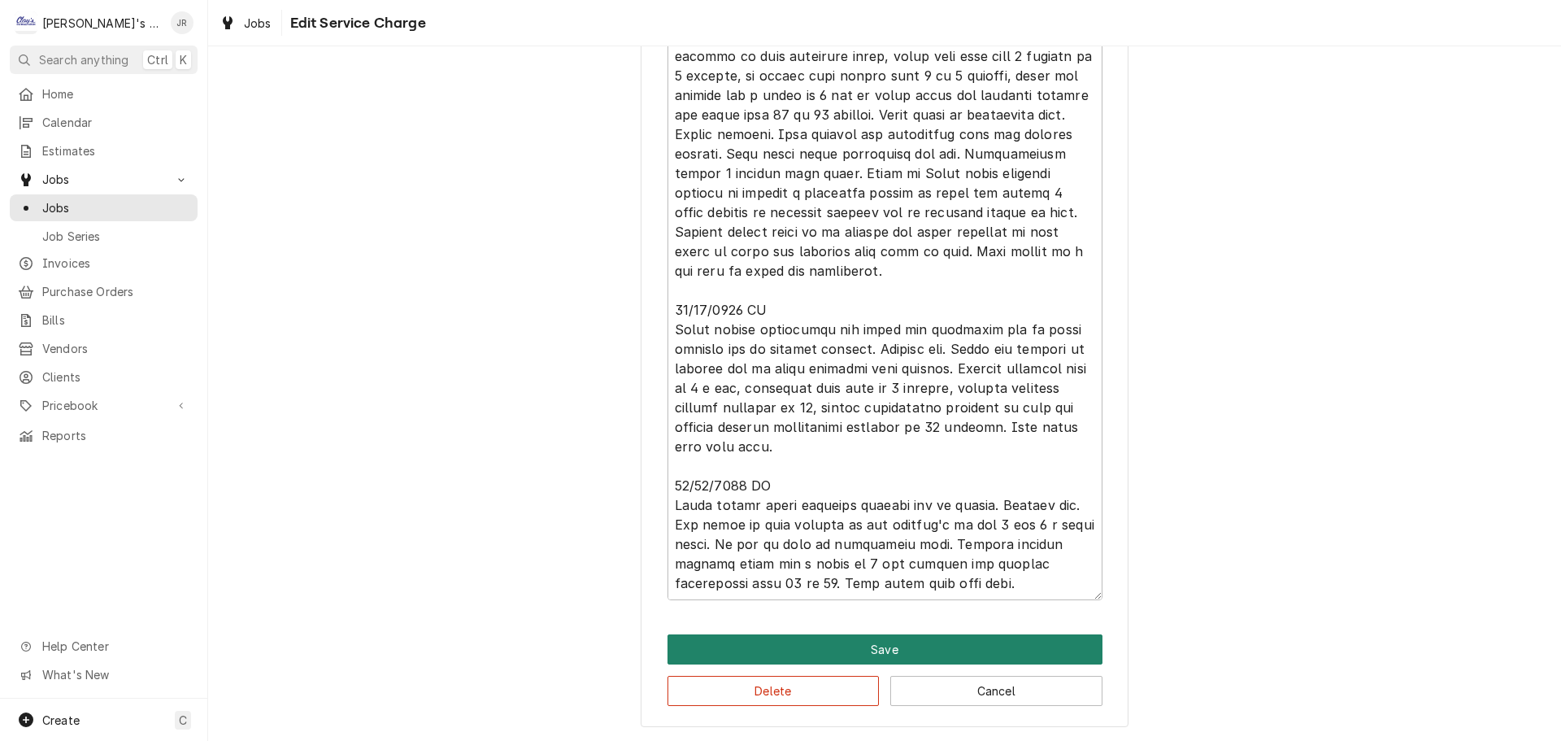
click at [832, 647] on button "Save" at bounding box center [884, 649] width 435 height 30
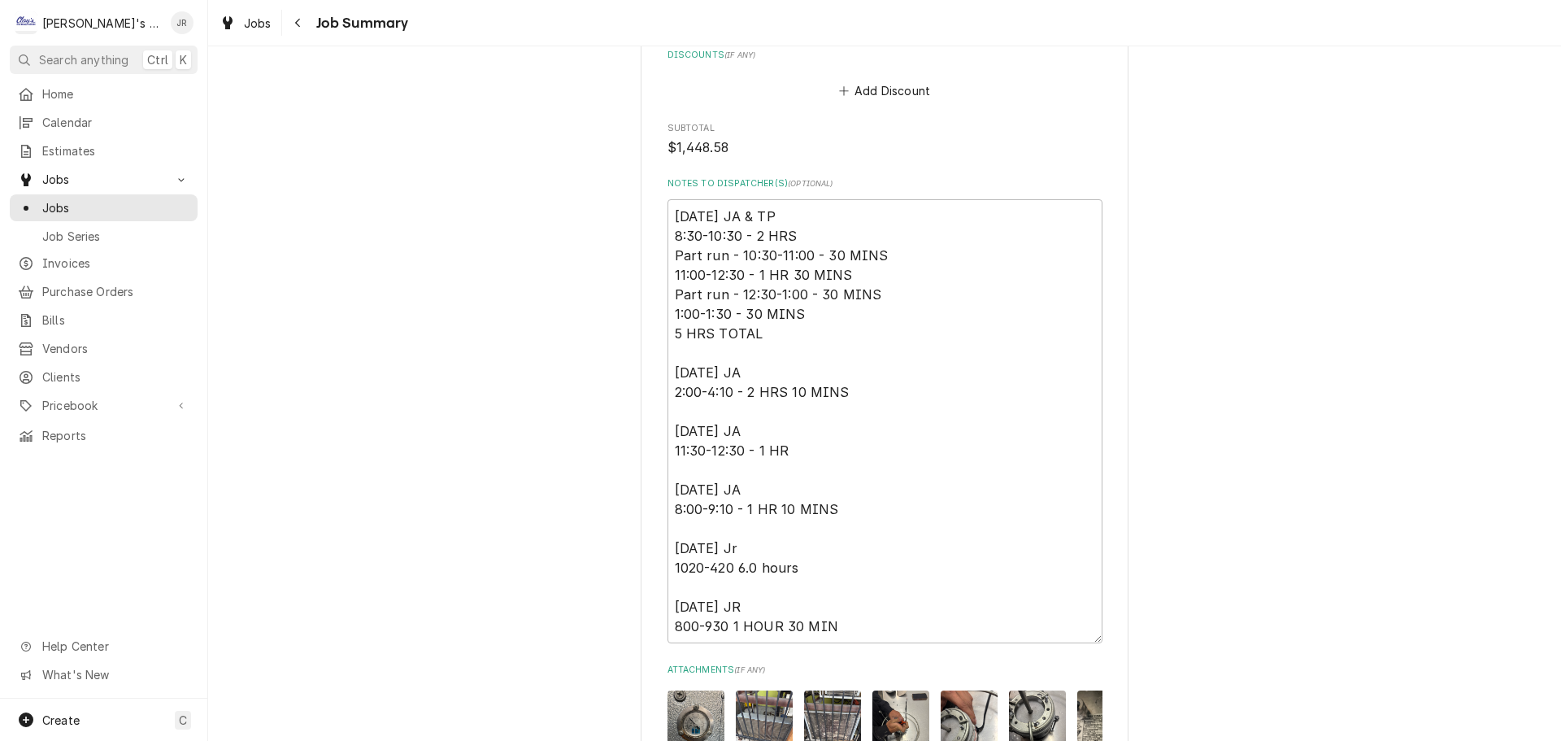
scroll to position [3333, 0]
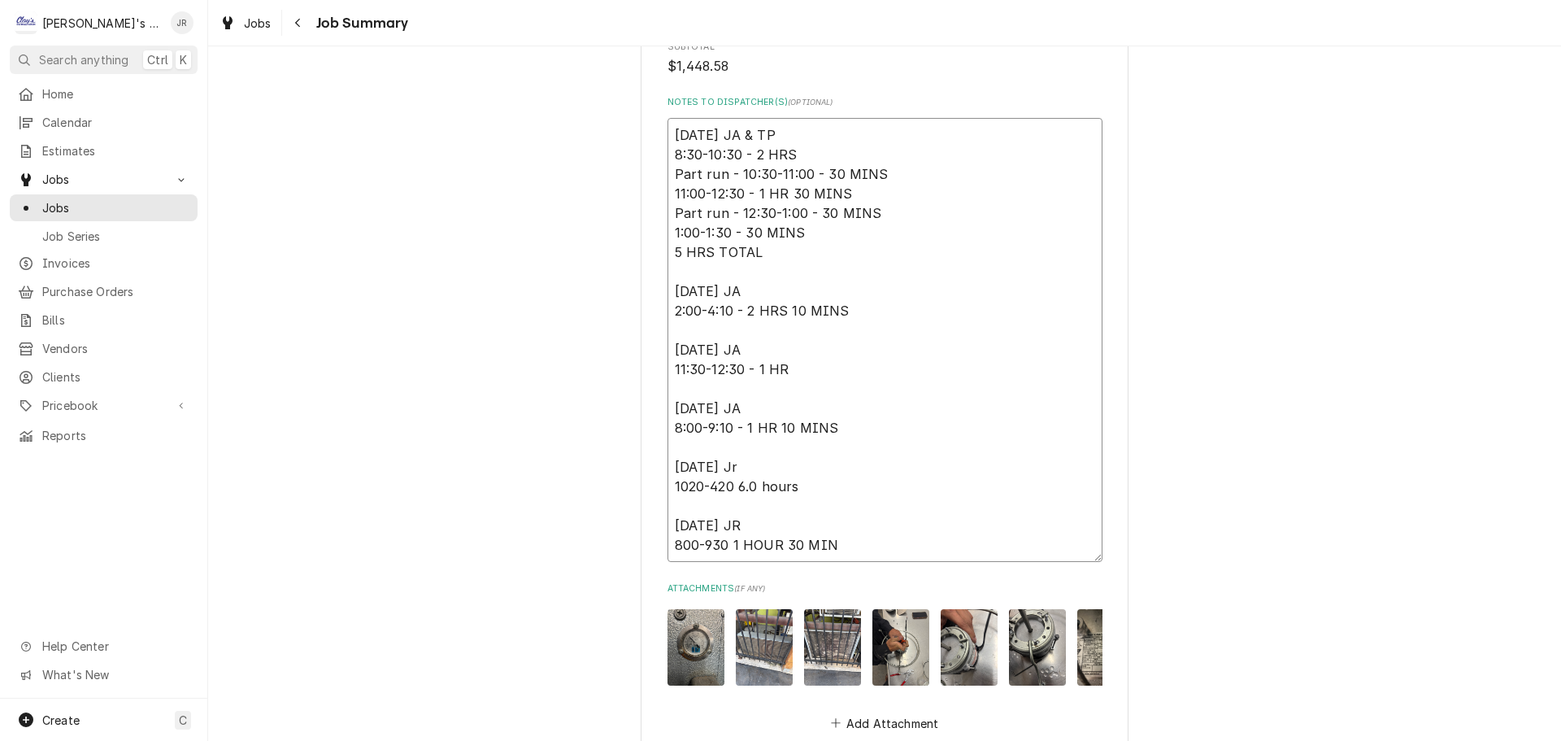
click at [861, 522] on textarea "9/5/2025 JA & TP 8:30-10:30 - 2 HRS Part run - 10:30-11:00 - 30 MINS 11:00-12:3…" at bounding box center [884, 340] width 435 height 444
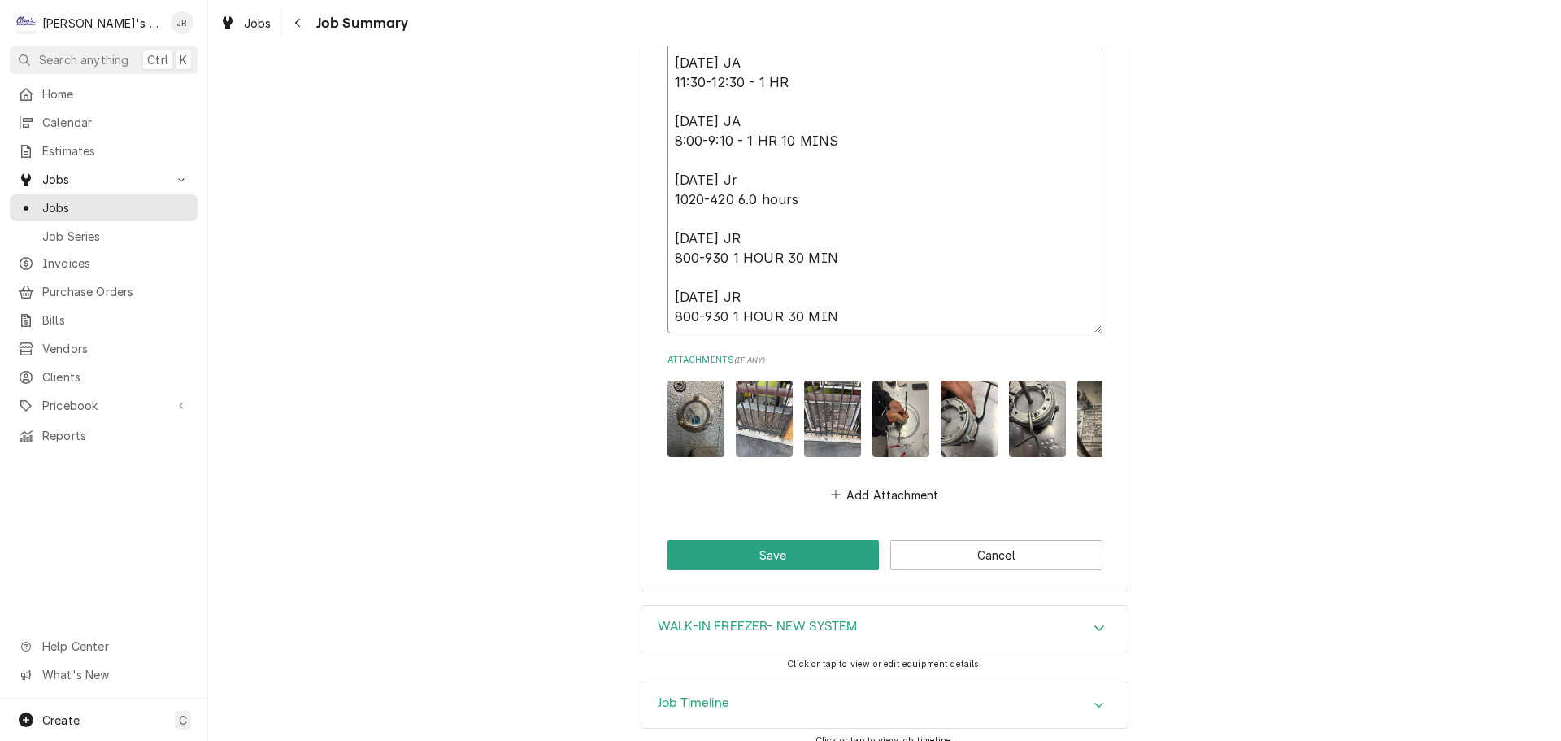
scroll to position [3630, 0]
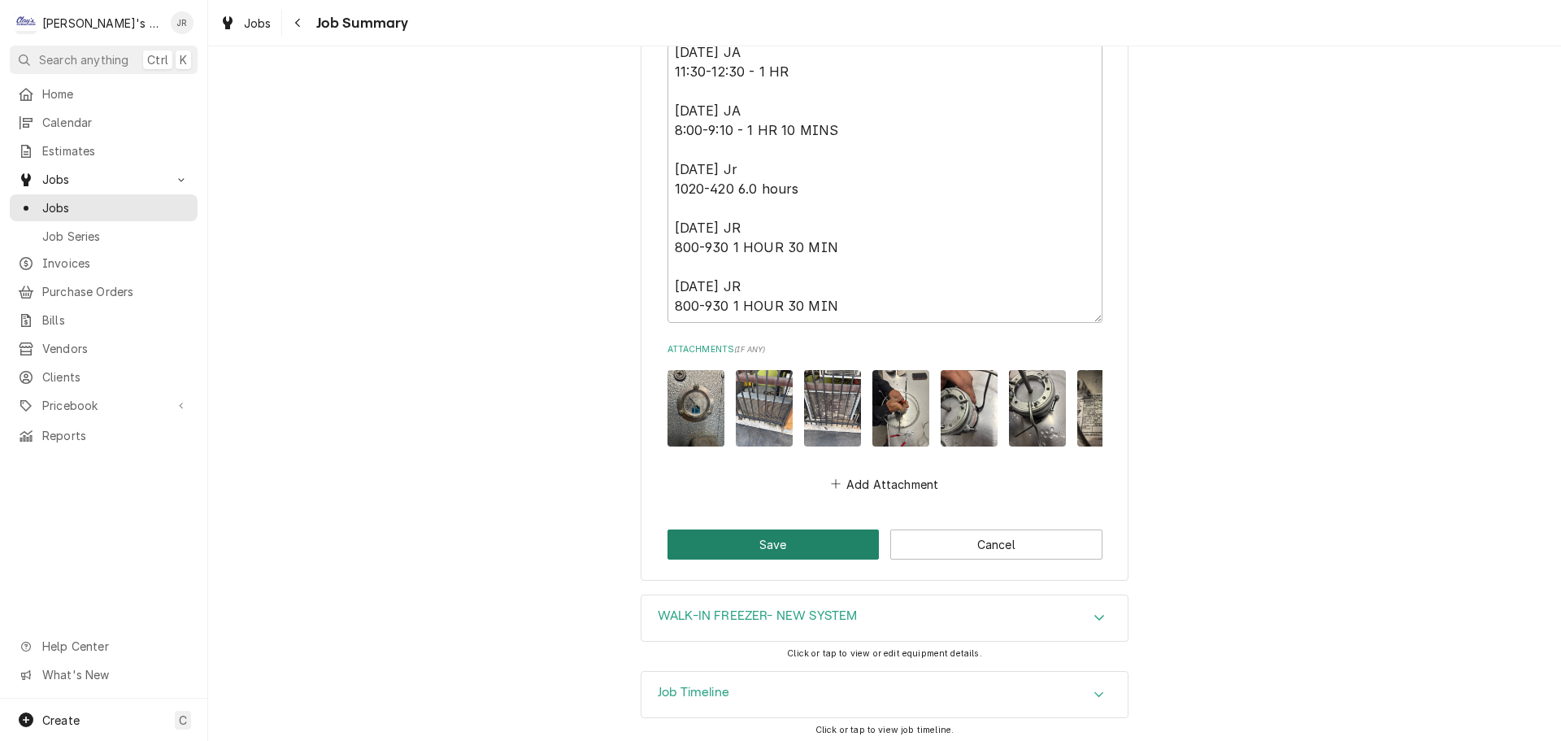
click at [696, 542] on button "Save" at bounding box center [773, 544] width 212 height 30
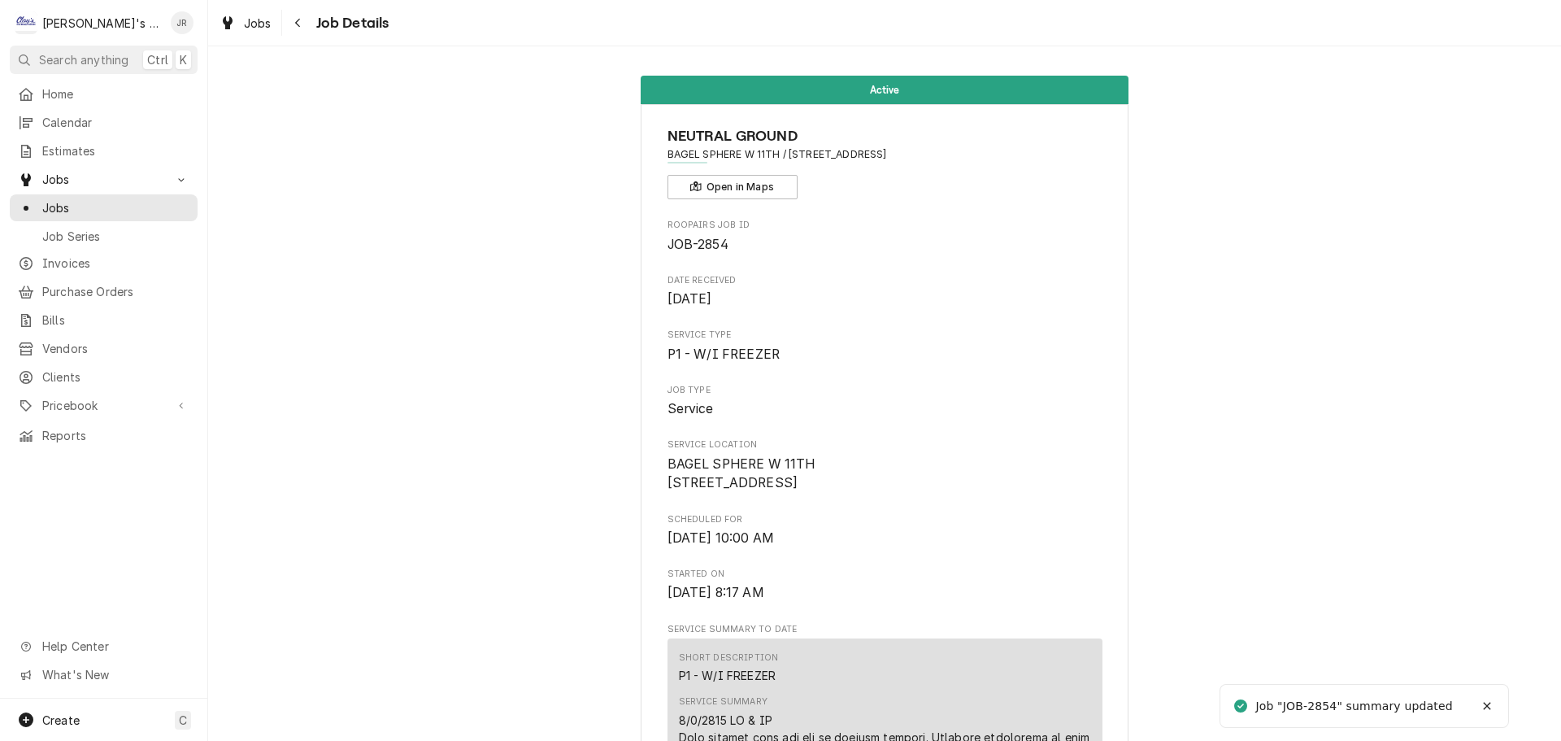
scroll to position [488, 0]
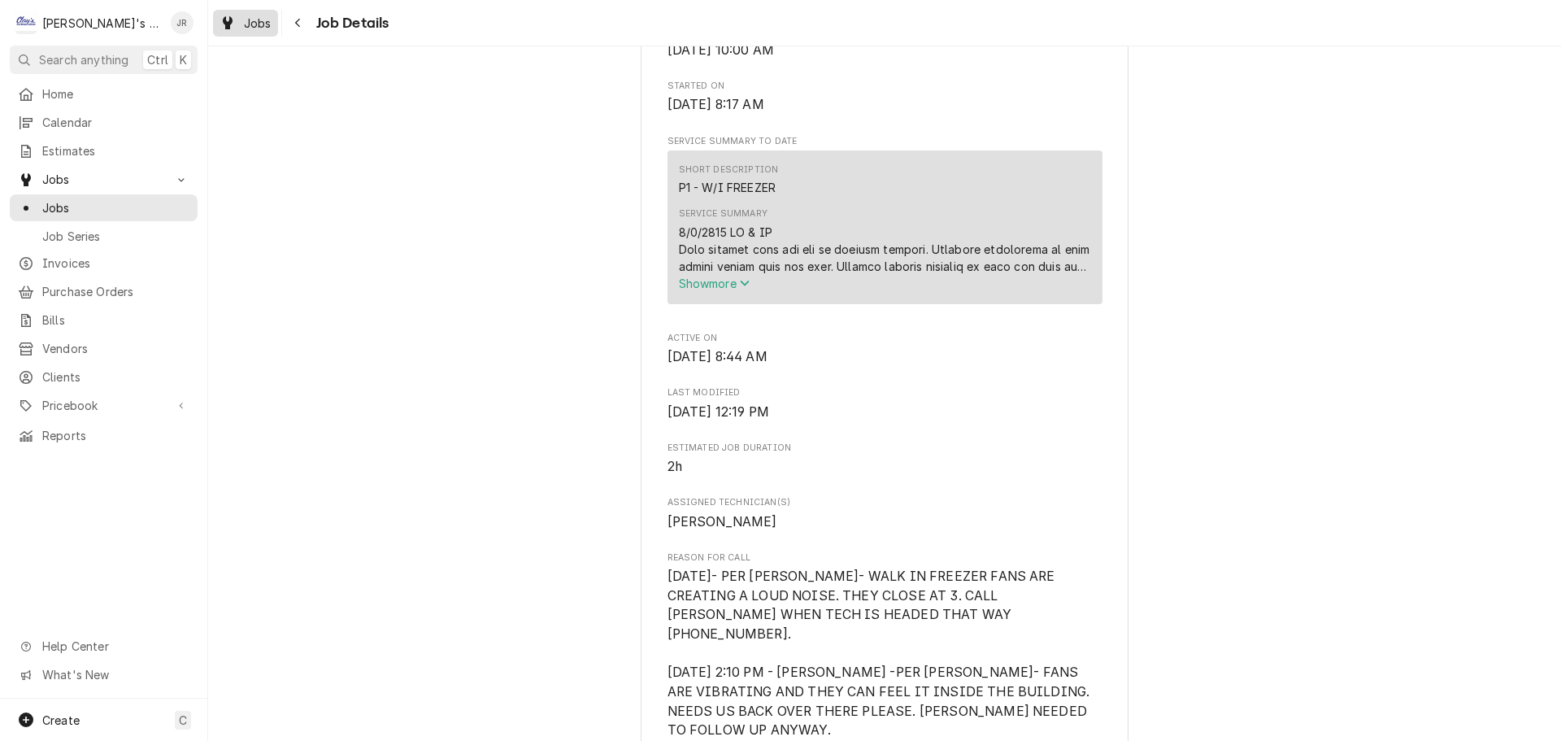
click at [235, 29] on div "Dynamic Content Wrapper" at bounding box center [227, 23] width 16 height 20
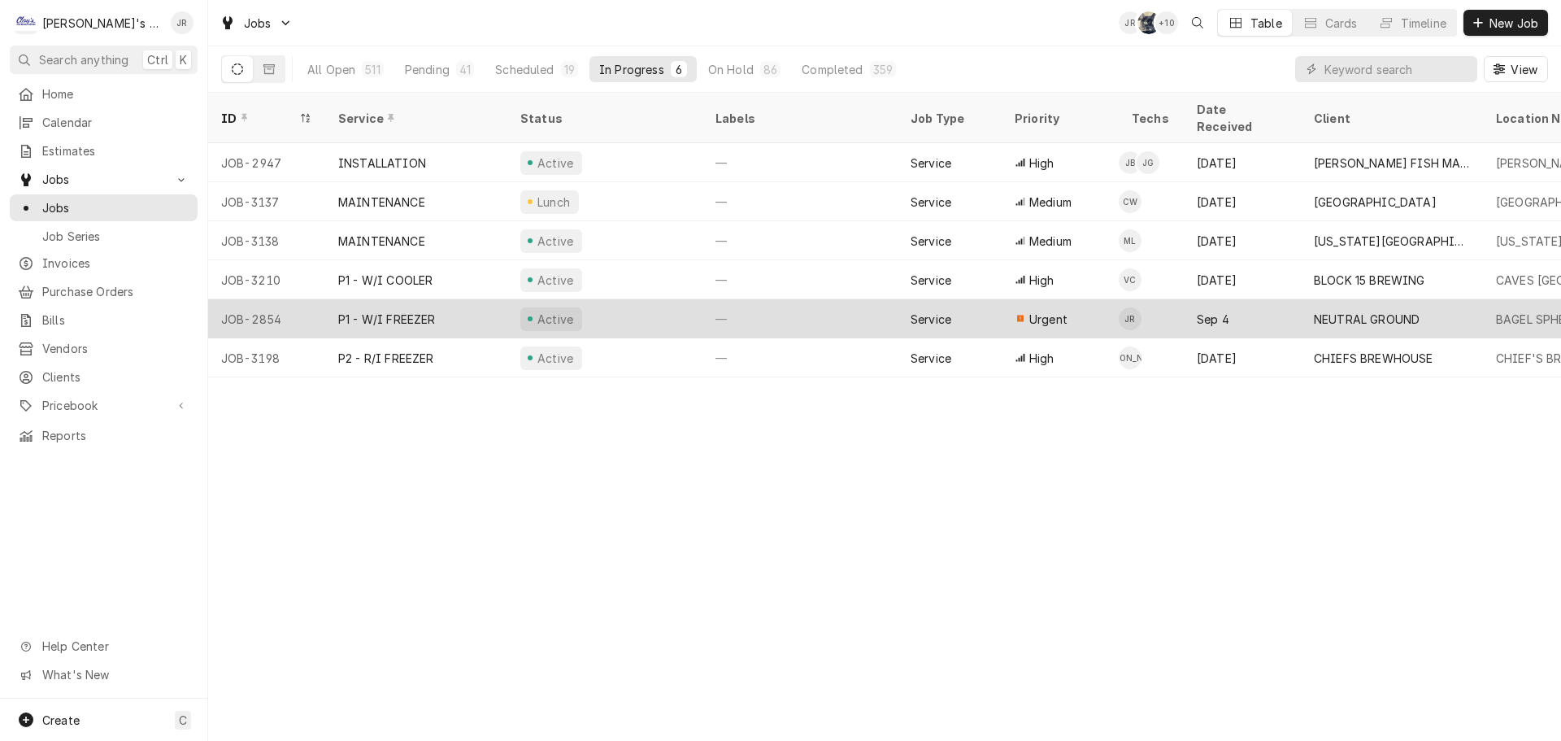
click at [676, 304] on div "Active" at bounding box center [604, 318] width 195 height 39
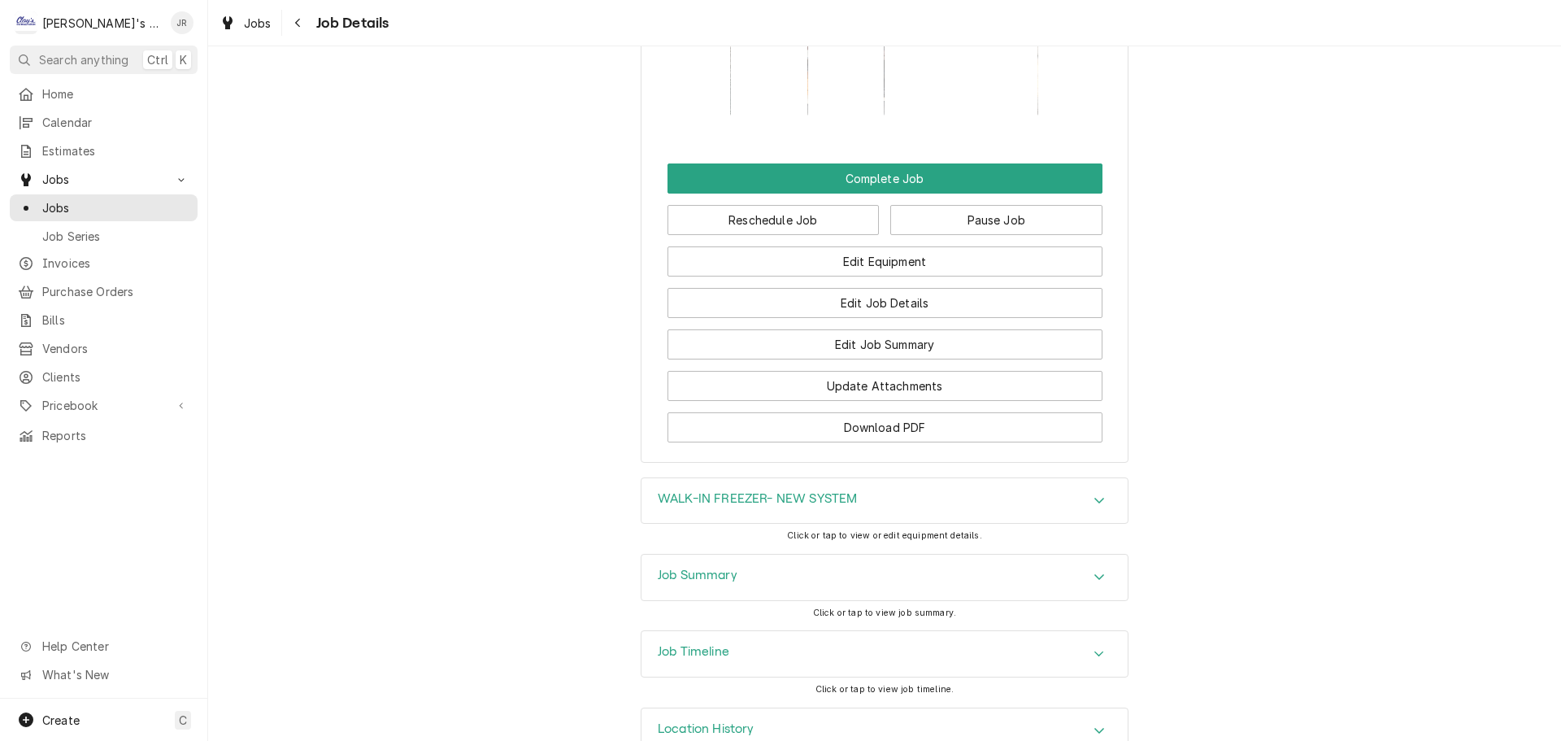
scroll to position [1675, 0]
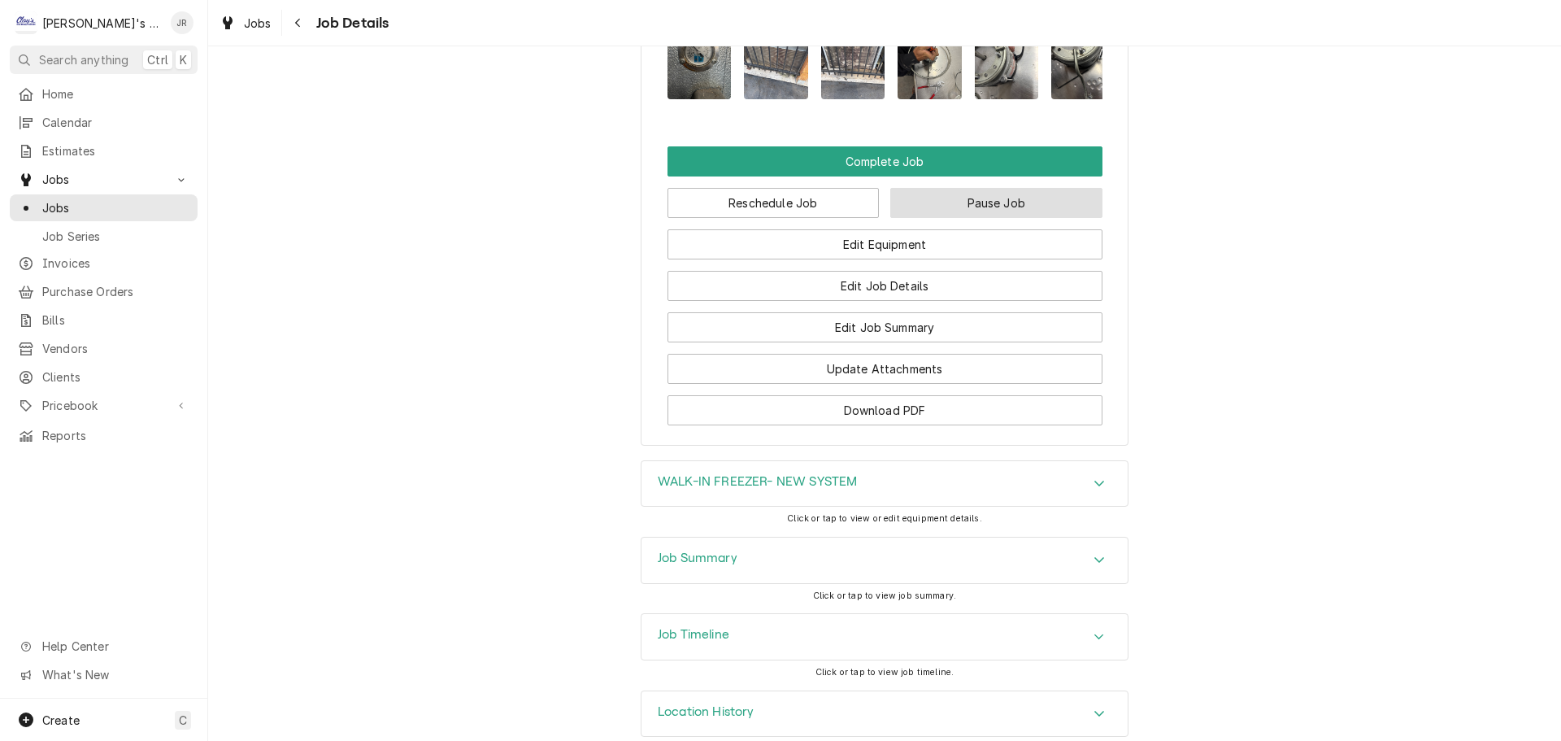
click at [929, 188] on button "Pause Job" at bounding box center [996, 203] width 212 height 30
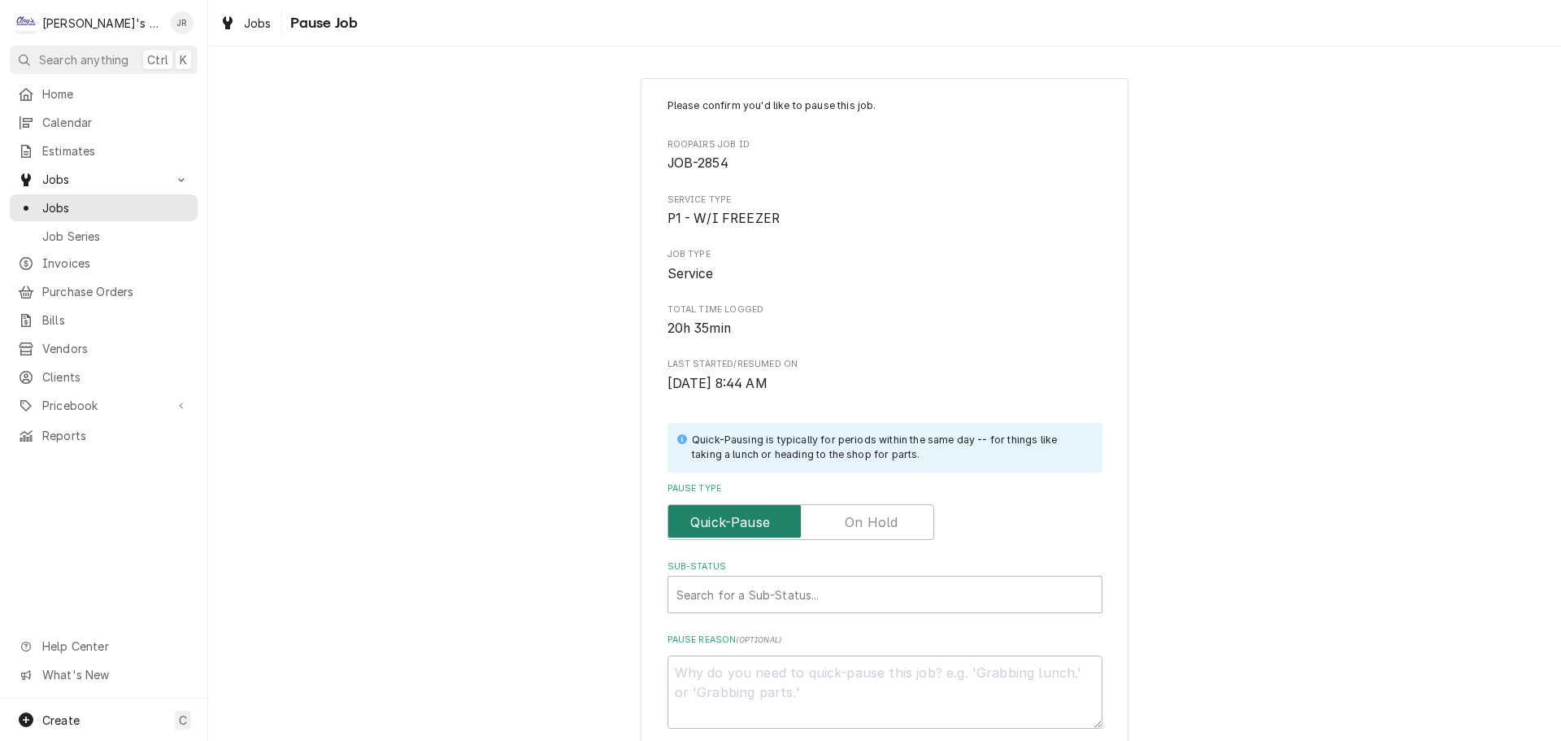
click at [830, 530] on input "Pause Type" at bounding box center [801, 522] width 252 height 36
checkbox input "true"
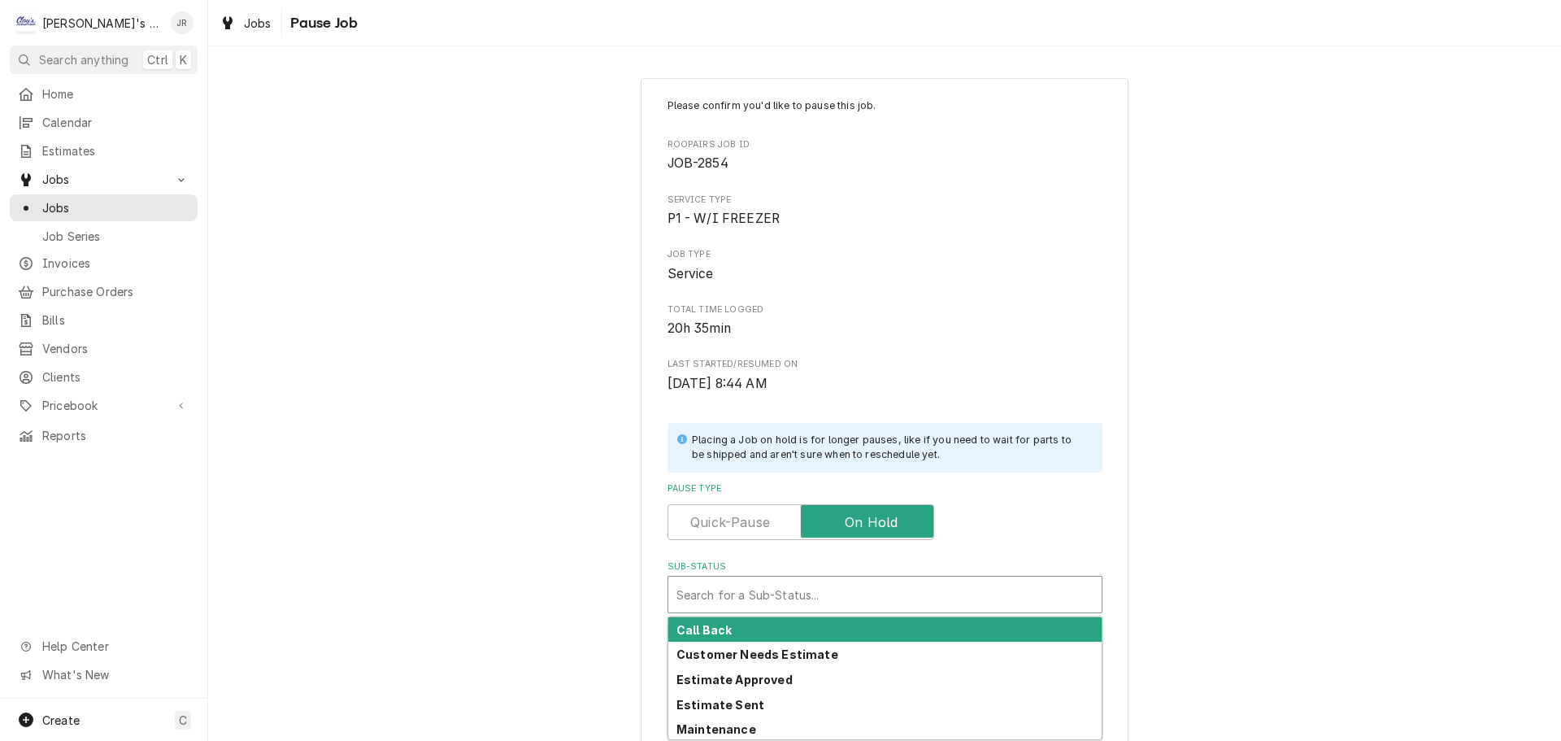
click at [825, 595] on div "Sub-Status" at bounding box center [884, 594] width 417 height 29
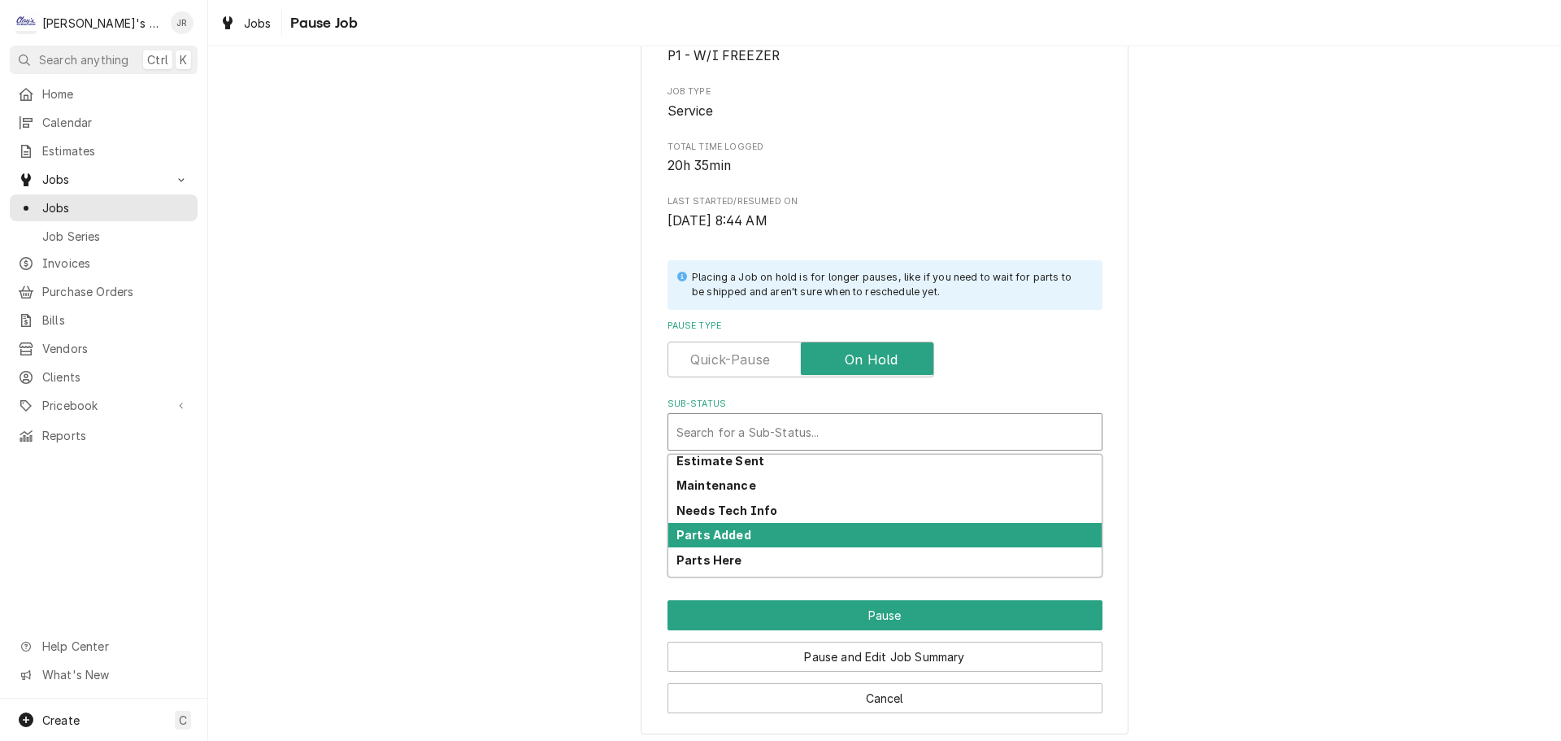
scroll to position [163, 0]
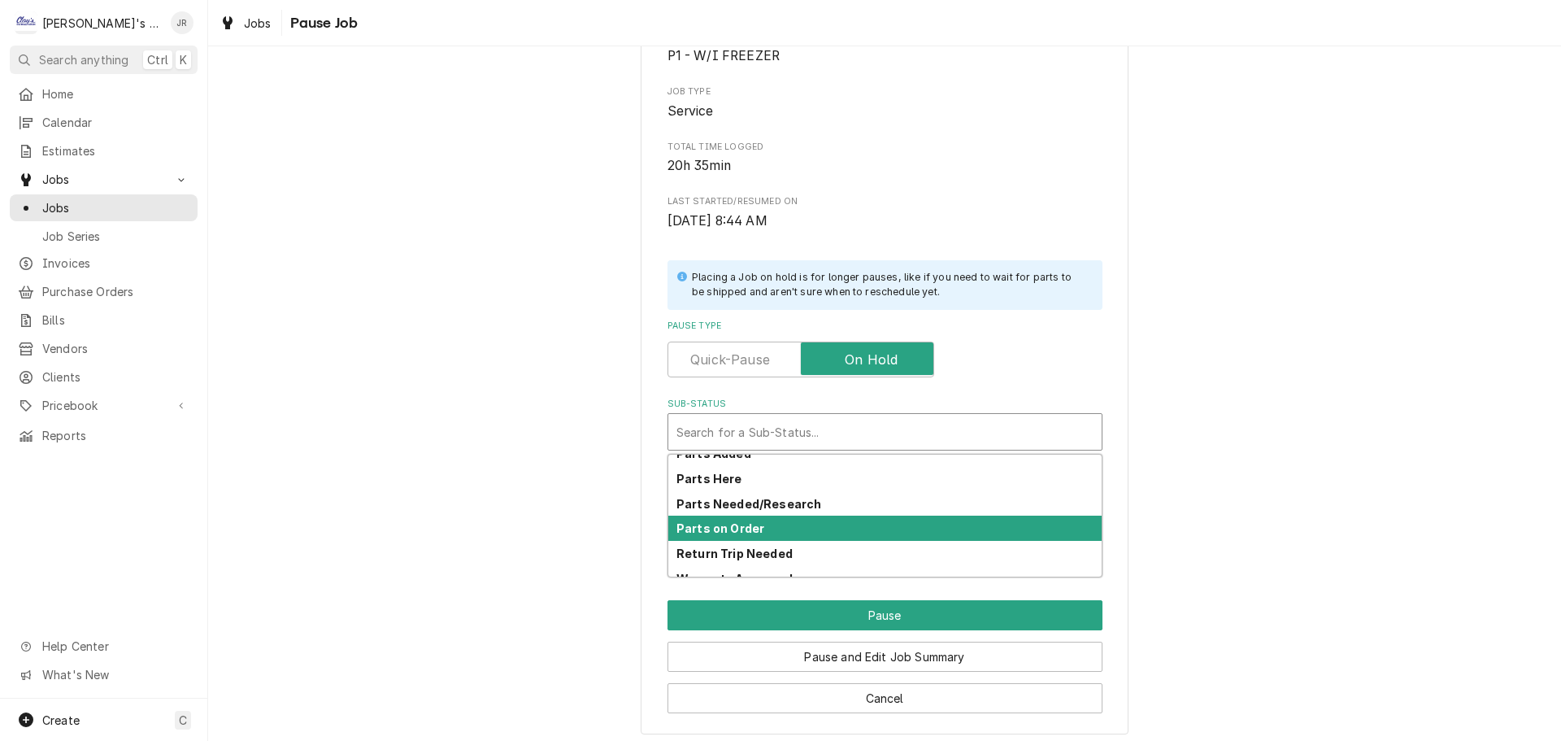
click at [786, 541] on div "Parts on Order" at bounding box center [884, 527] width 433 height 25
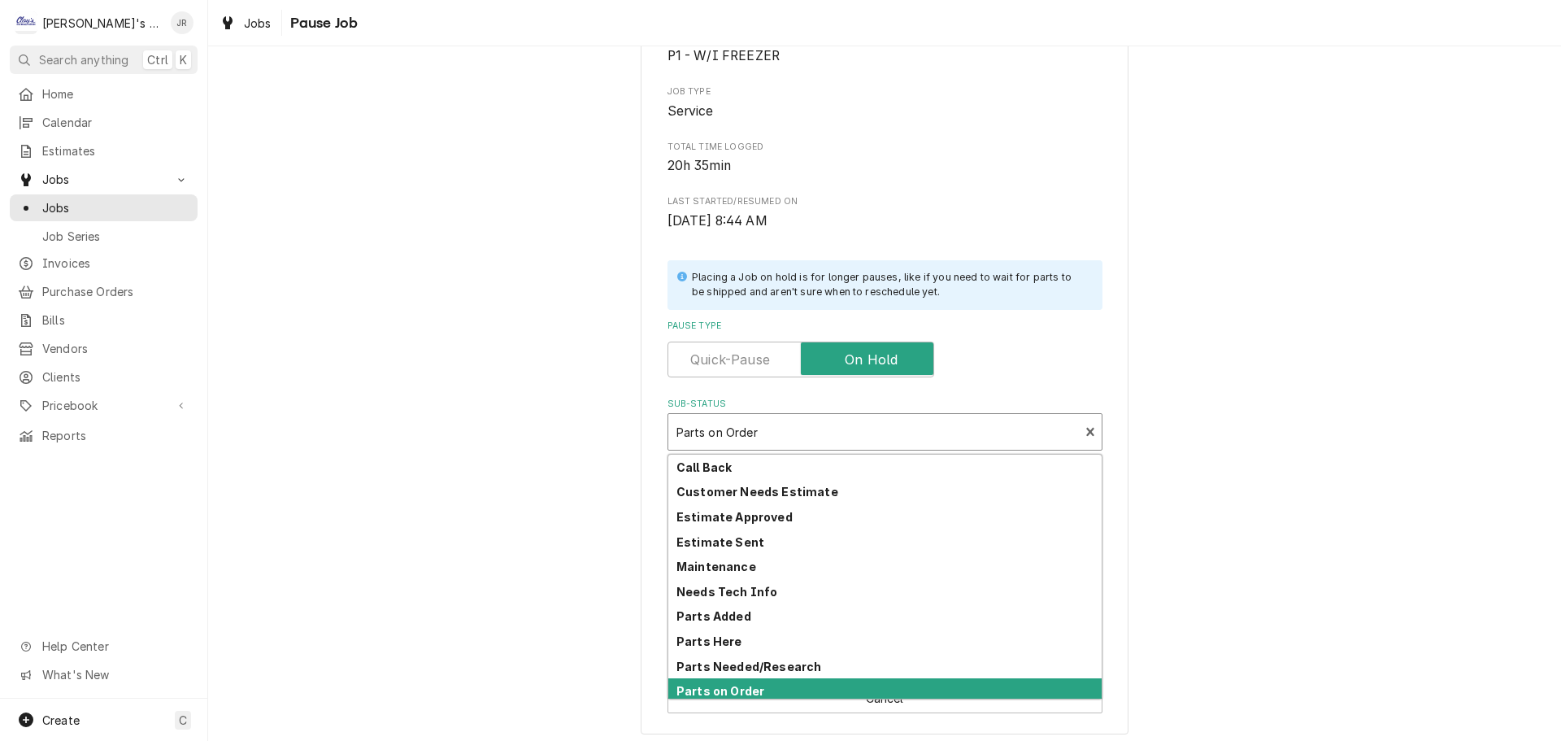
click at [819, 415] on div "Parts on Order" at bounding box center [873, 432] width 411 height 36
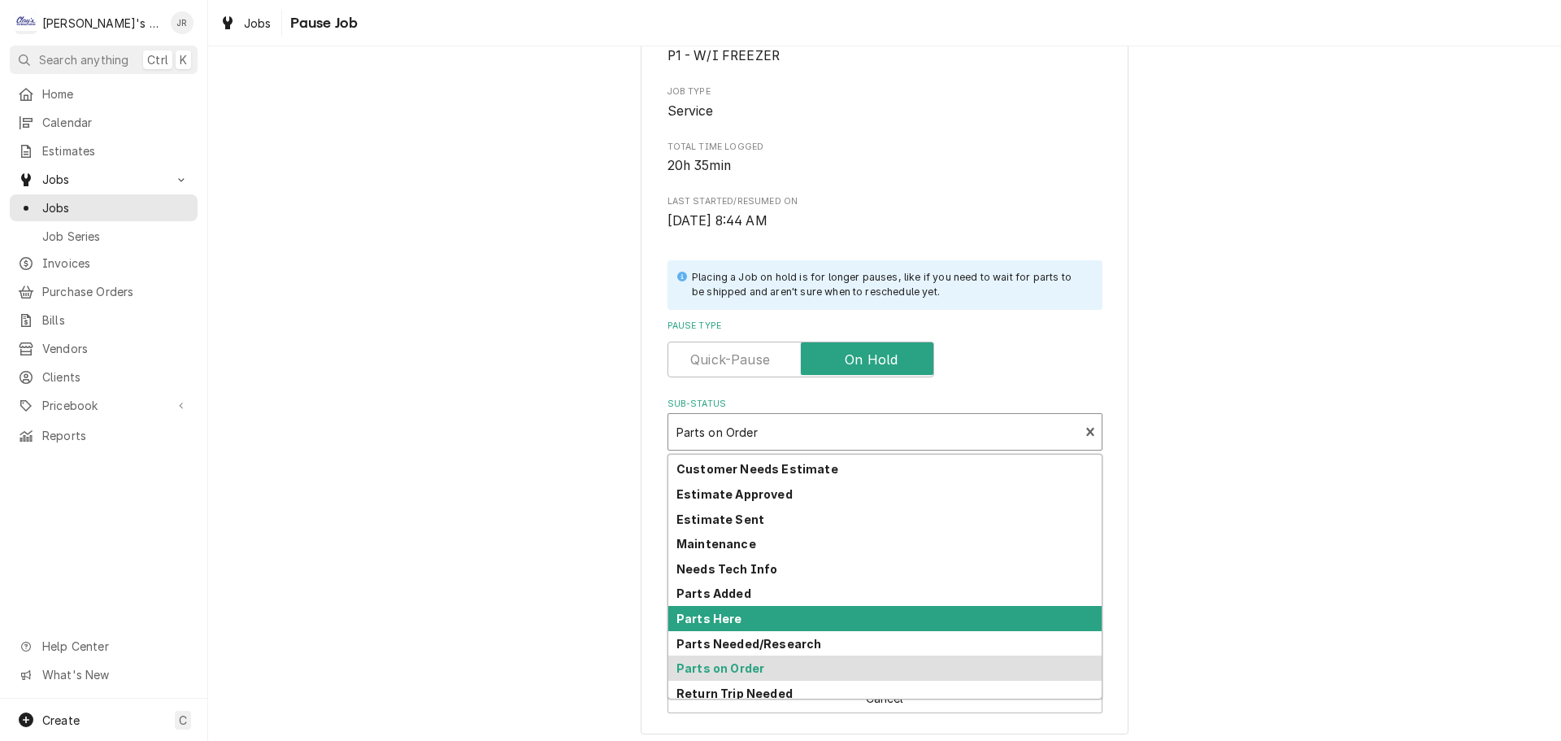
scroll to position [90, 0]
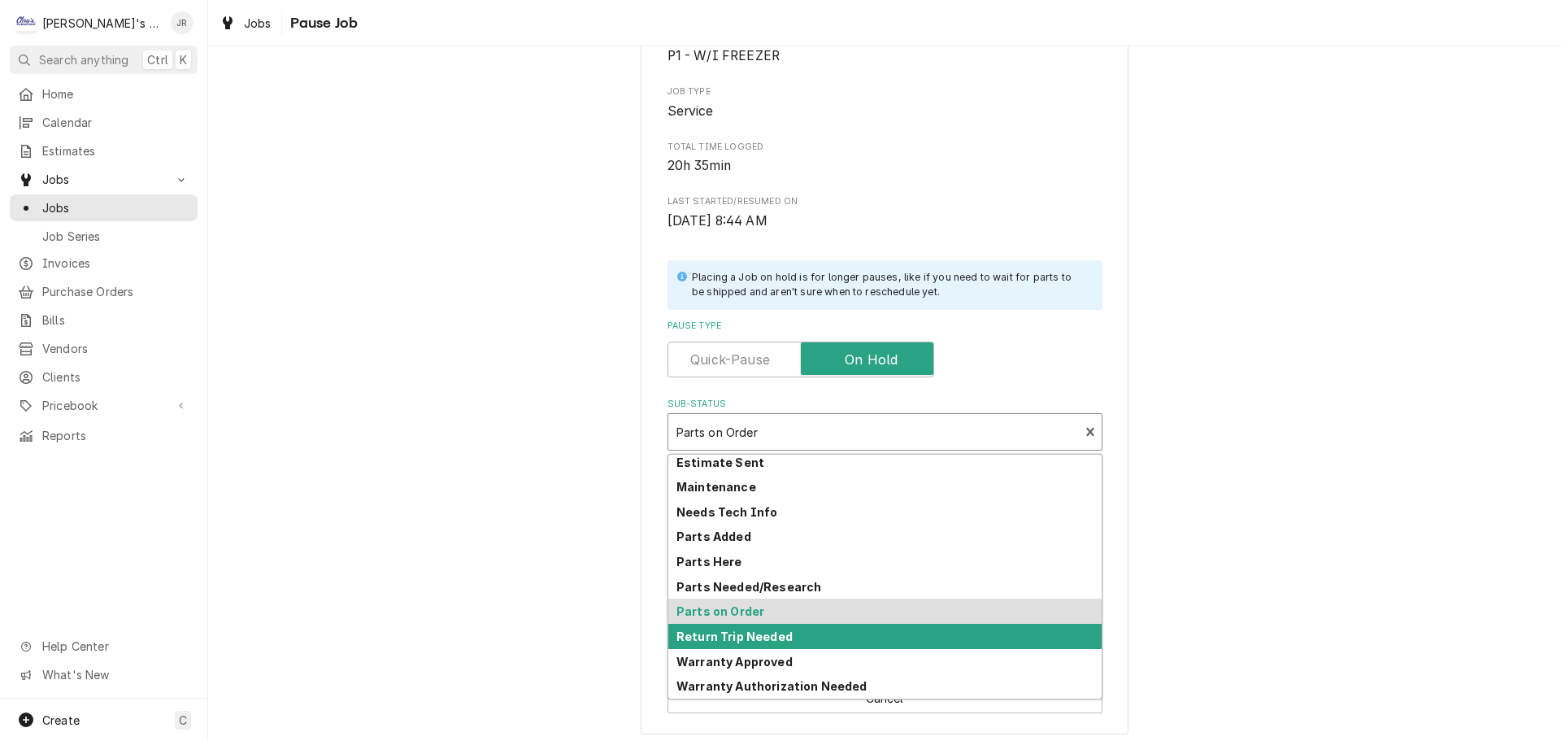
click at [795, 632] on div "Return Trip Needed" at bounding box center [884, 635] width 433 height 25
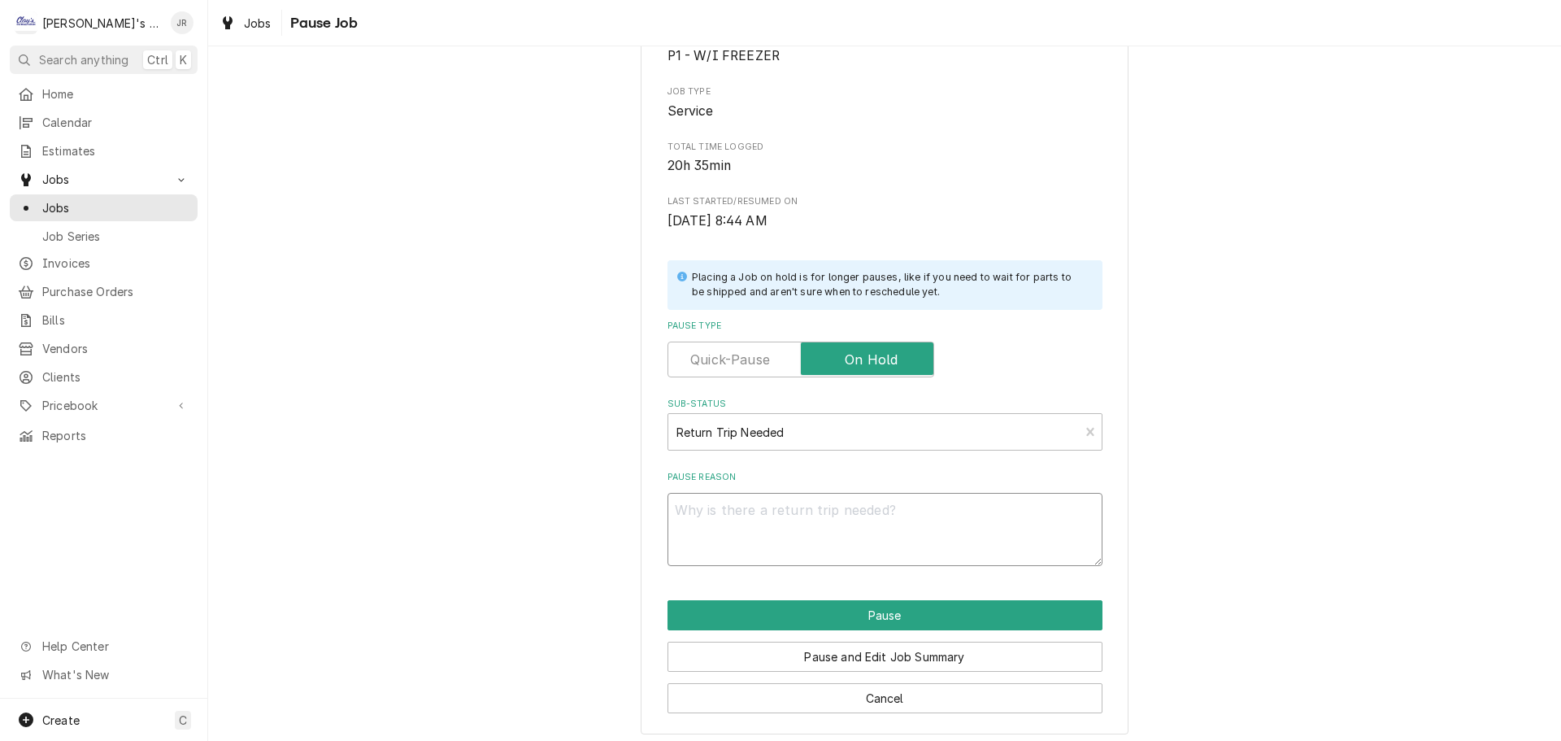
click at [834, 517] on textarea "Pause Reason" at bounding box center [884, 529] width 435 height 73
type textarea "x"
type textarea "C"
type textarea "x"
type textarea "CH"
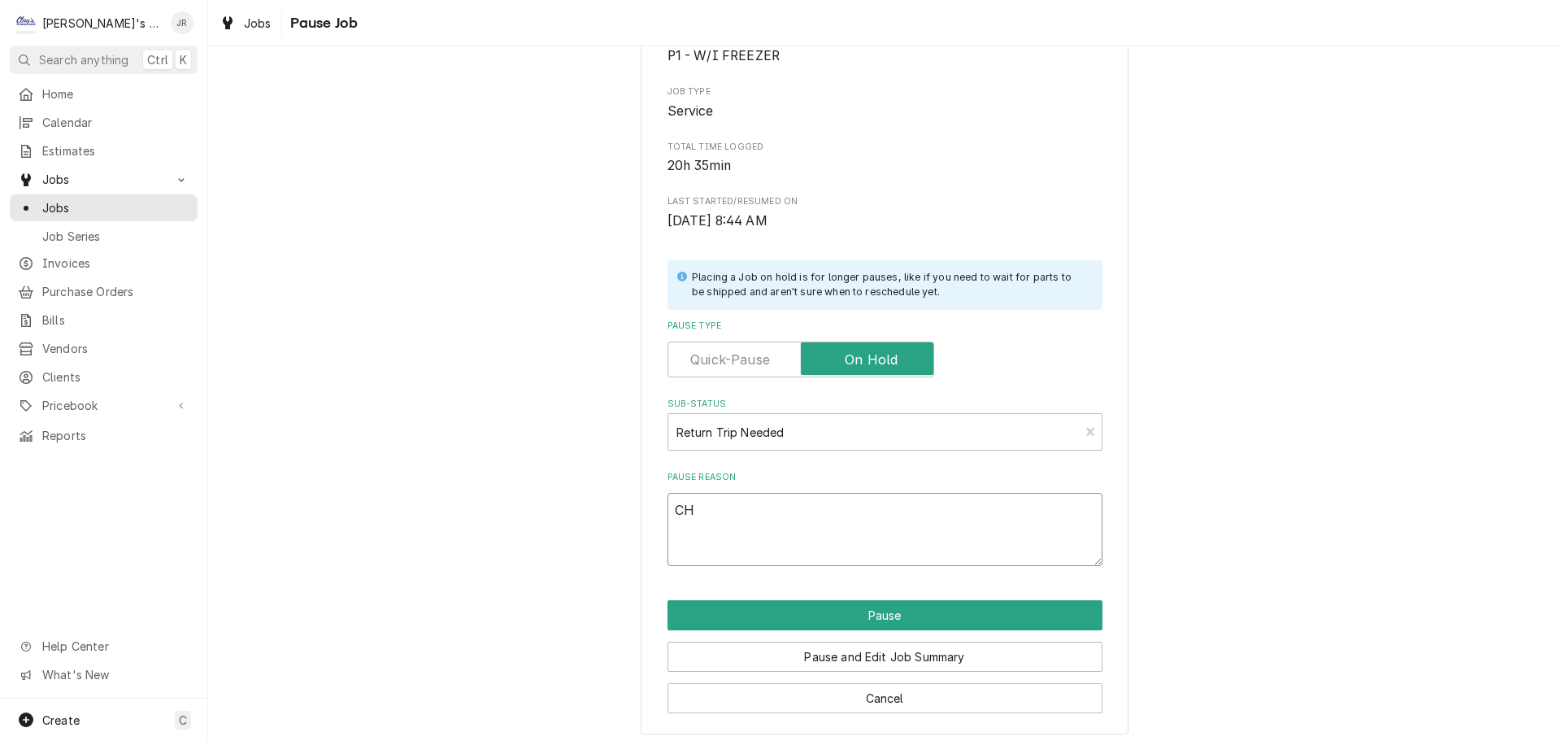
type textarea "x"
type textarea "CHE"
type textarea "x"
type textarea "CHEC"
type textarea "x"
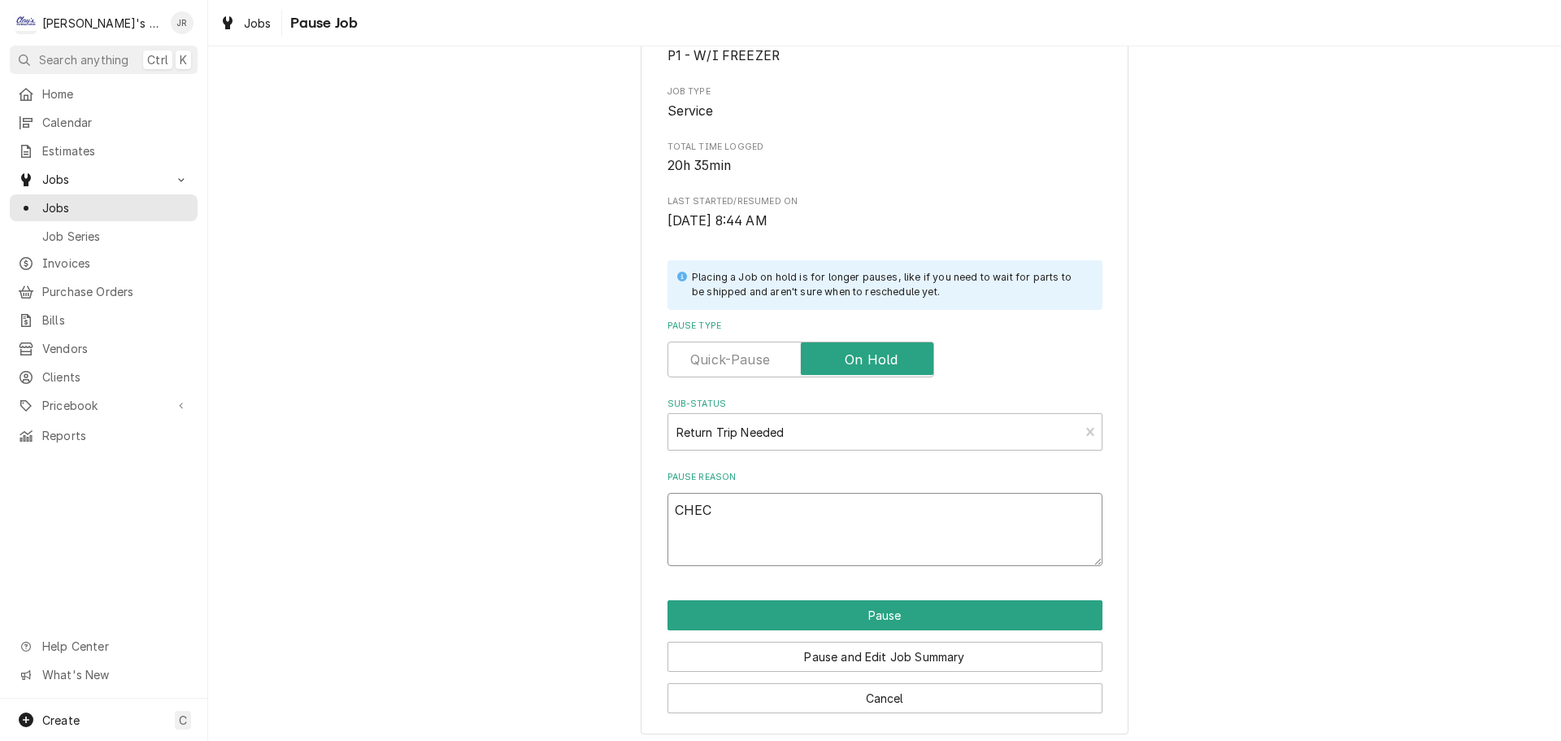
type textarea "CHECK"
type textarea "x"
type textarea "CHECK"
type textarea "x"
type textarea "CHECK I"
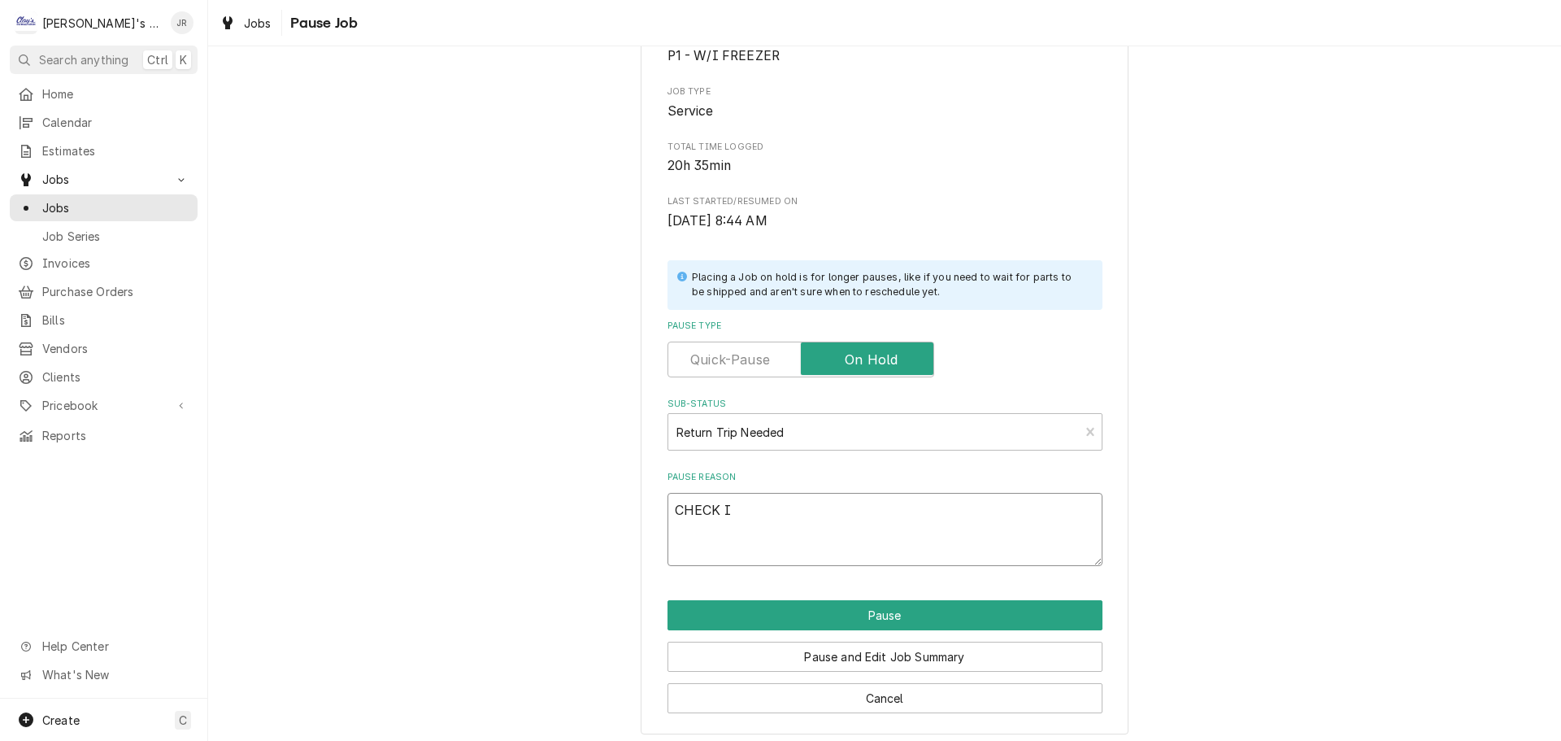
type textarea "x"
type textarea "CHECK IE"
type textarea "x"
type textarea "CHECK I"
type textarea "x"
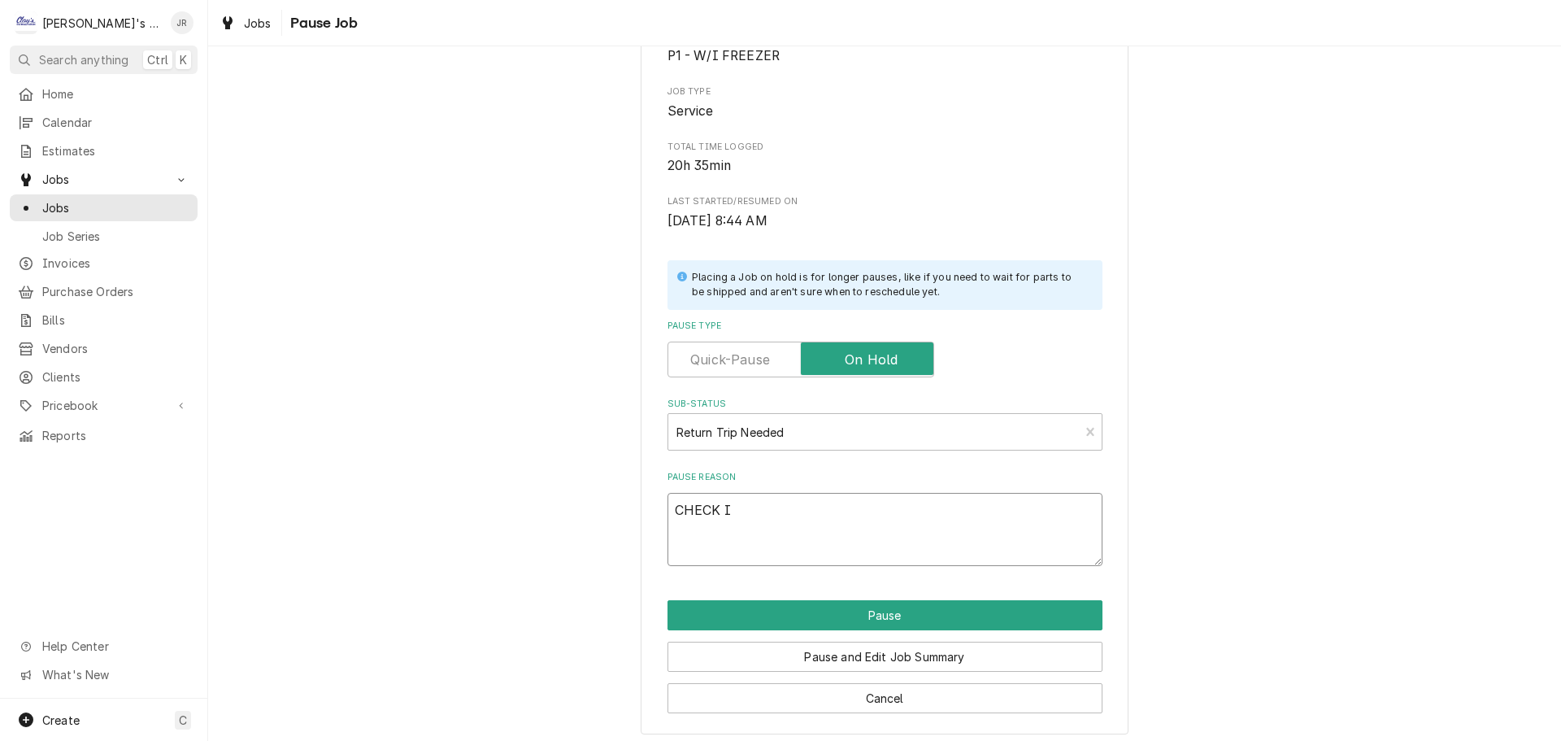
type textarea "CHECK IC"
type textarea "x"
type textarea "CHECK ICE"
type textarea "x"
type textarea "CHECK IC"
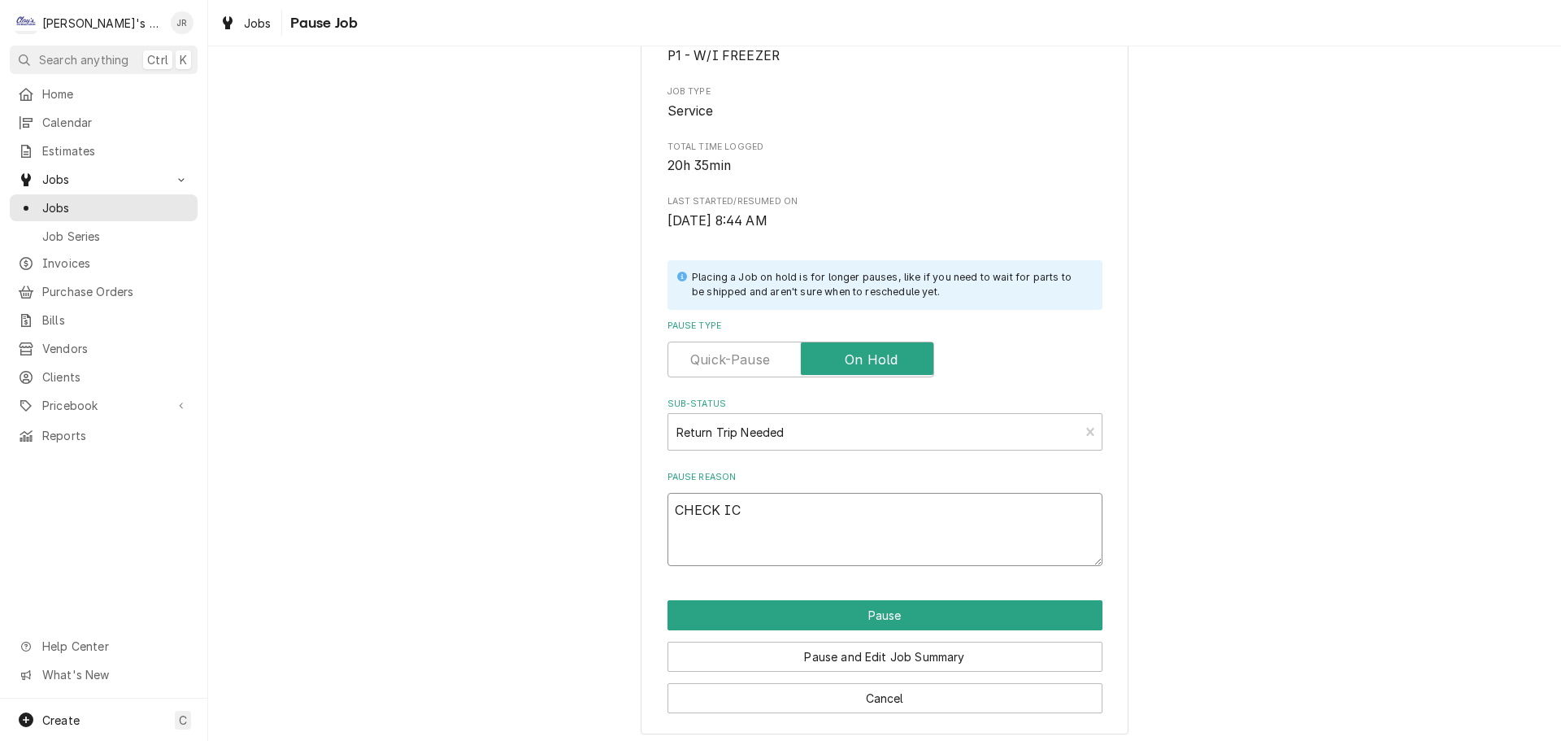
type textarea "x"
type textarea "CHECK I"
type textarea "x"
type textarea "CHECK"
type textarea "x"
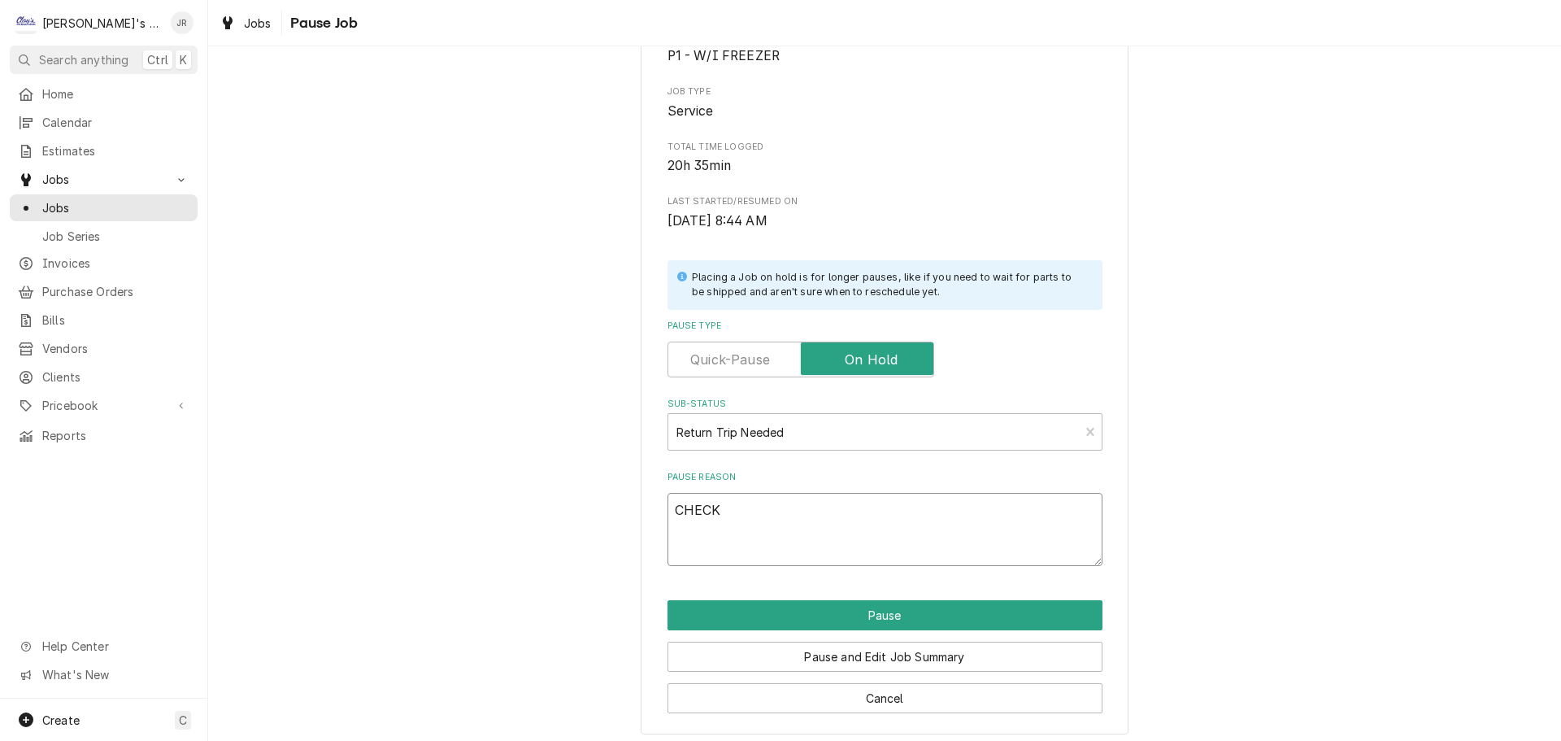
type textarea "CHECK O"
type textarea "x"
type textarea "CHECK OP"
type textarea "x"
type textarea "CHECK OPE"
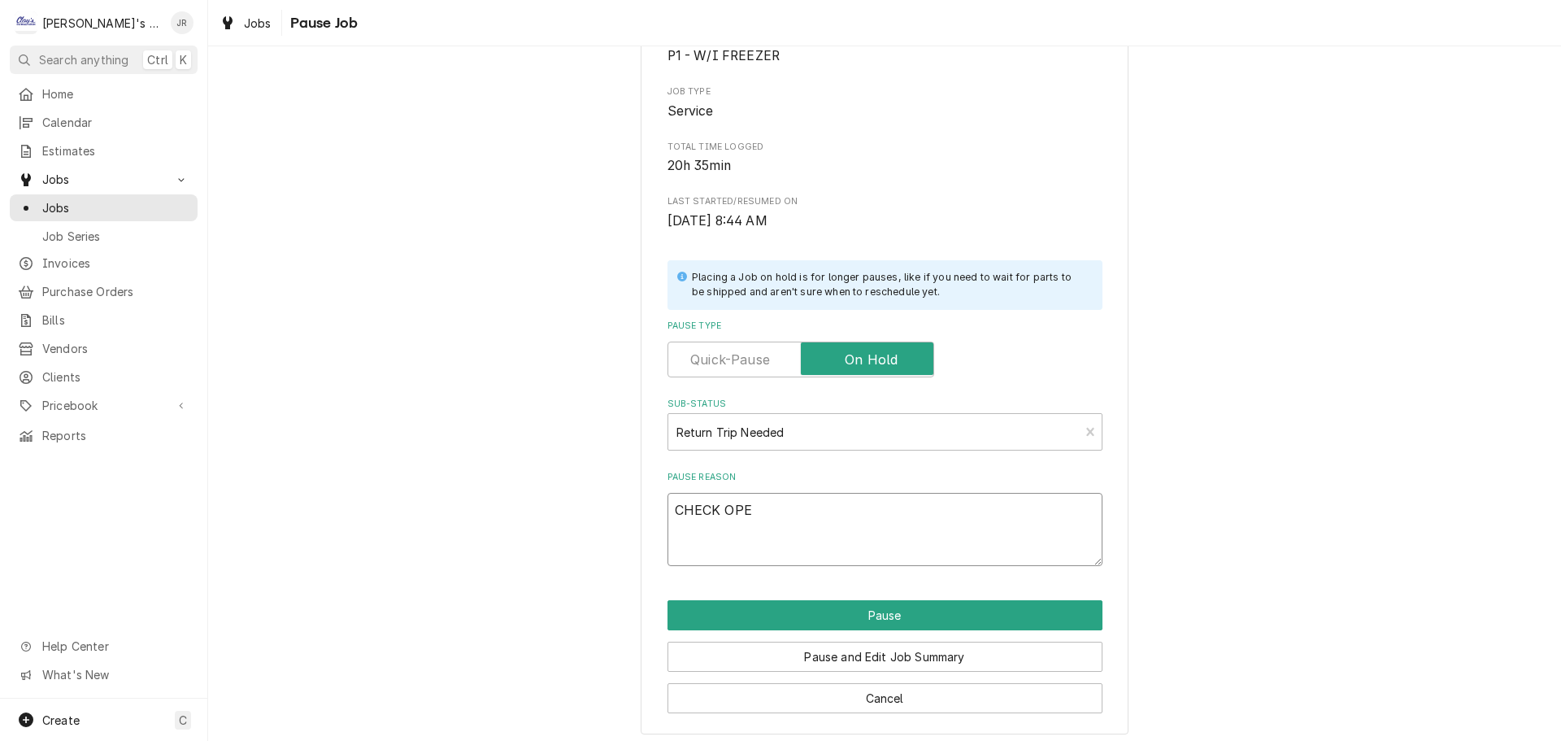
type textarea "x"
type textarea "CHECK OPER"
type textarea "x"
type textarea "CHECK OPERA"
type textarea "x"
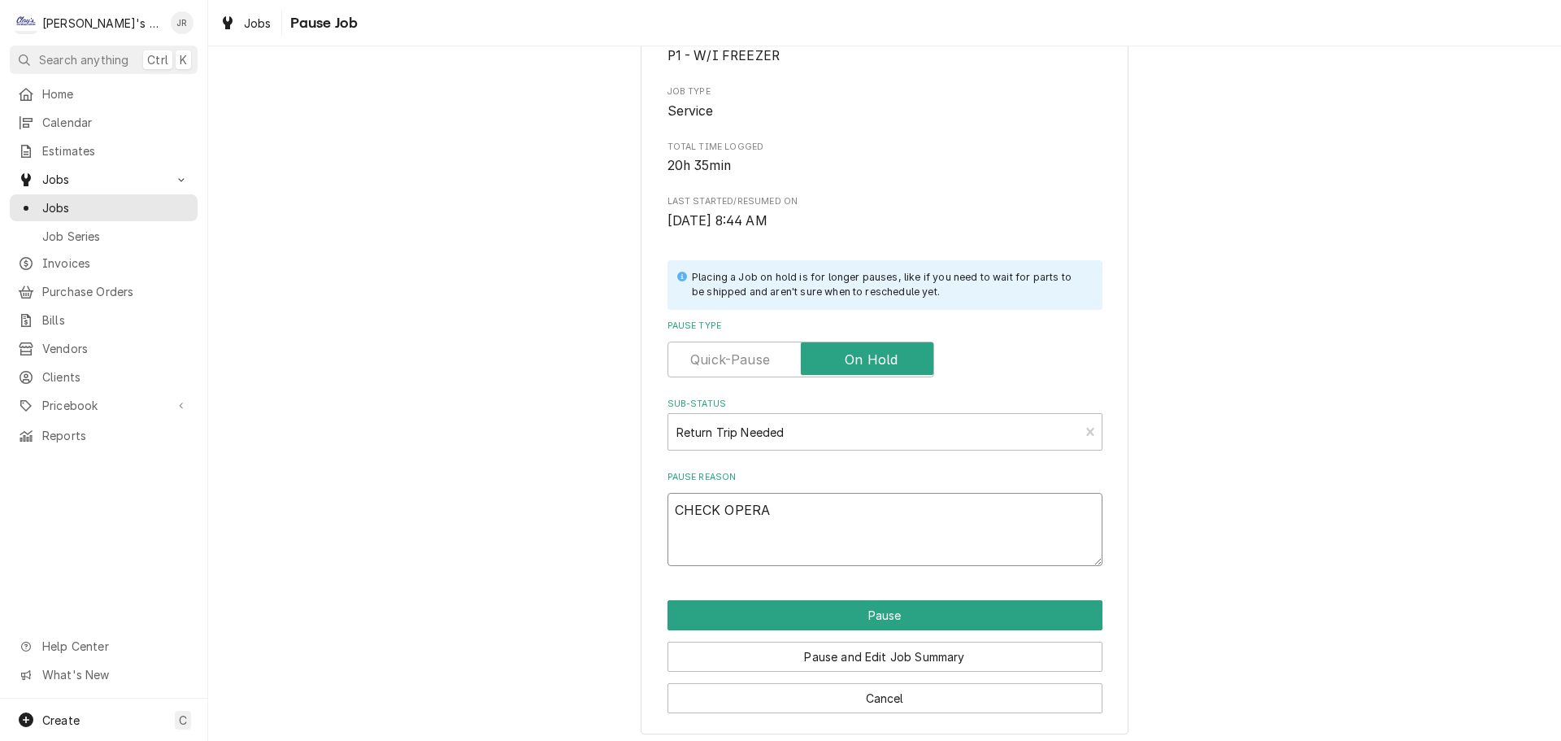
type textarea "CHECK OPERAT"
type textarea "x"
type textarea "CHECK OPERATI"
type textarea "x"
type textarea "CHECK OPERATIO"
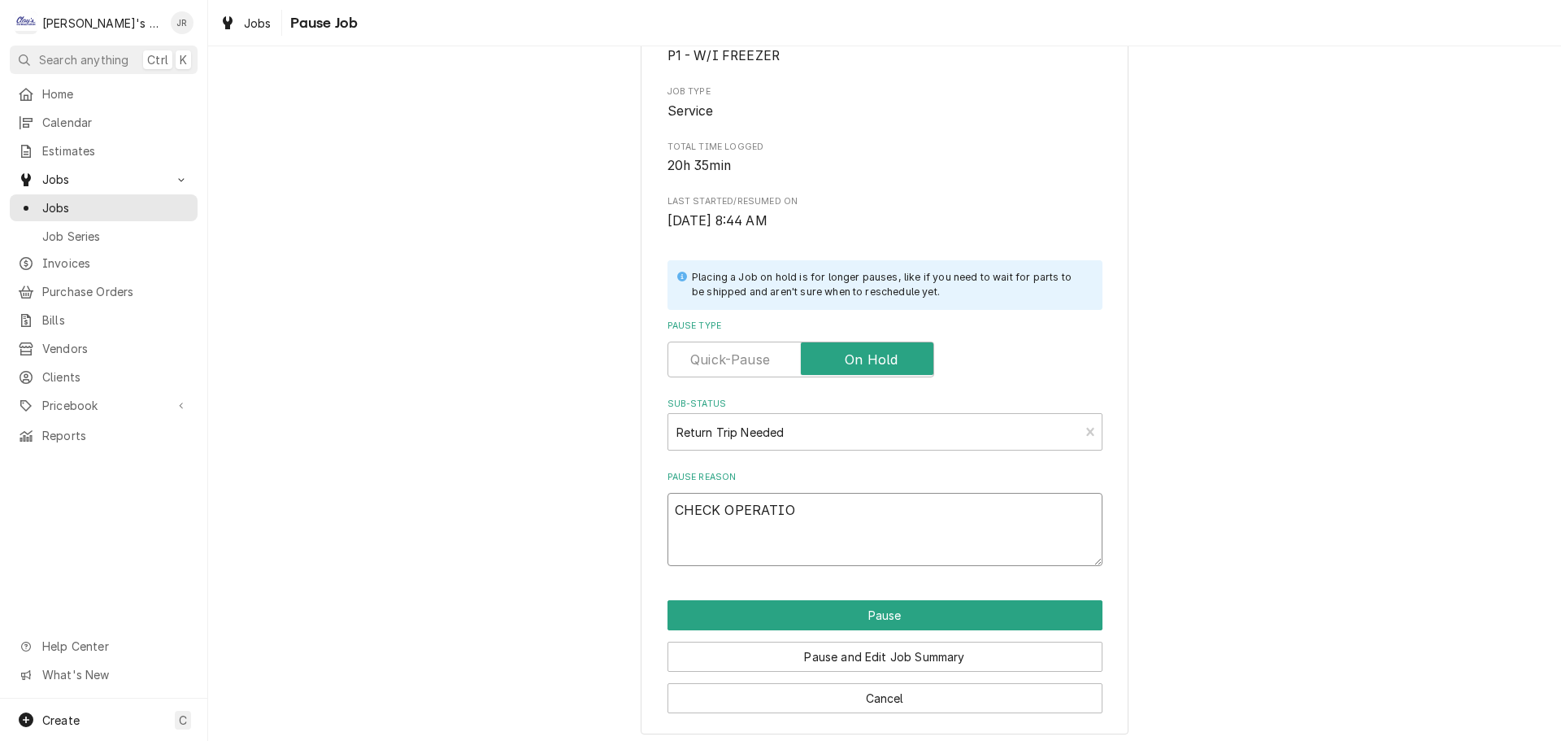
type textarea "x"
type textarea "CHECK OPERATION"
click at [890, 609] on button "Pause" at bounding box center [884, 615] width 435 height 30
type textarea "x"
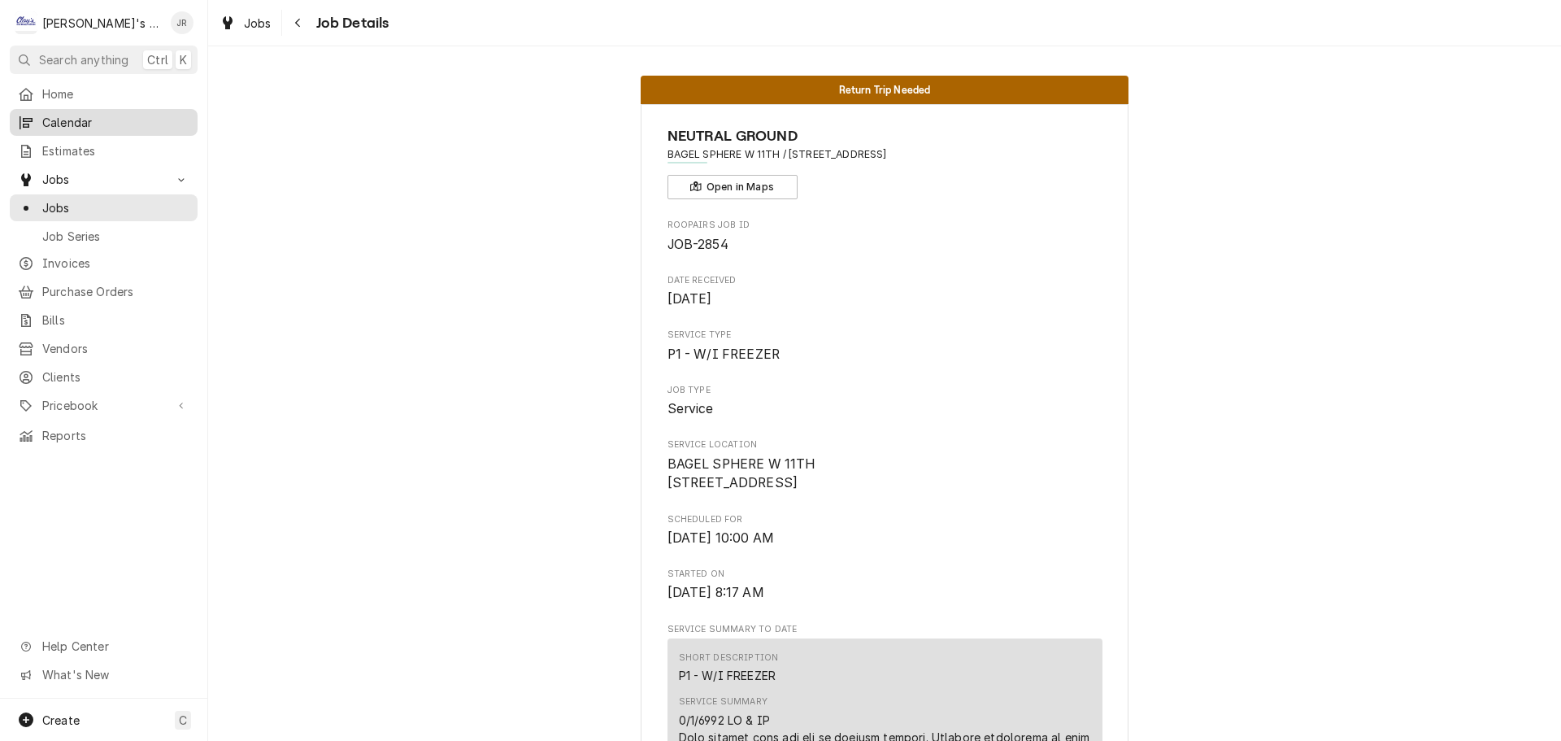
click at [136, 117] on span "Calendar" at bounding box center [115, 122] width 147 height 17
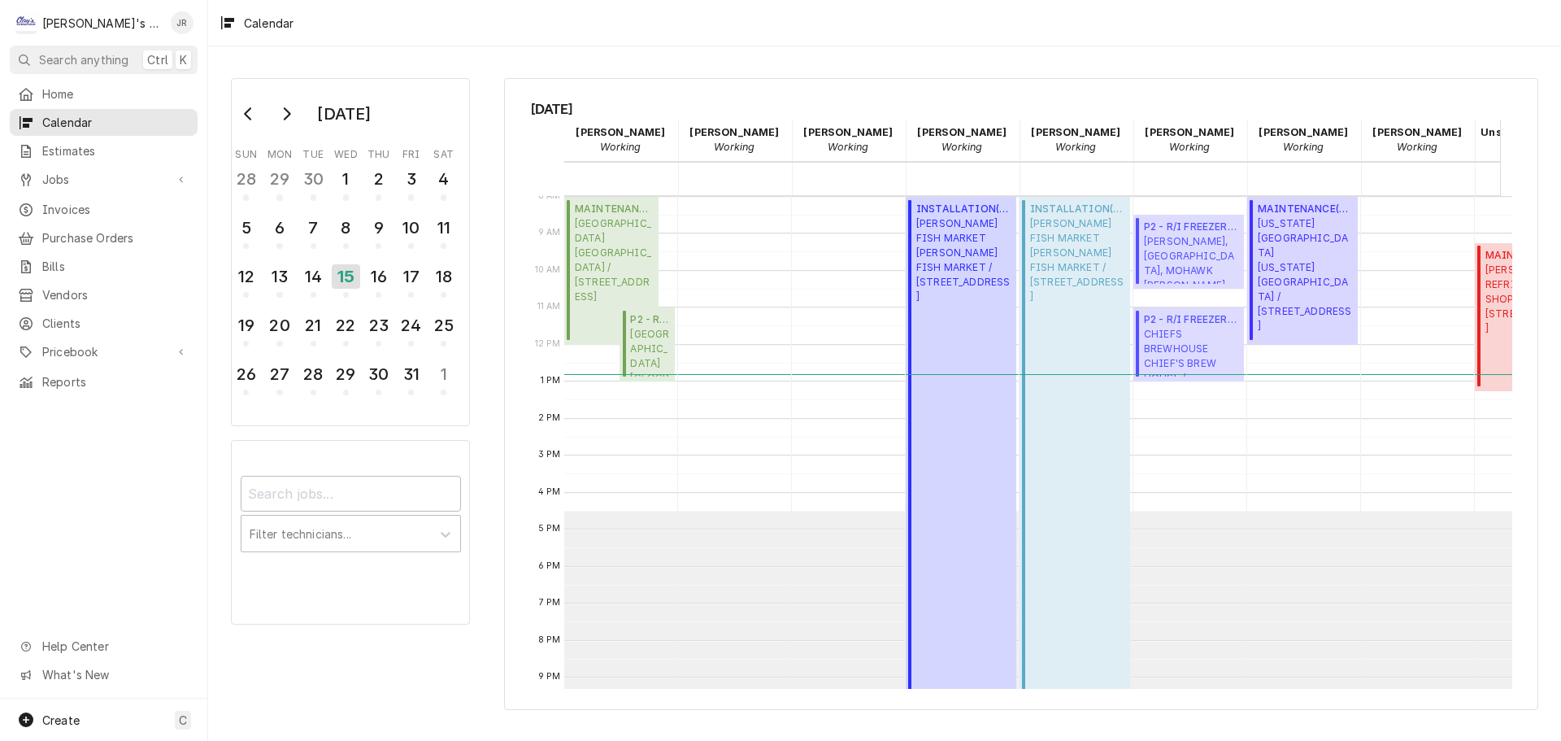
scroll to position [0, 202]
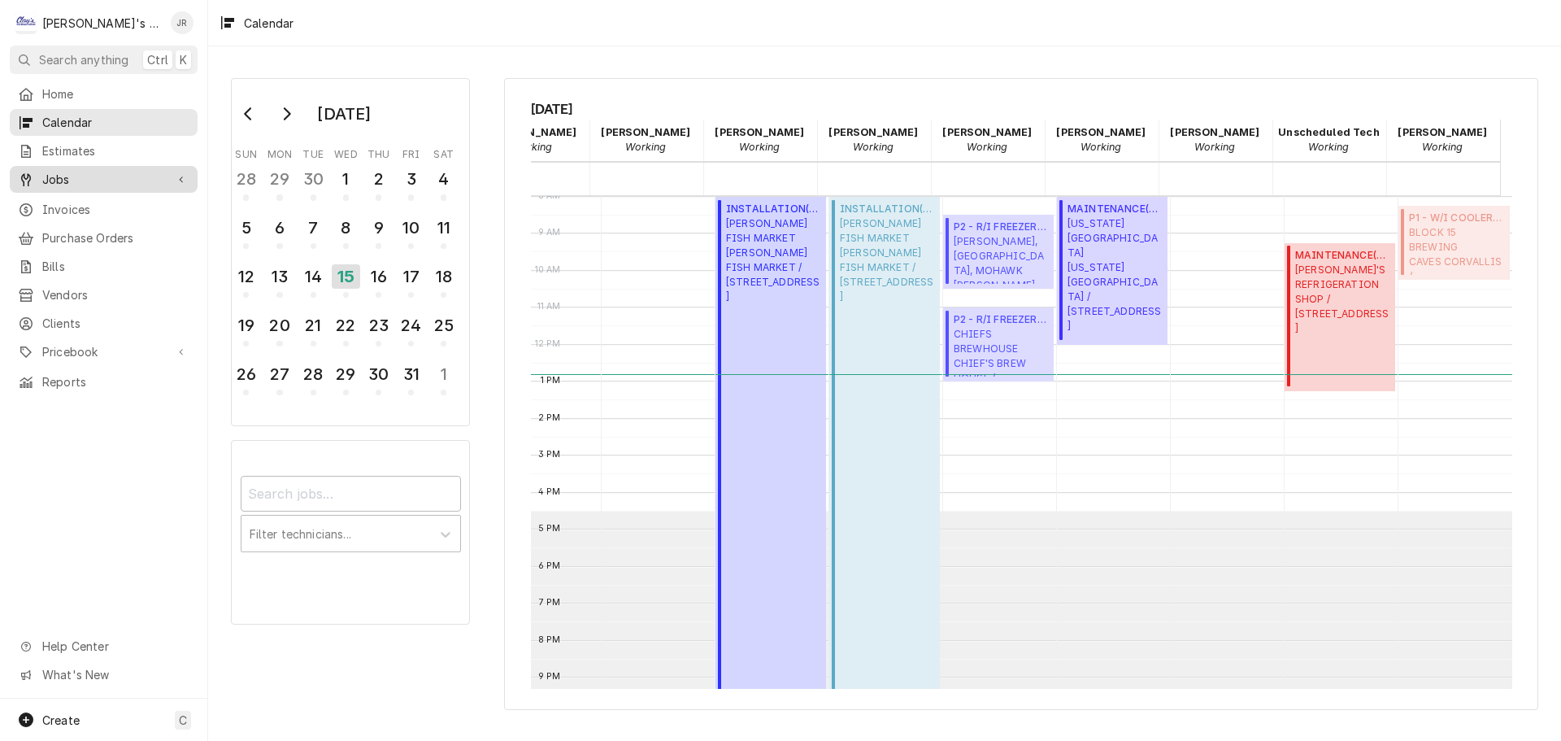
click at [81, 171] on span "Jobs" at bounding box center [103, 179] width 123 height 17
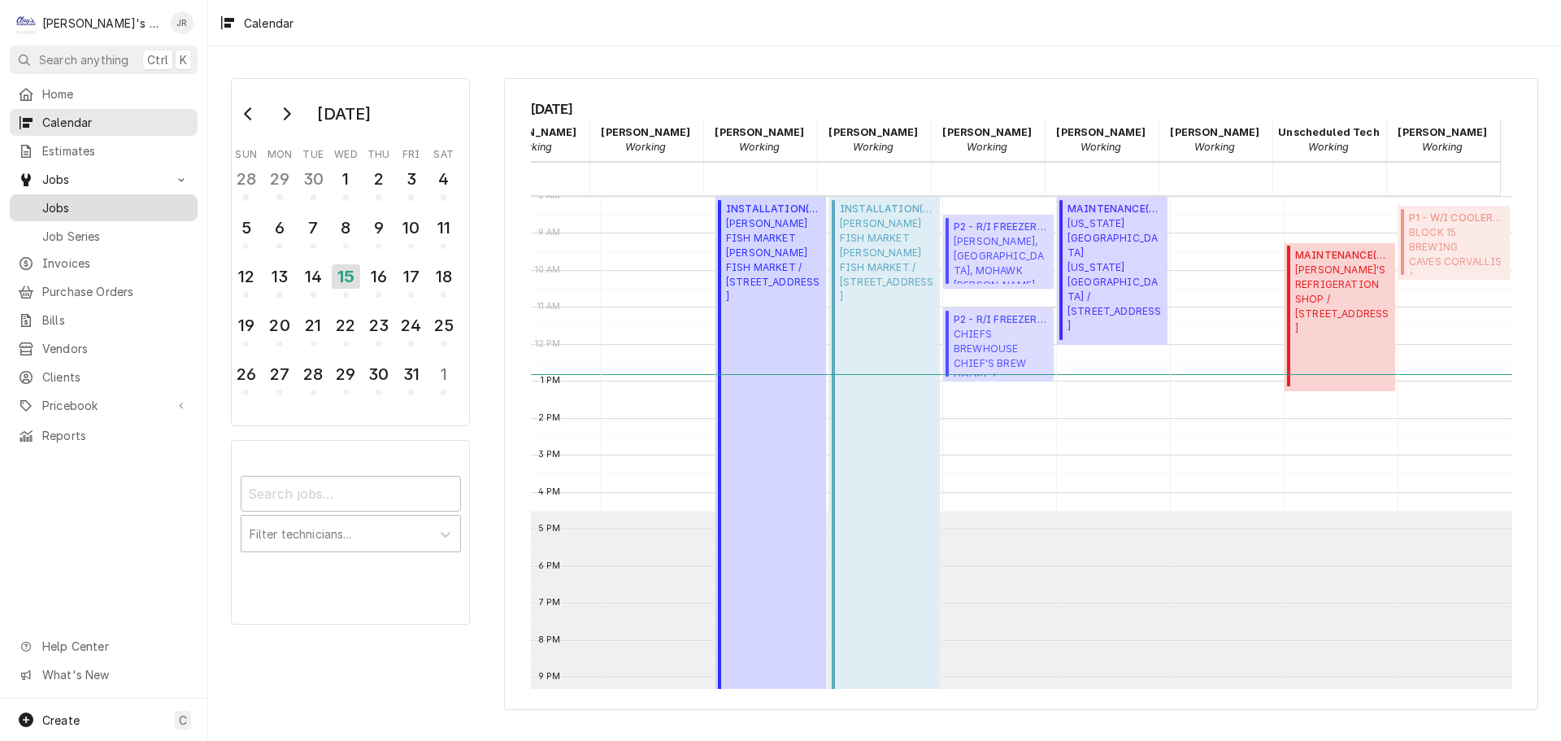
click at [92, 199] on span "Jobs" at bounding box center [115, 207] width 147 height 17
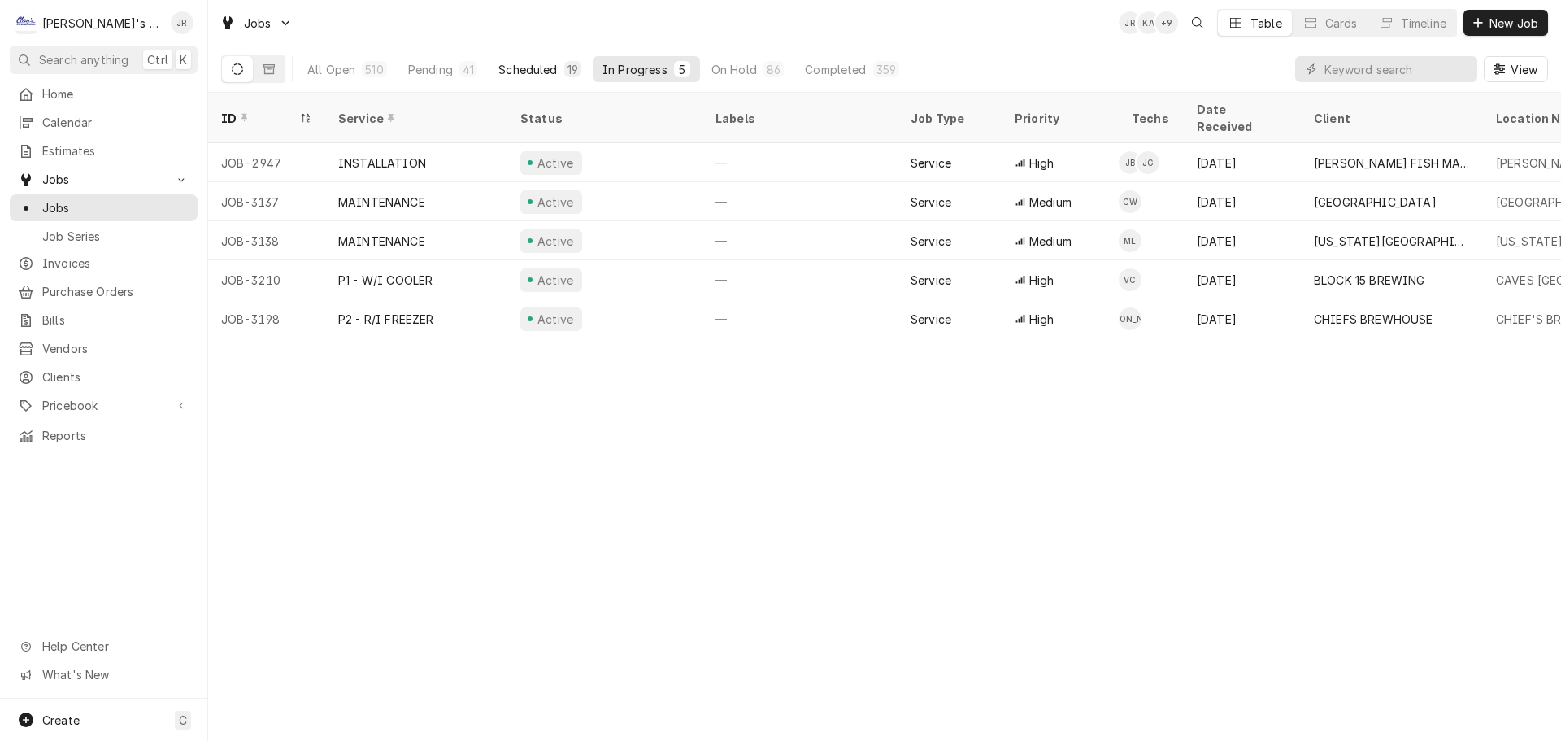
click at [532, 72] on div "Scheduled" at bounding box center [527, 69] width 59 height 17
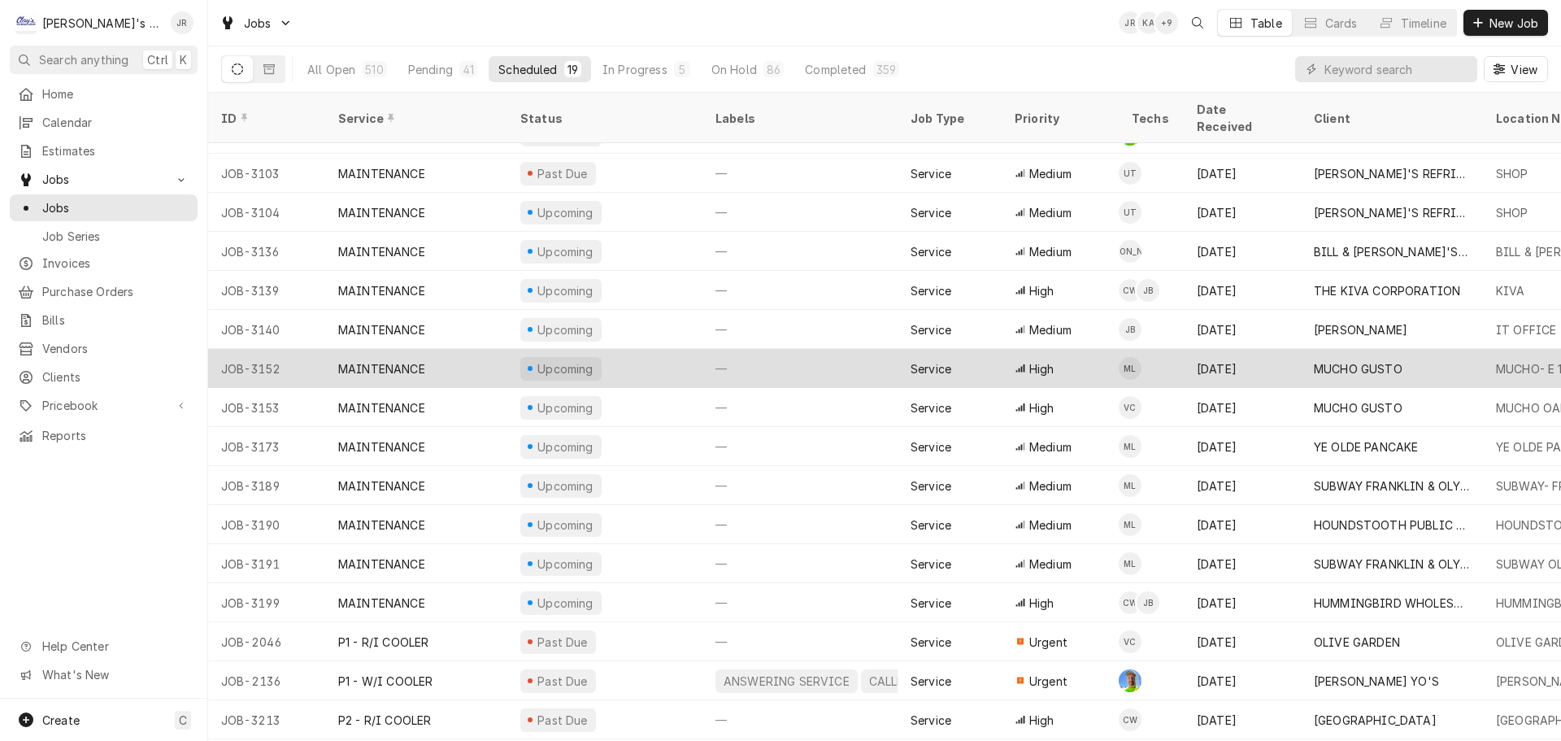
scroll to position [137, 0]
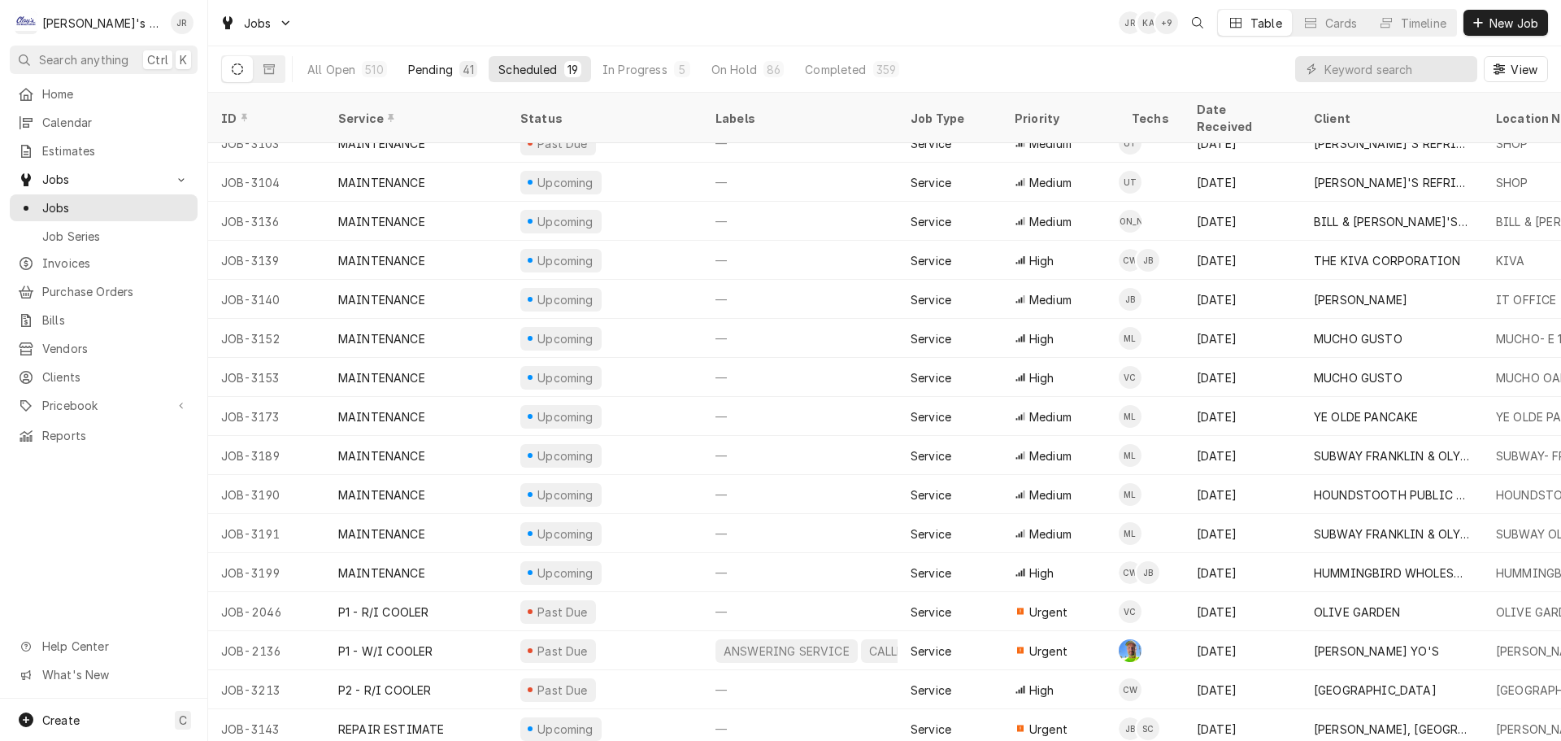
click at [432, 66] on div "Pending" at bounding box center [430, 69] width 45 height 17
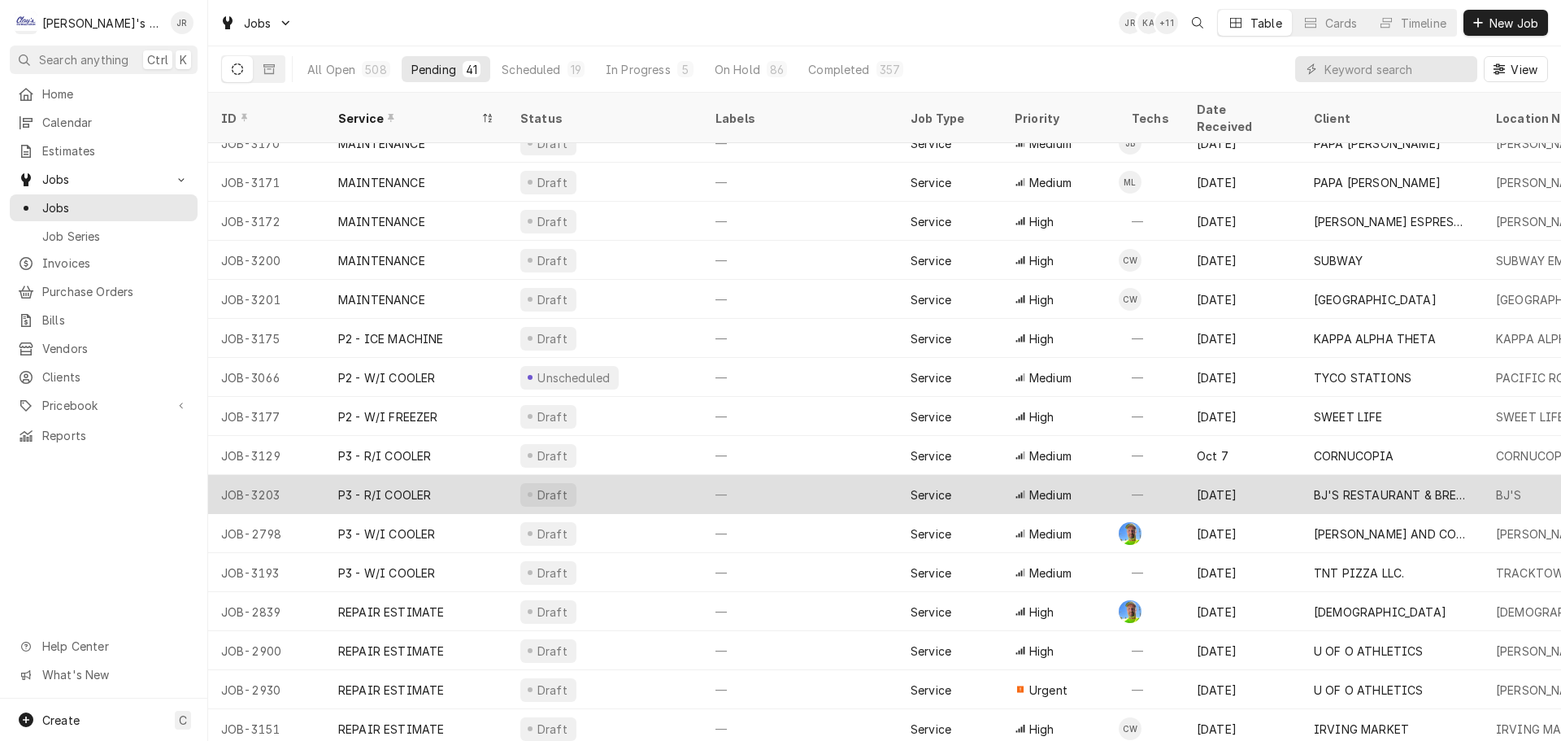
scroll to position [995, 0]
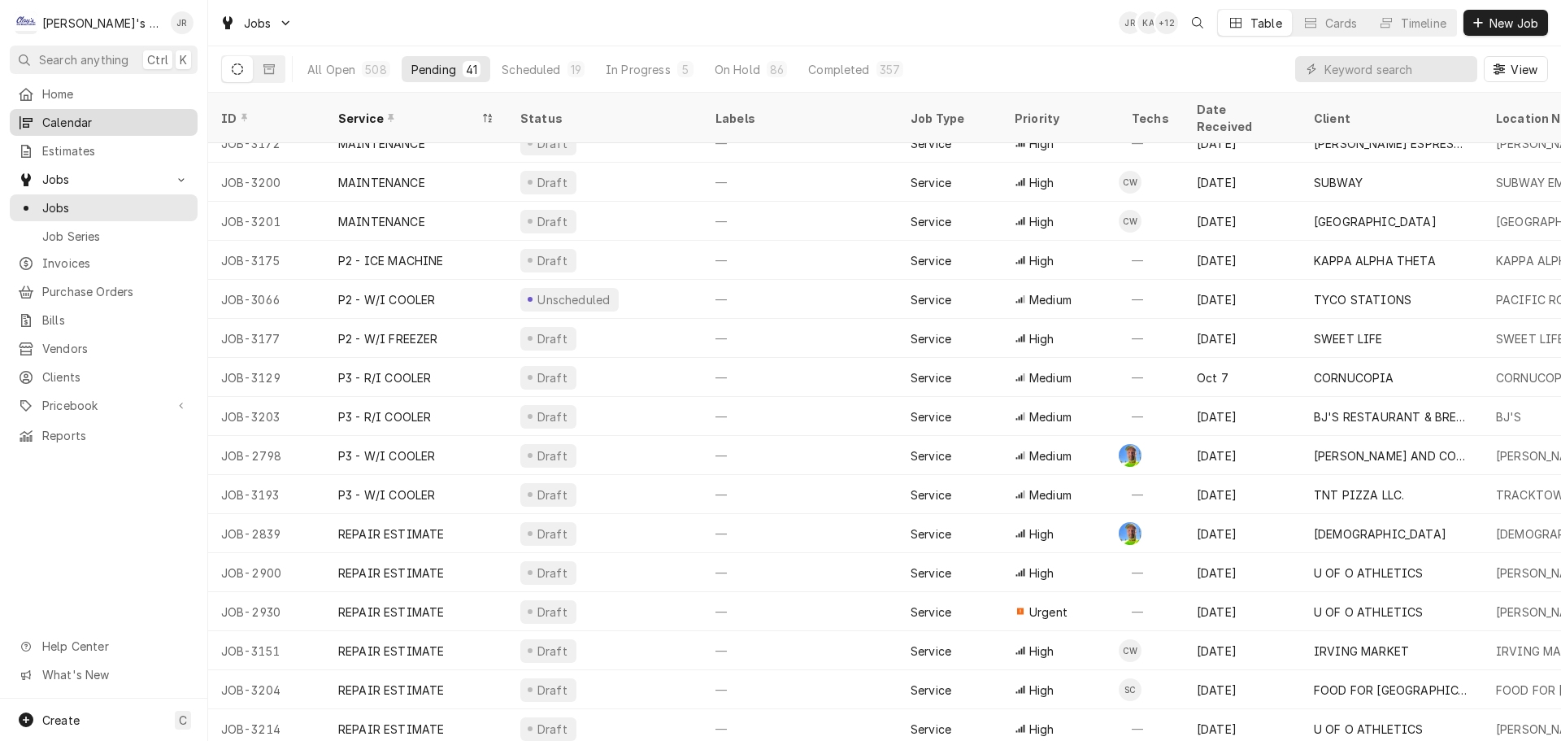
click at [121, 123] on span "Calendar" at bounding box center [115, 122] width 147 height 17
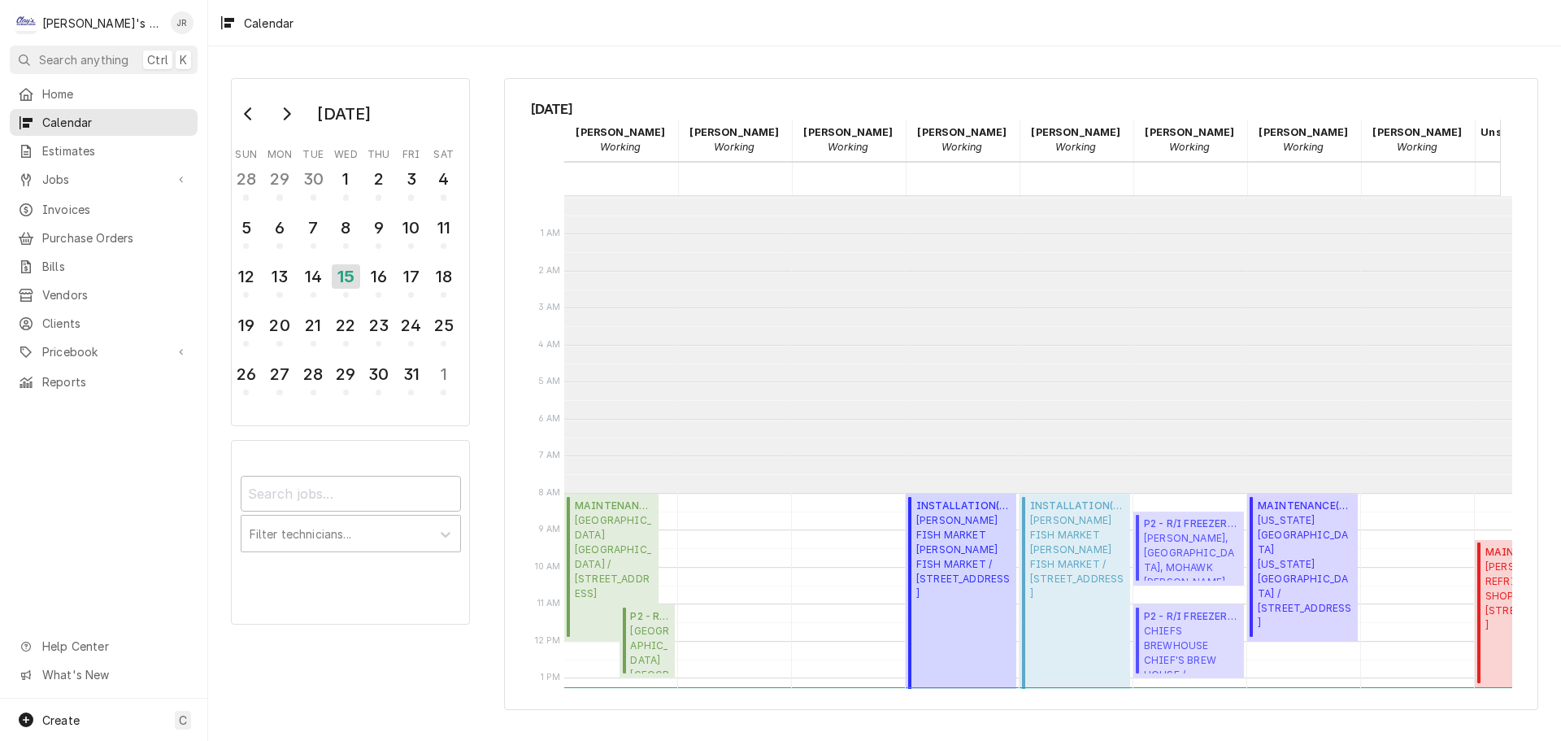
scroll to position [297, 0]
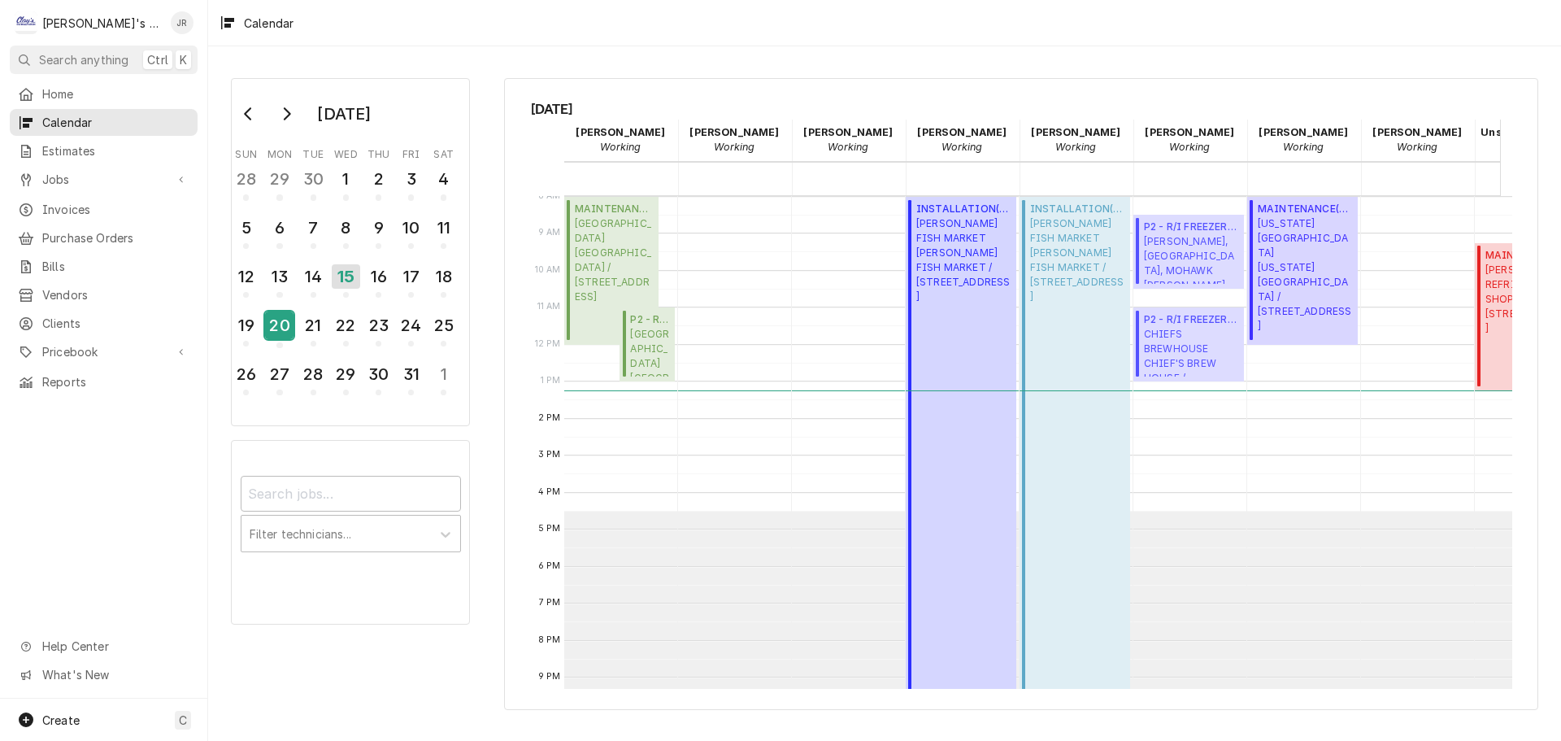
click at [281, 315] on div "20" at bounding box center [279, 325] width 28 height 28
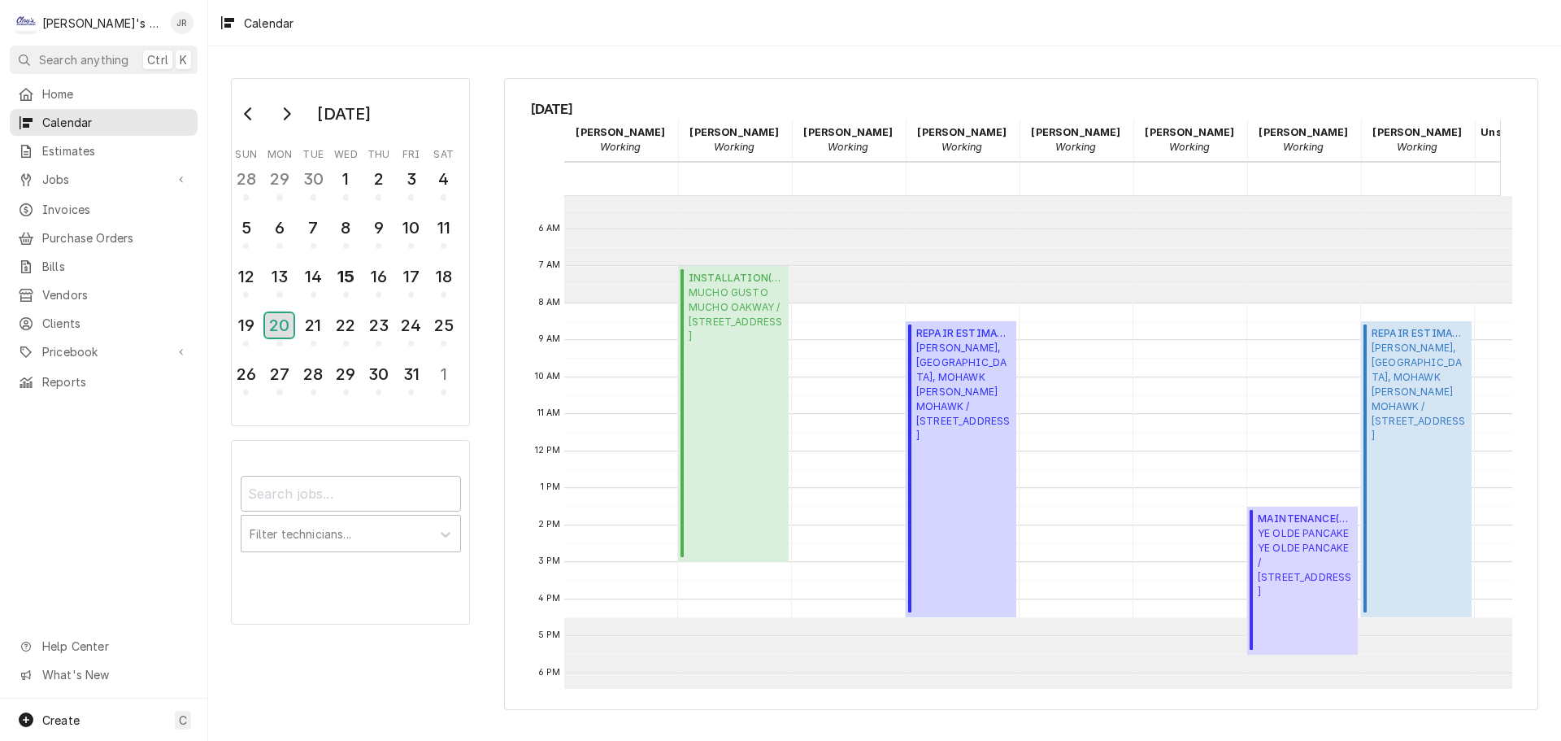
scroll to position [215, 0]
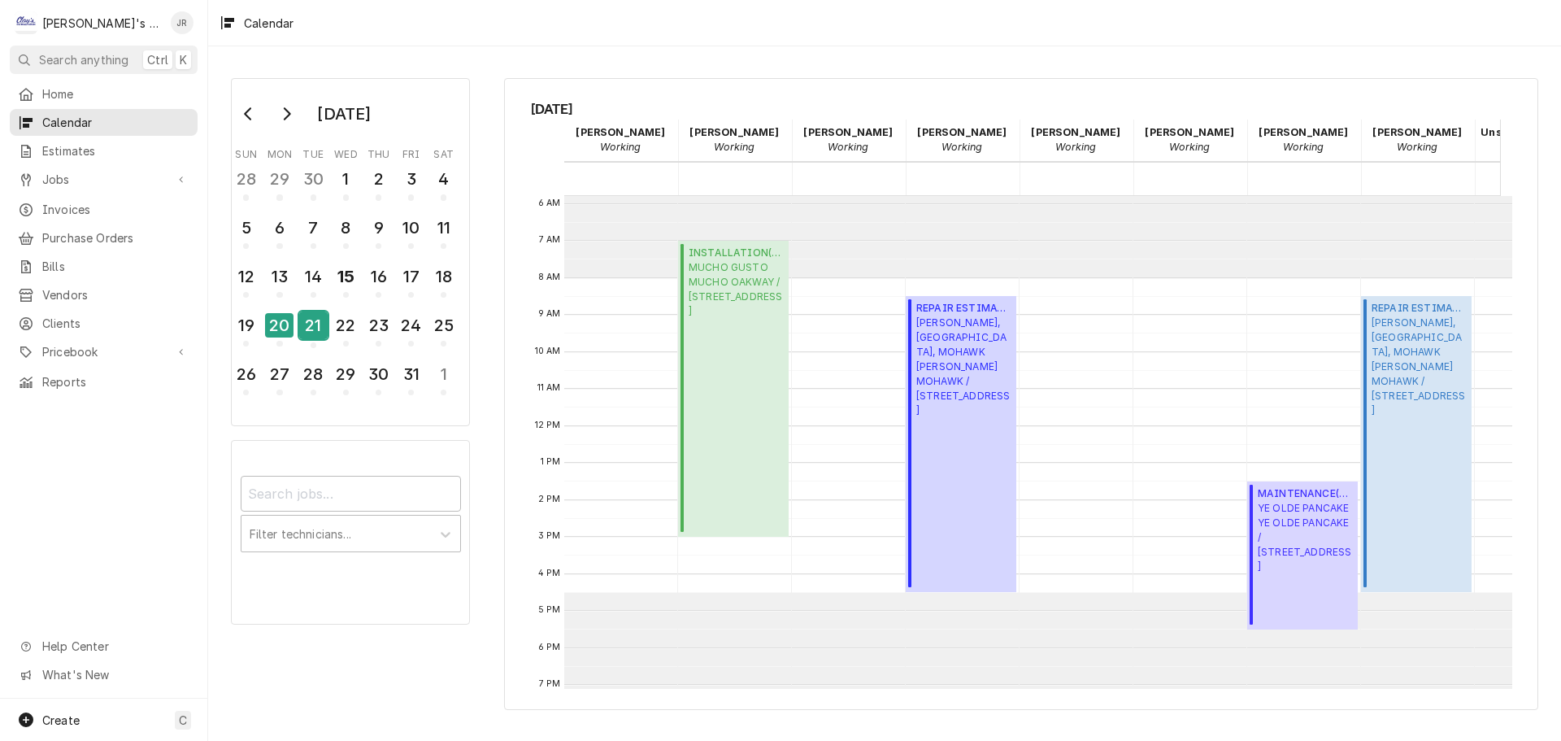
click at [313, 338] on div "21" at bounding box center [313, 325] width 28 height 28
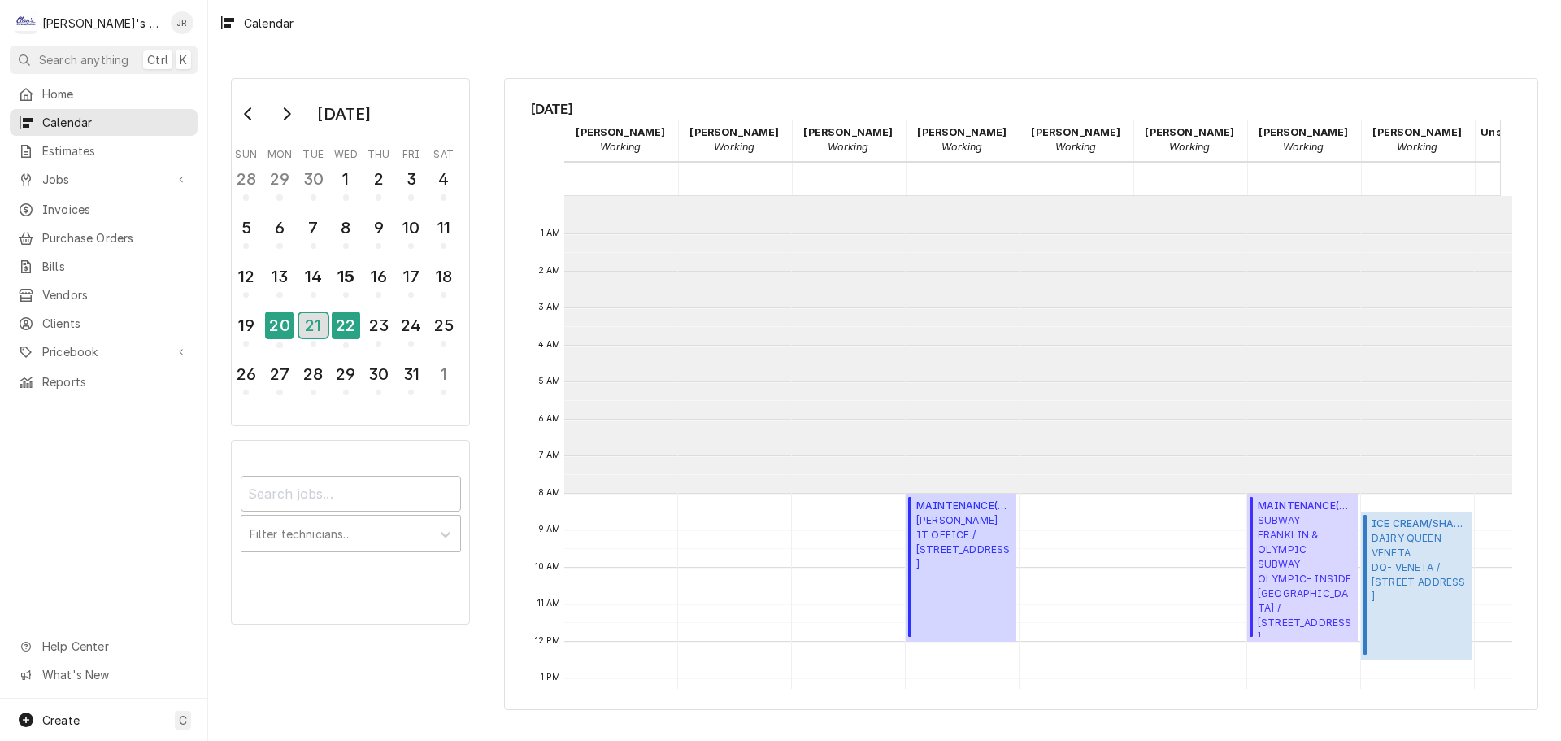
scroll to position [297, 0]
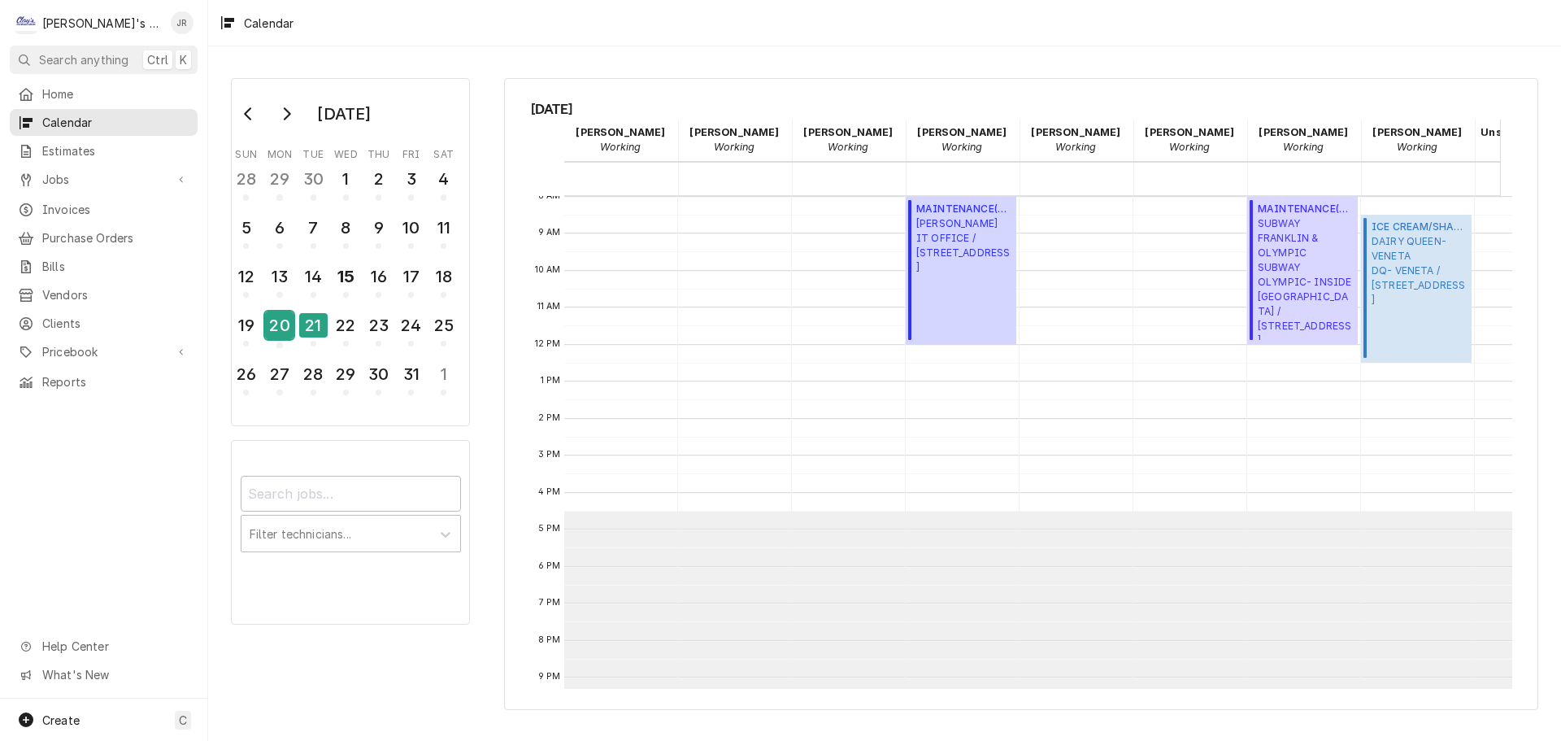
click at [292, 332] on div "20" at bounding box center [279, 325] width 28 height 28
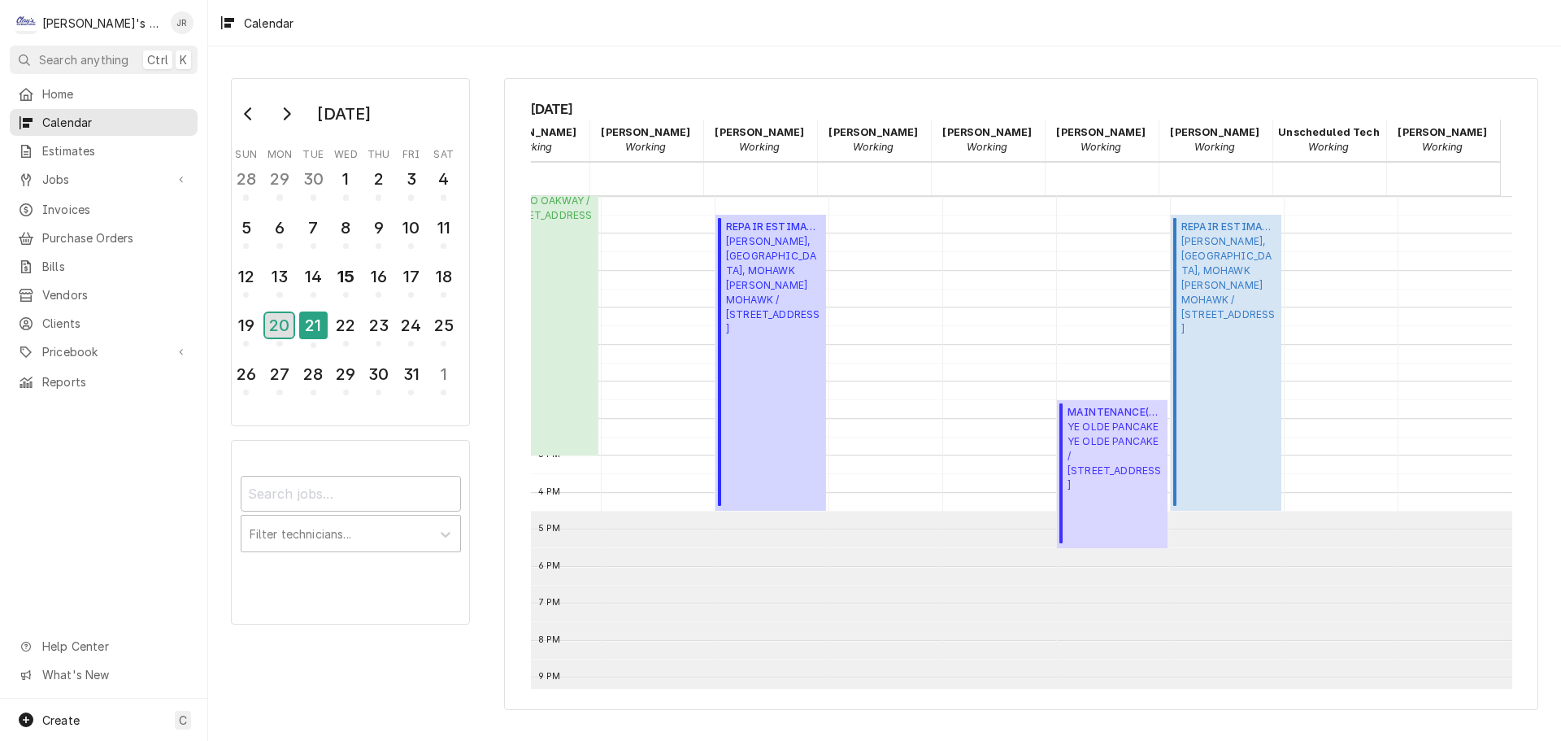
scroll to position [0, 0]
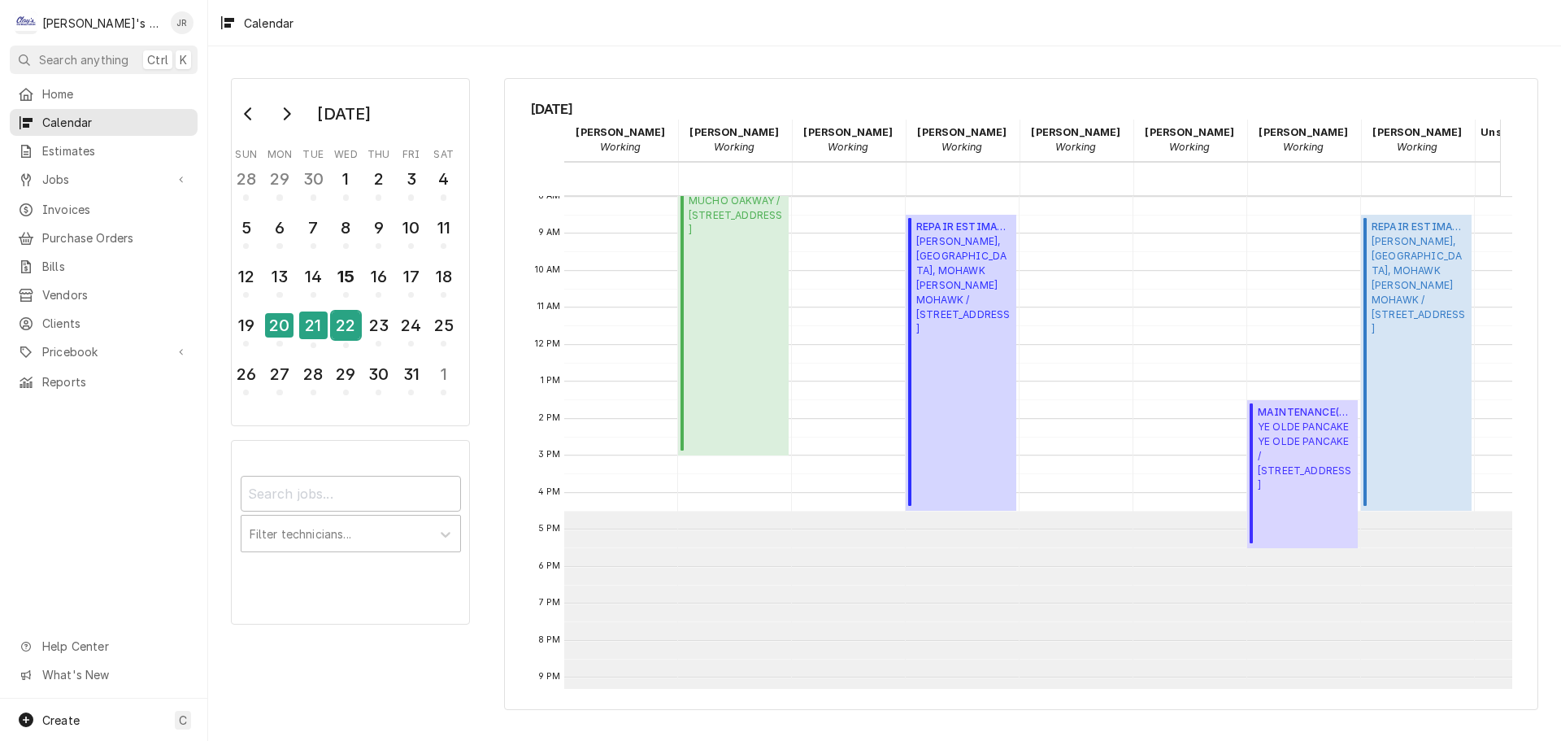
click at [340, 333] on div "22" at bounding box center [346, 325] width 28 height 28
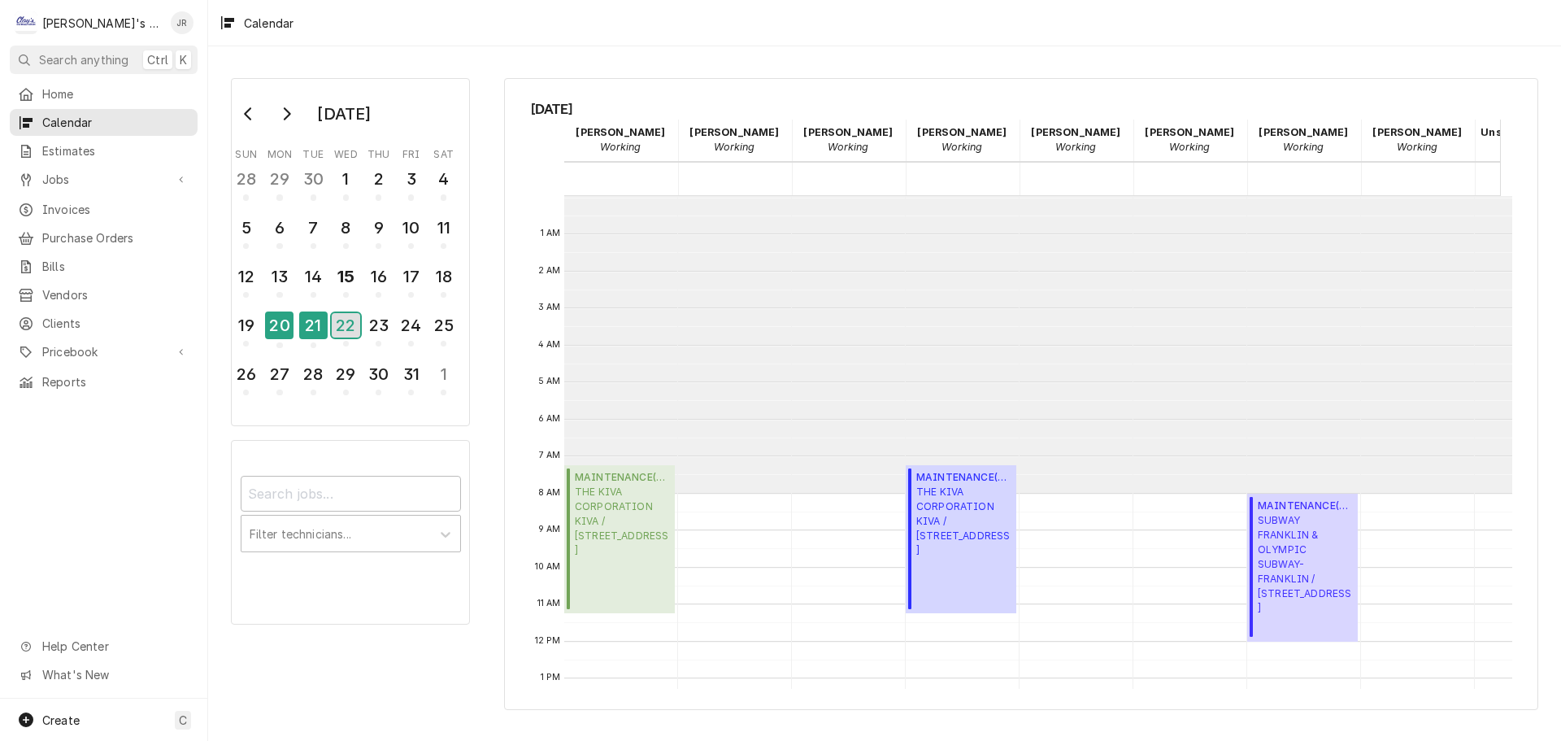
scroll to position [297, 0]
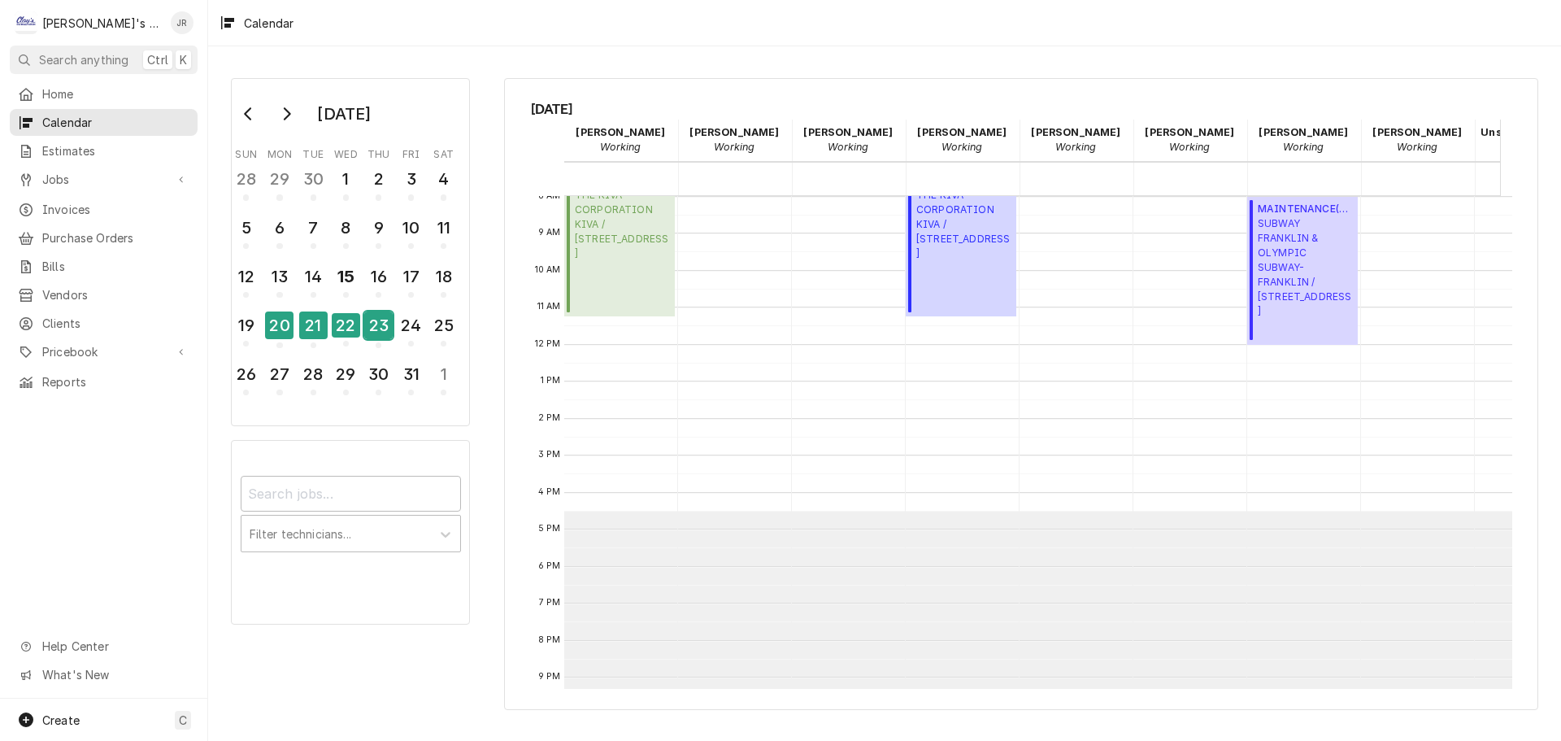
click at [371, 328] on div "23" at bounding box center [378, 325] width 28 height 28
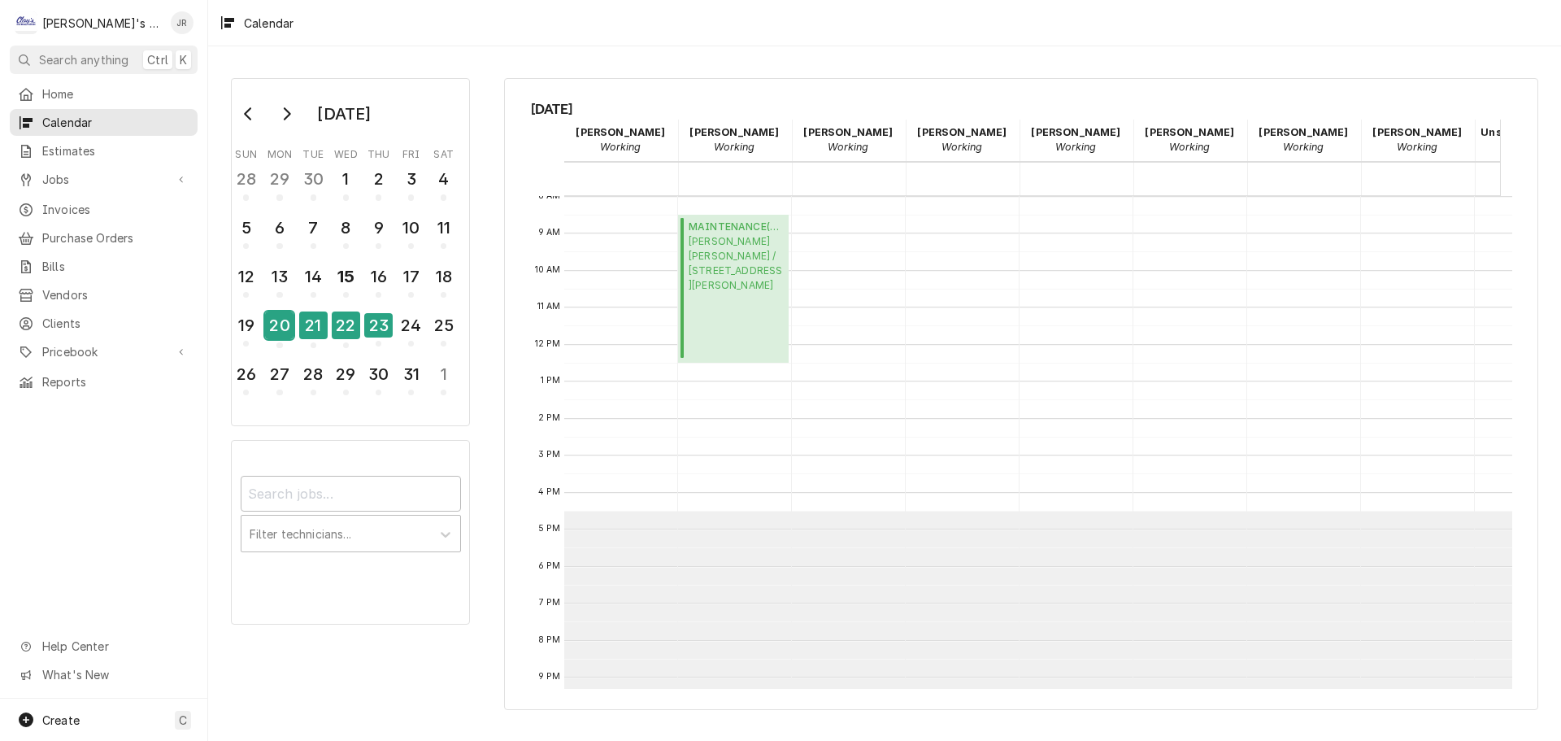
click at [285, 336] on div "20" at bounding box center [279, 325] width 28 height 28
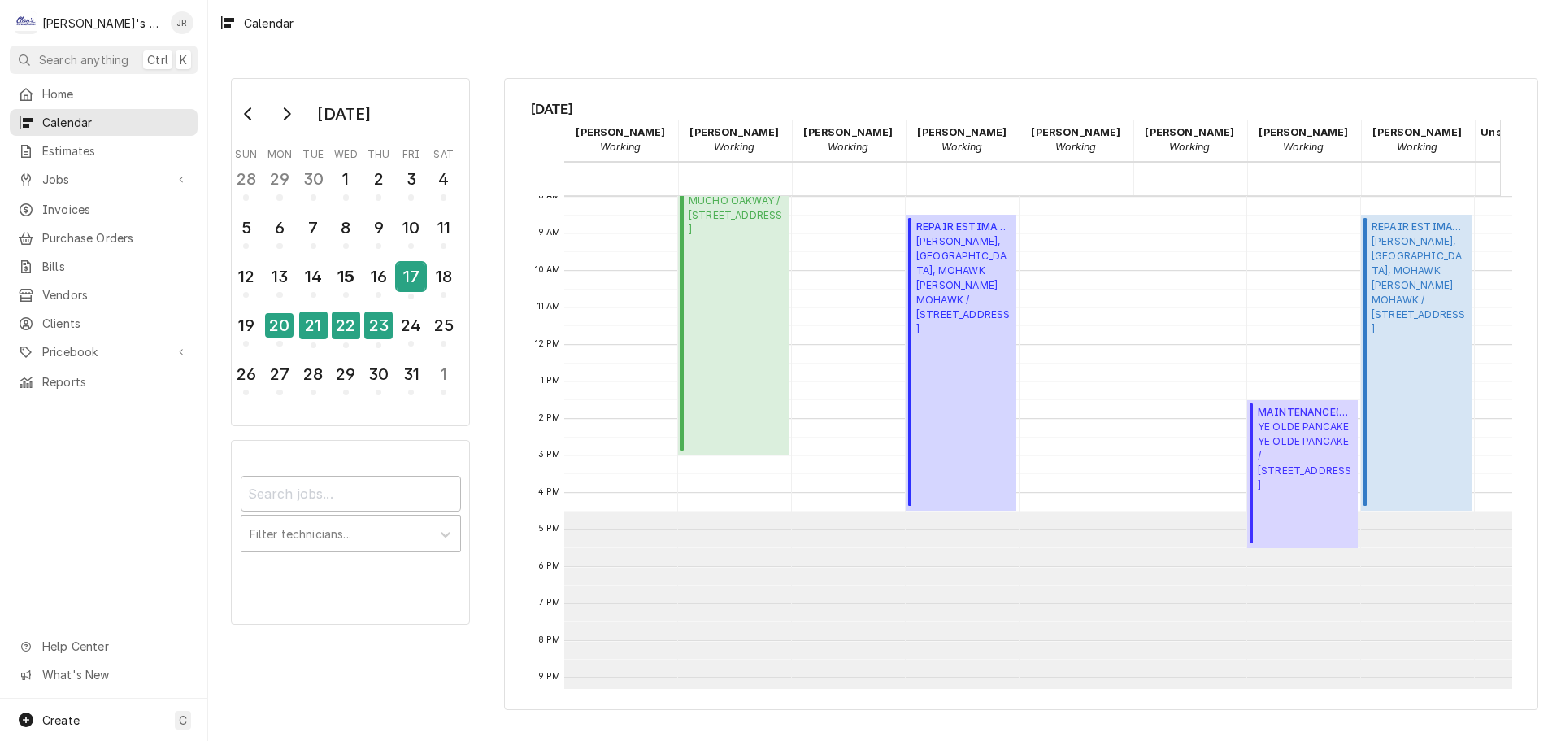
click at [402, 286] on div "17" at bounding box center [411, 277] width 28 height 28
